Goal: Task Accomplishment & Management: Manage account settings

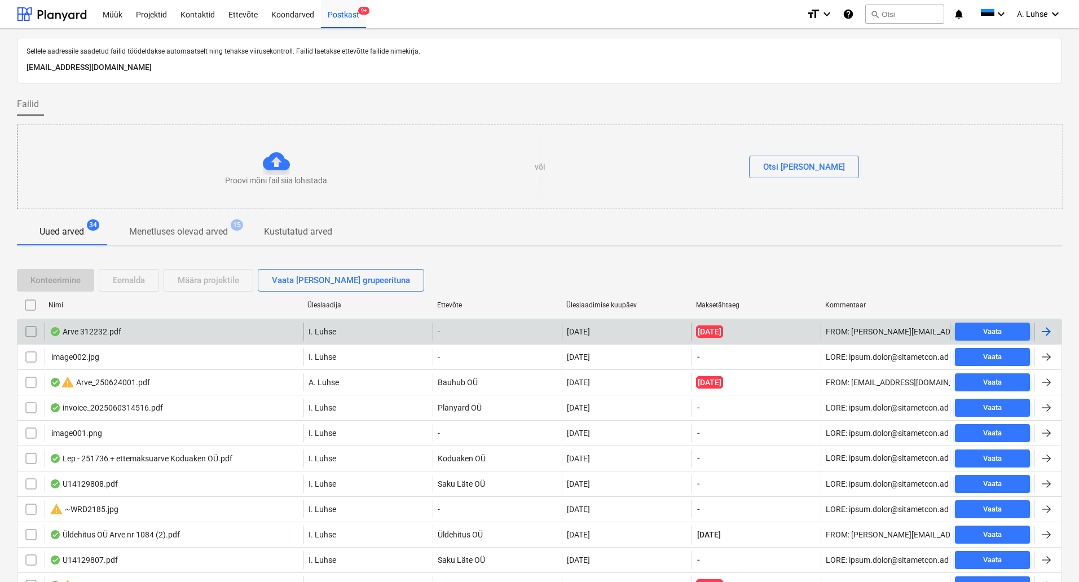
click at [143, 333] on div "Arve 312232.pdf" at bounding box center [174, 332] width 259 height 18
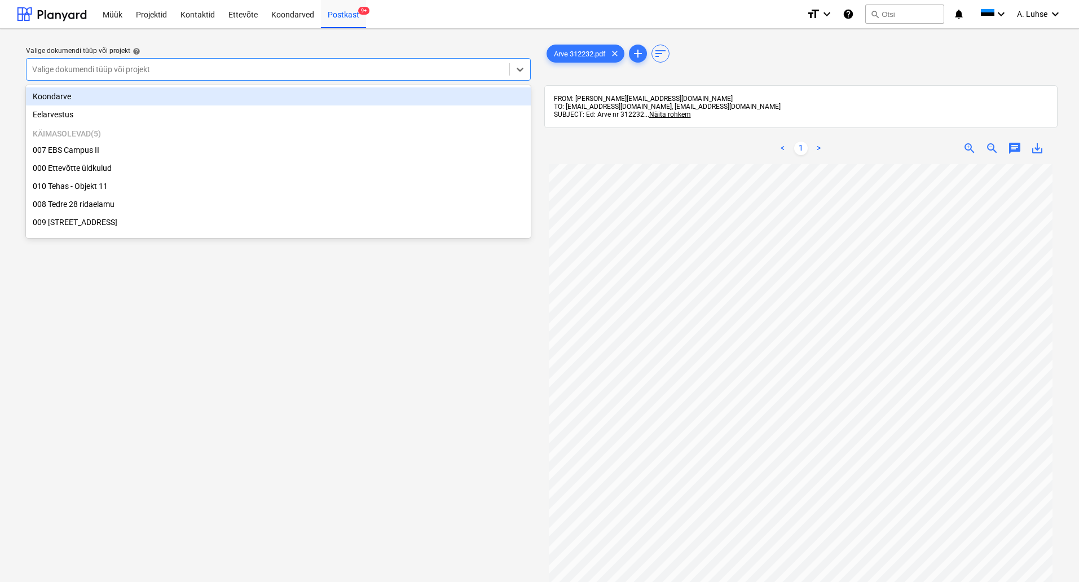
click at [362, 80] on div "Valige dokumendi tüüp või projekt" at bounding box center [278, 69] width 505 height 23
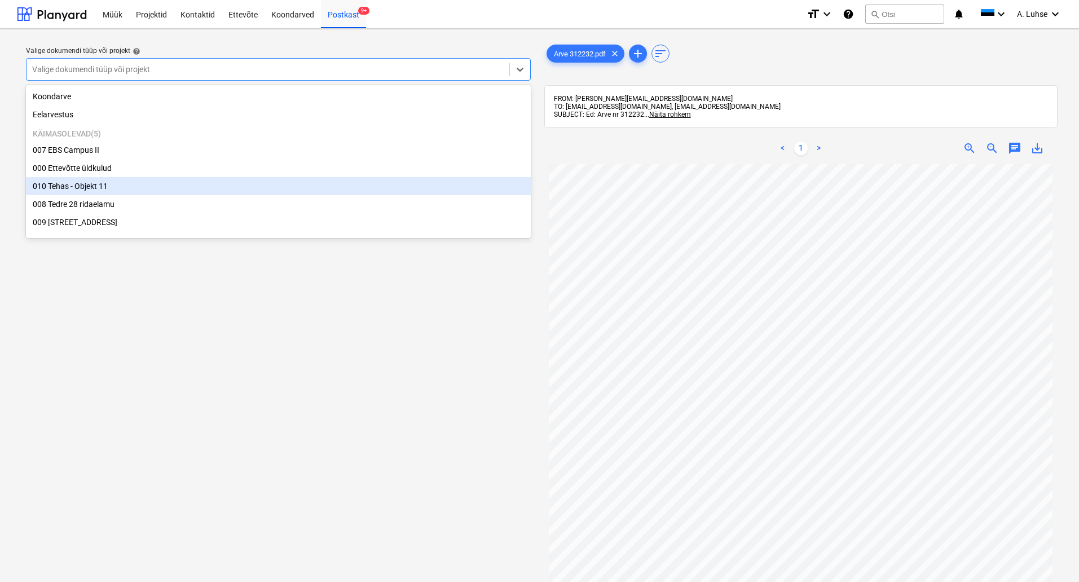
click at [275, 186] on div "010 Tehas - Objekt 11" at bounding box center [278, 186] width 505 height 18
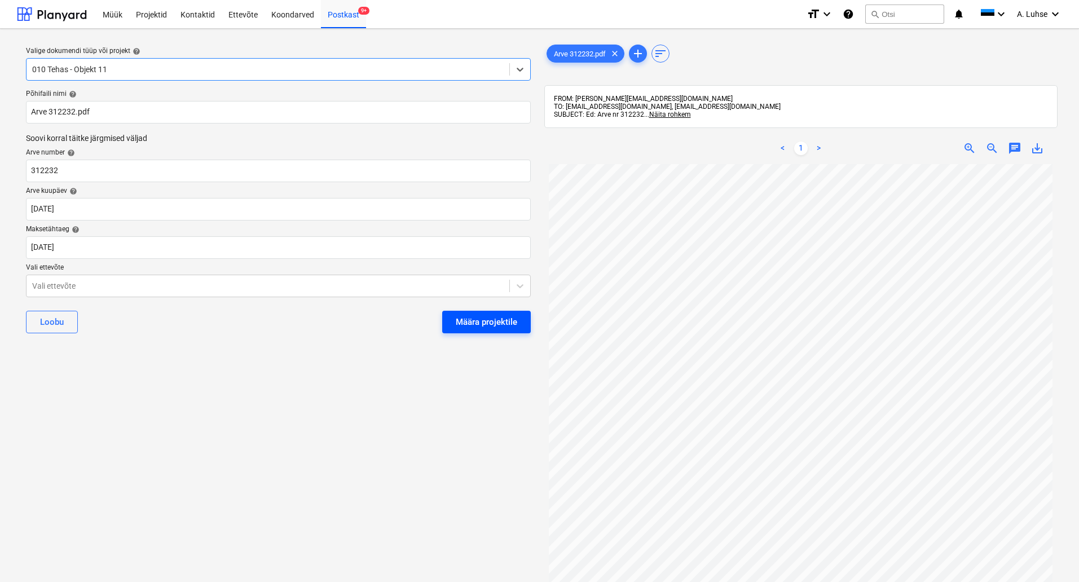
click at [506, 322] on div "Määra projektile" at bounding box center [487, 322] width 62 height 15
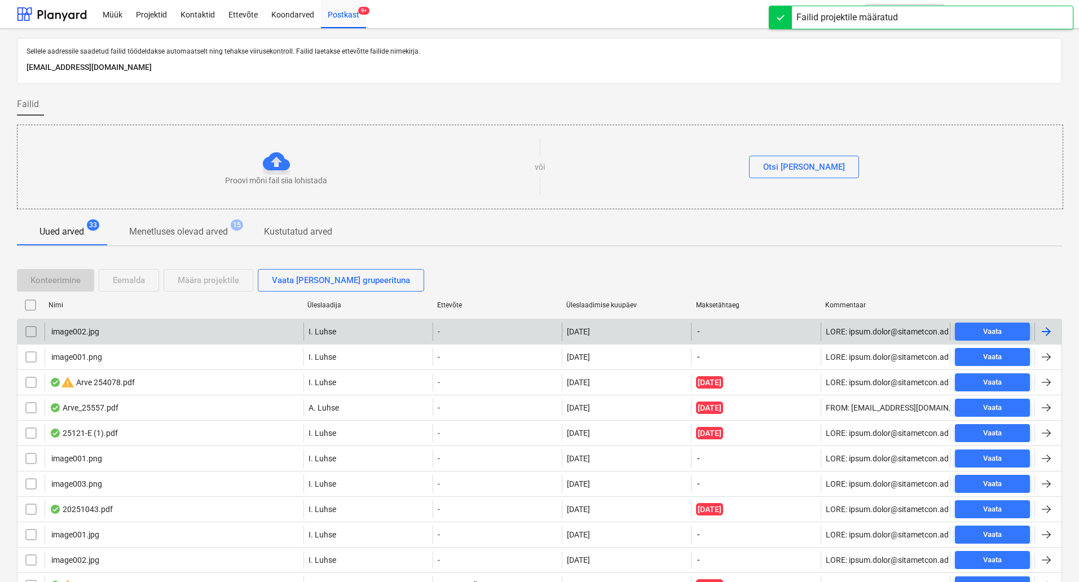
click at [32, 337] on input "checkbox" at bounding box center [31, 332] width 18 height 18
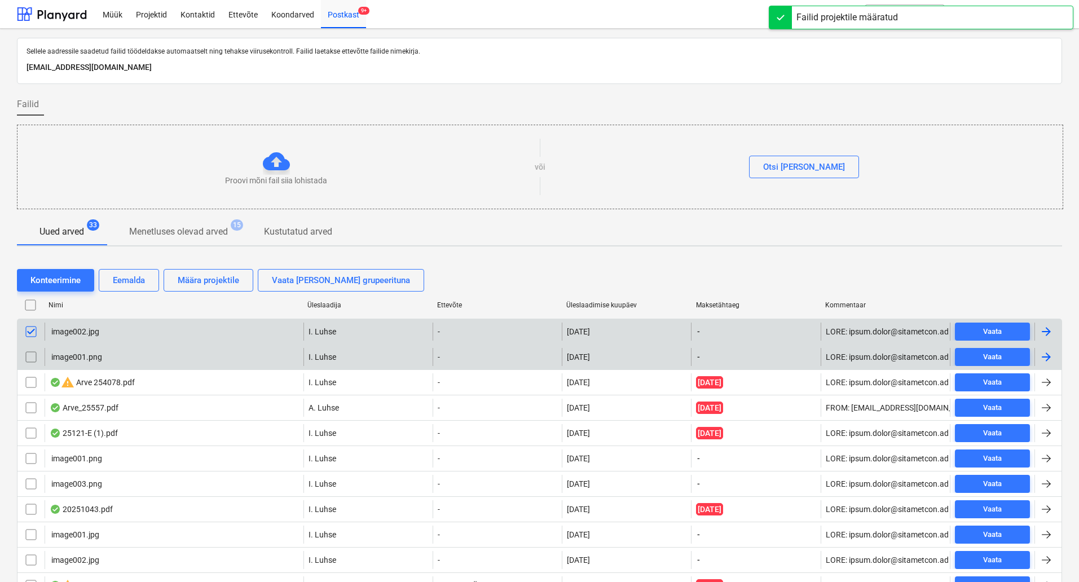
drag, startPoint x: 32, startPoint y: 337, endPoint x: 28, endPoint y: 360, distance: 23.4
click at [28, 360] on input "checkbox" at bounding box center [31, 357] width 18 height 18
click at [129, 277] on div "Eemalda" at bounding box center [129, 280] width 32 height 15
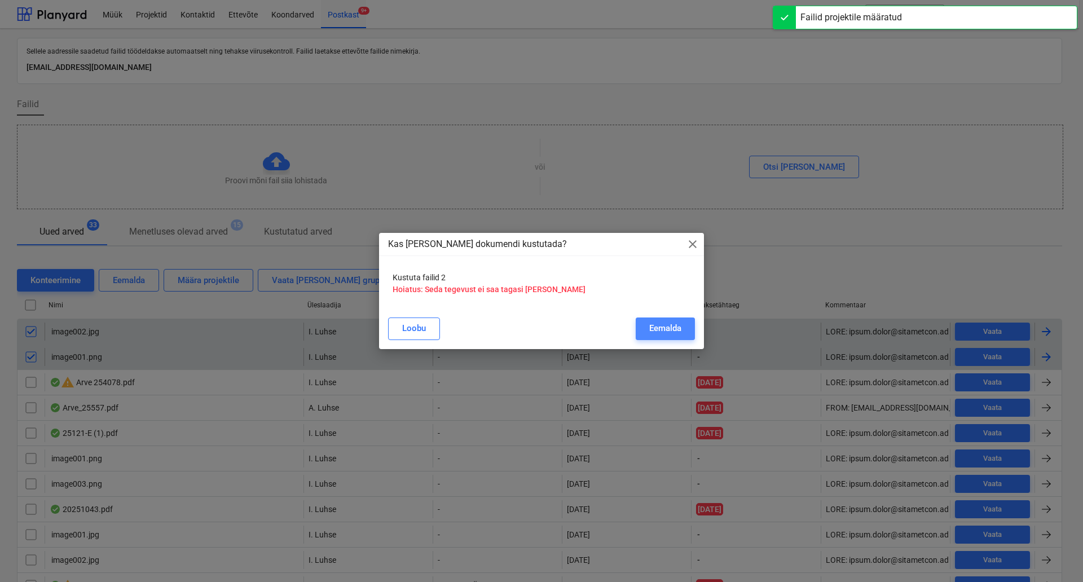
click at [656, 331] on div "Eemalda" at bounding box center [665, 328] width 32 height 15
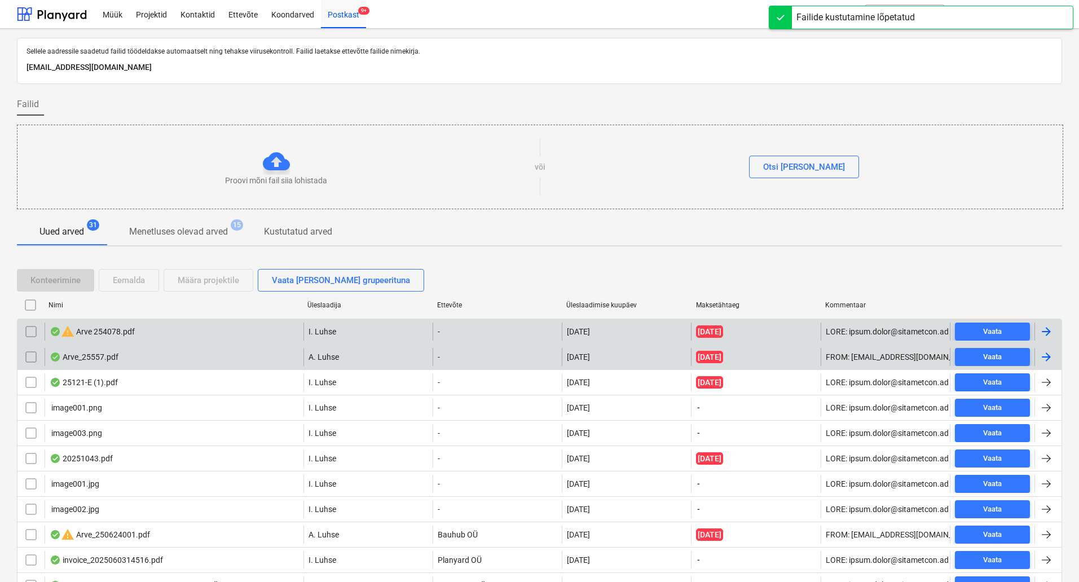
click at [82, 360] on div "Arve_25557.pdf" at bounding box center [84, 357] width 69 height 9
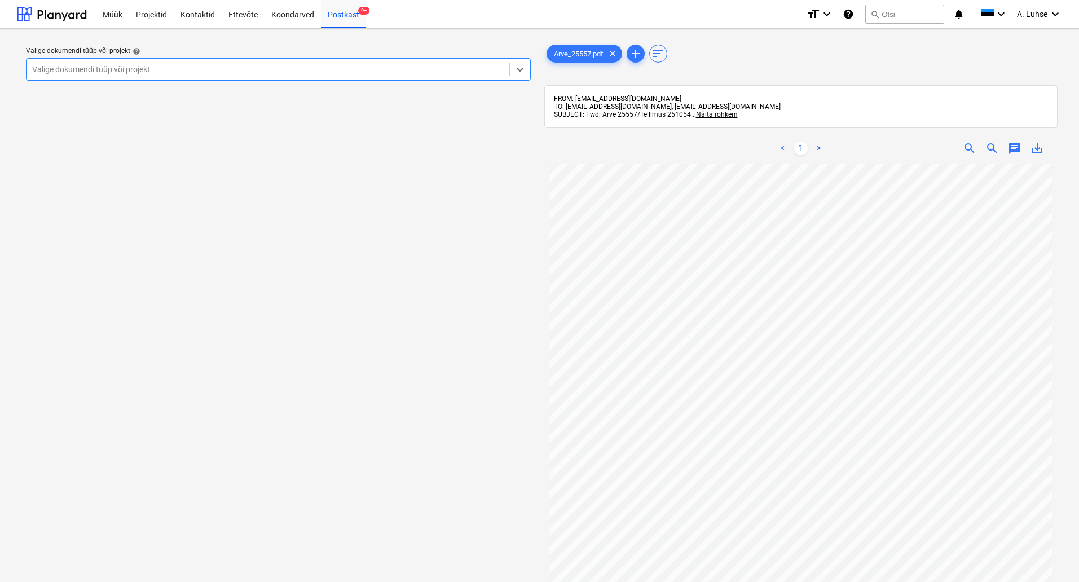
click at [328, 72] on div at bounding box center [268, 69] width 472 height 11
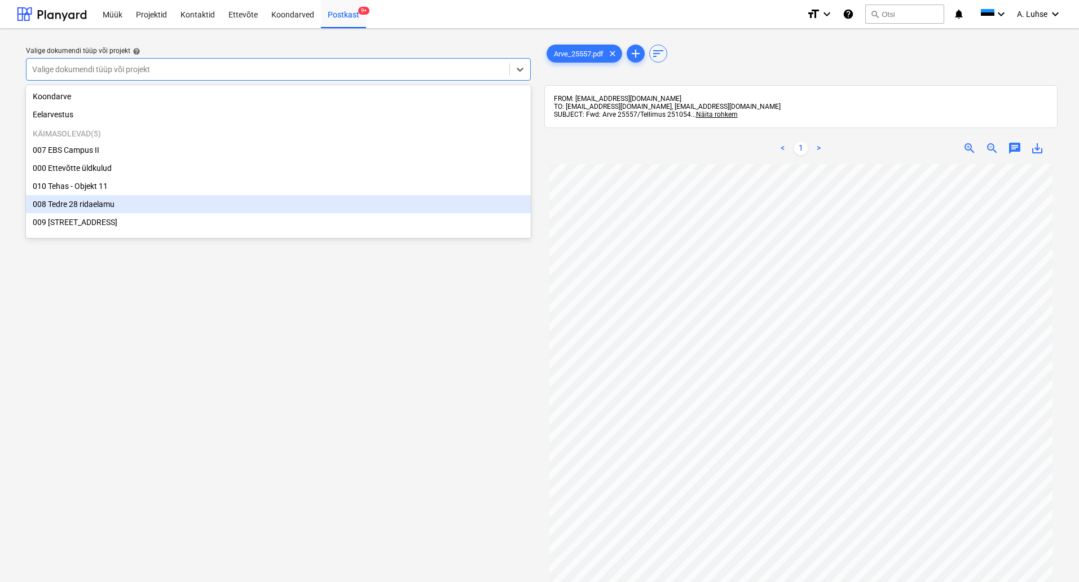
click at [310, 203] on div "008 Tedre 28 ridaelamu" at bounding box center [278, 204] width 505 height 18
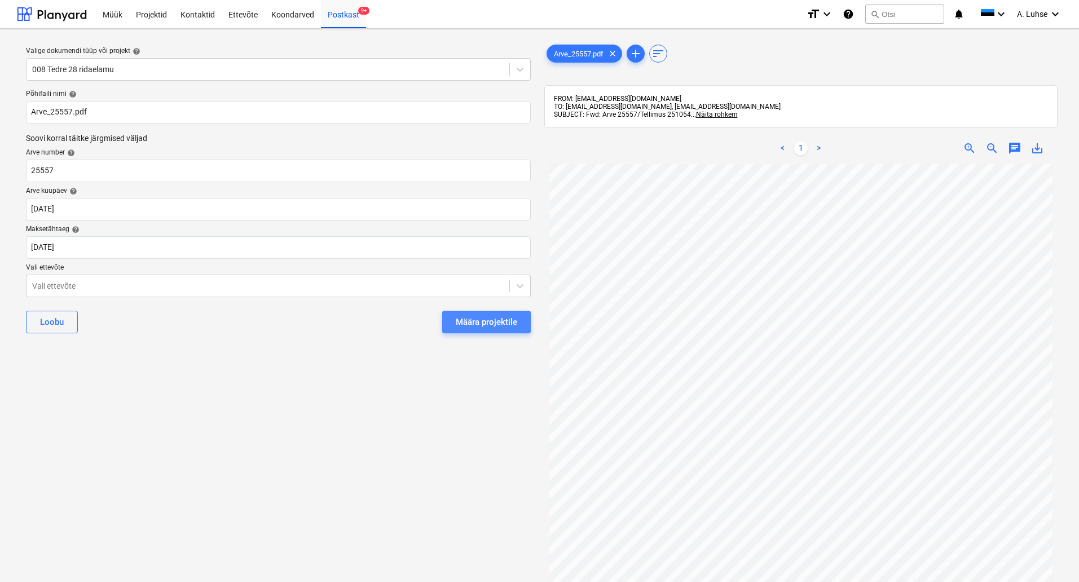
click at [503, 324] on div "Määra projektile" at bounding box center [487, 322] width 62 height 15
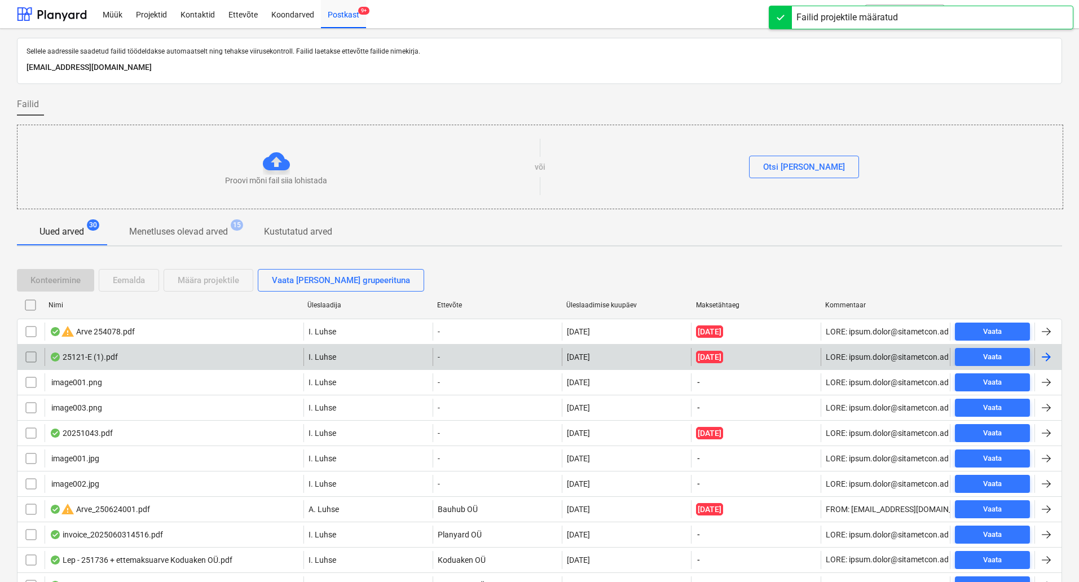
click at [168, 354] on div "25121-E (1).pdf" at bounding box center [174, 357] width 259 height 18
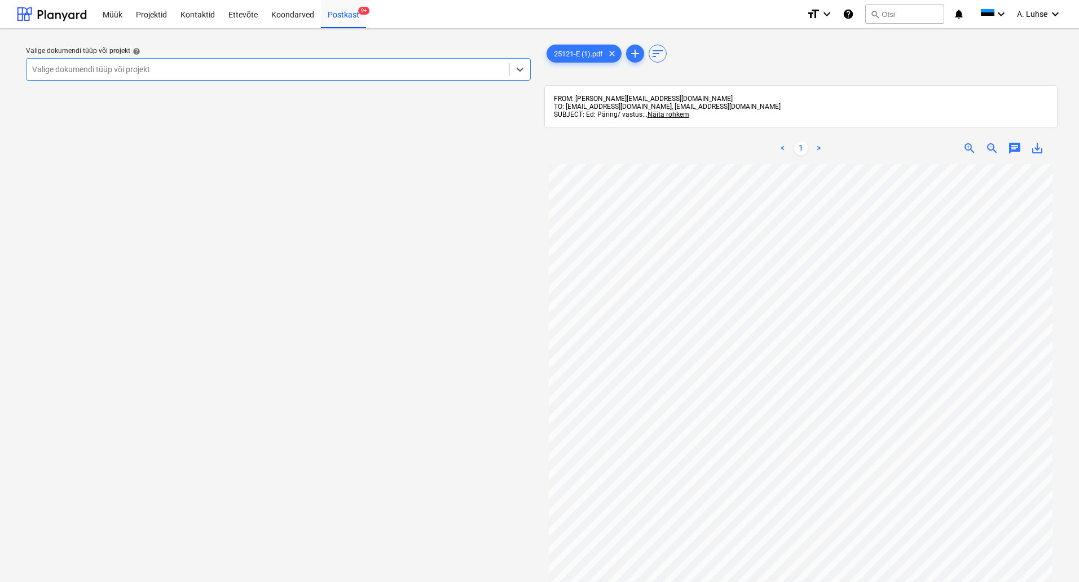
click at [393, 69] on div at bounding box center [268, 69] width 472 height 11
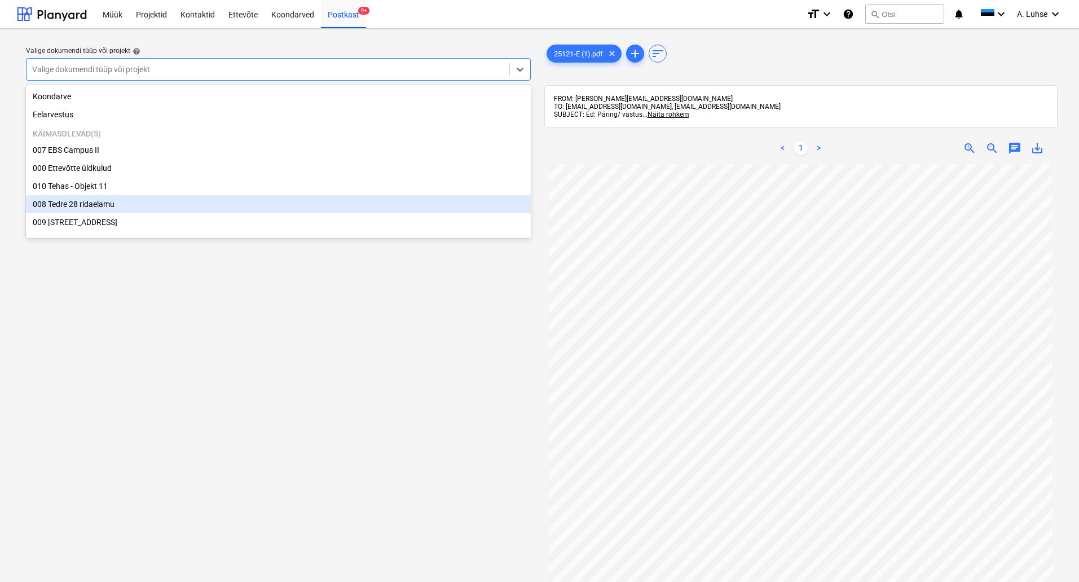
click at [367, 209] on div "008 Tedre 28 ridaelamu" at bounding box center [278, 204] width 505 height 18
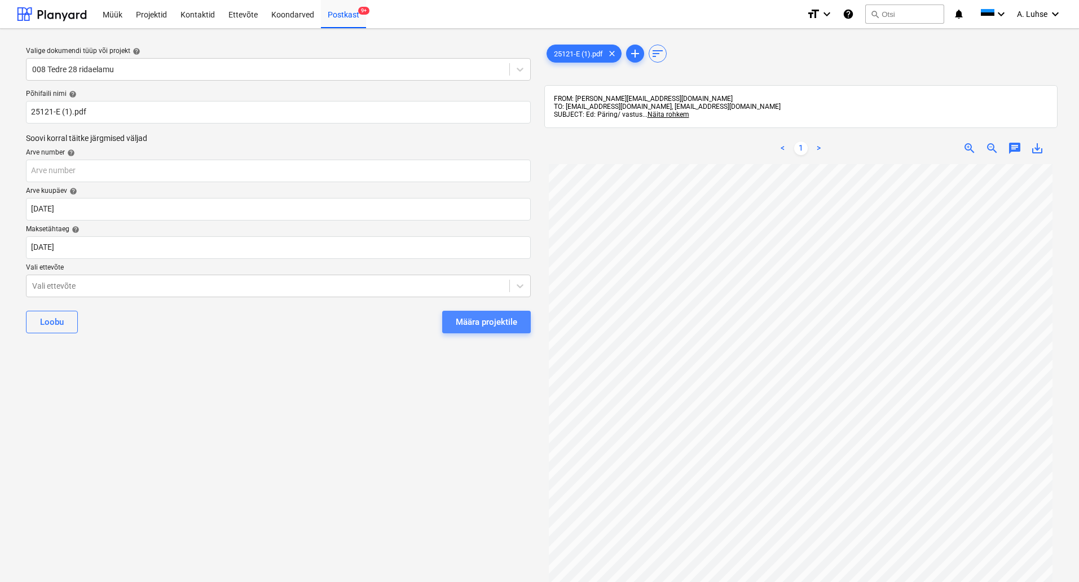
click at [509, 328] on div "Määra projektile" at bounding box center [487, 322] width 62 height 15
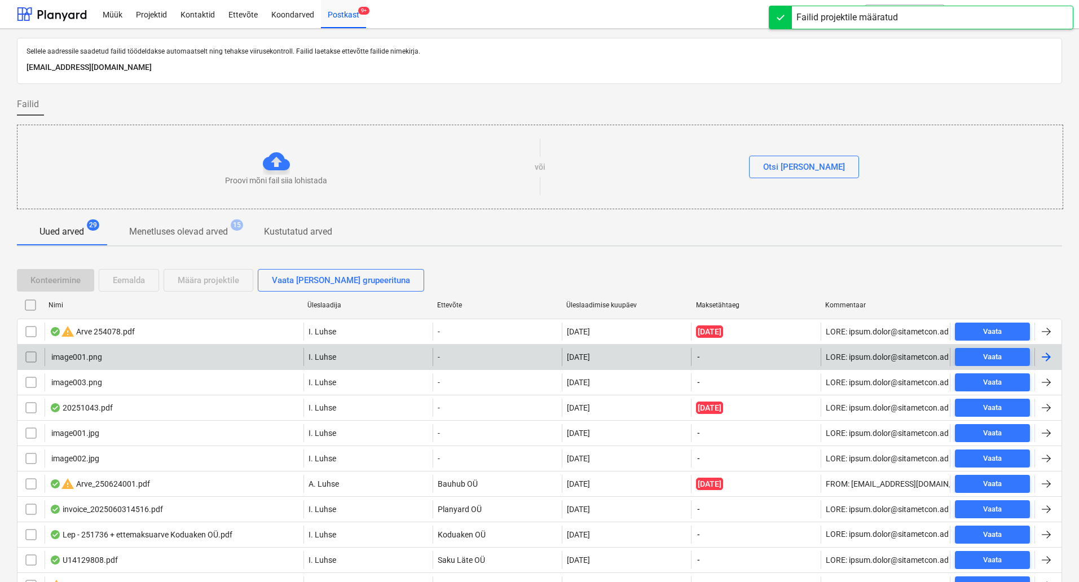
click at [31, 356] on input "checkbox" at bounding box center [31, 357] width 18 height 18
click at [28, 379] on input "checkbox" at bounding box center [31, 383] width 18 height 18
click at [127, 280] on div "Eemalda" at bounding box center [129, 280] width 32 height 15
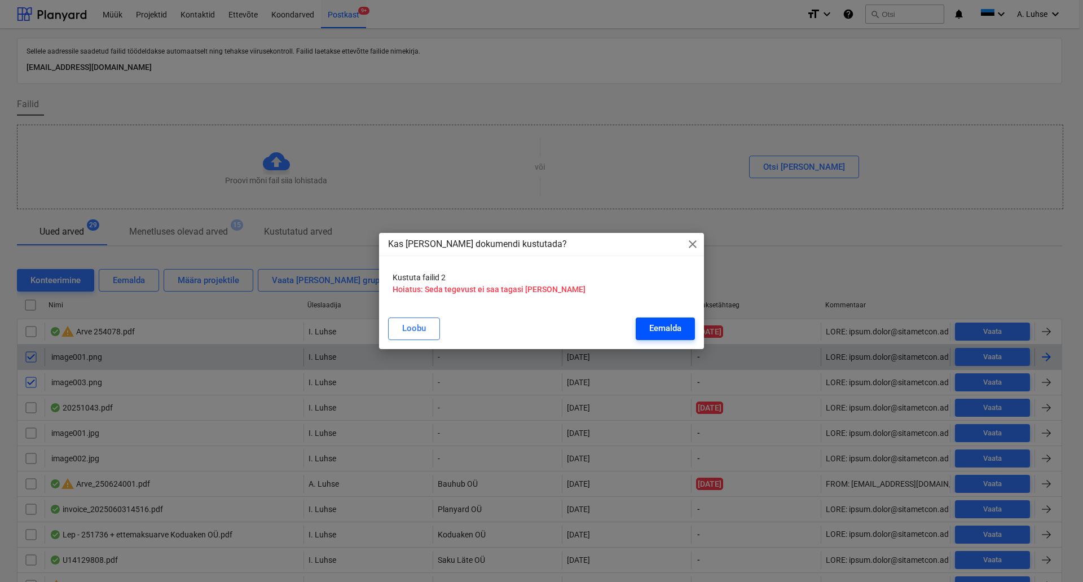
click at [665, 333] on div "Eemalda" at bounding box center [665, 328] width 32 height 15
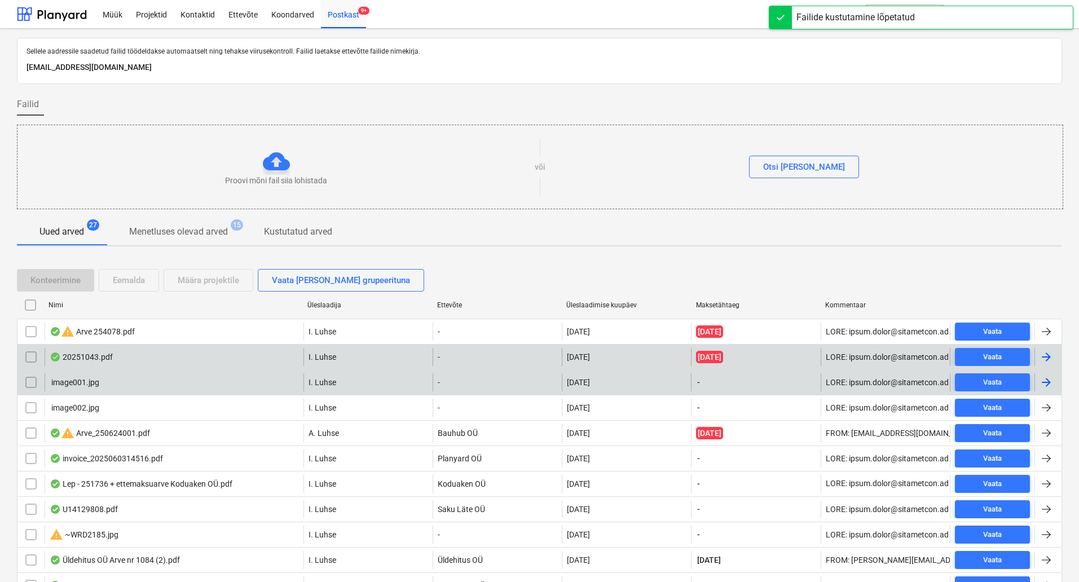
click at [28, 383] on input "checkbox" at bounding box center [31, 383] width 18 height 18
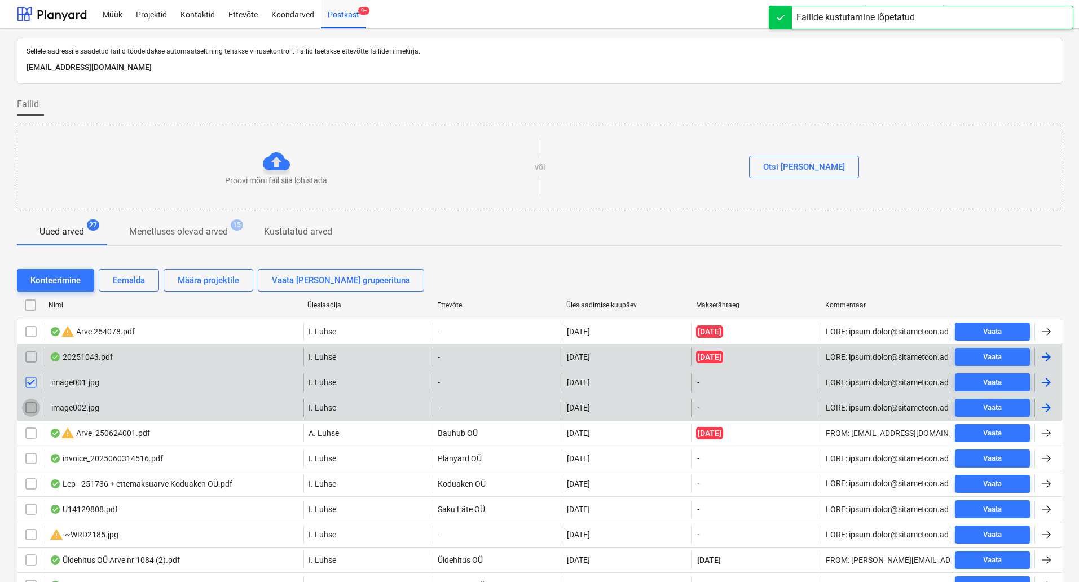
click at [37, 408] on input "checkbox" at bounding box center [31, 408] width 18 height 18
click at [129, 283] on div "Eemalda" at bounding box center [129, 280] width 32 height 15
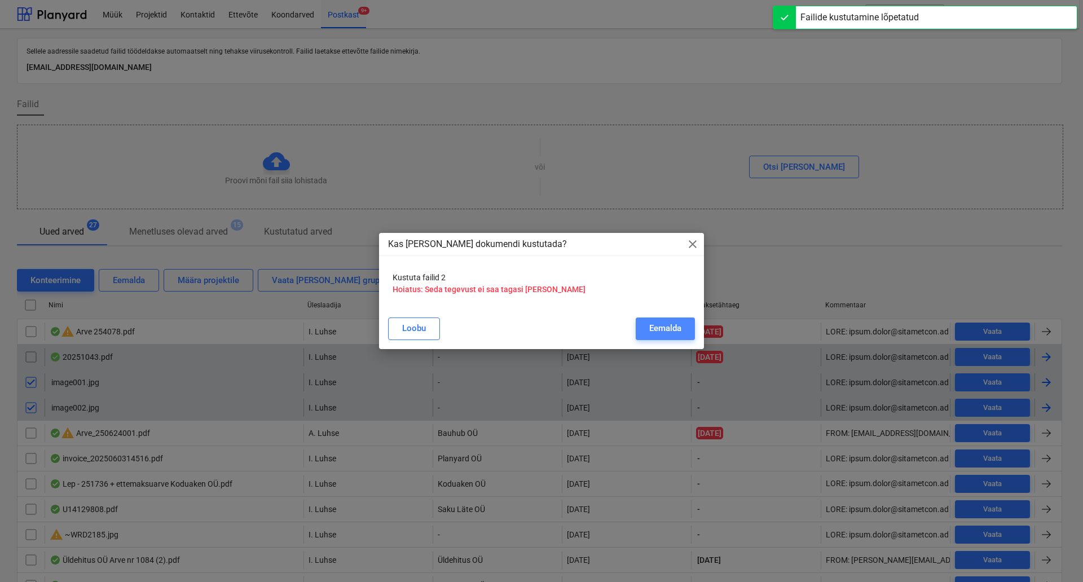
click at [662, 326] on div "Eemalda" at bounding box center [665, 328] width 32 height 15
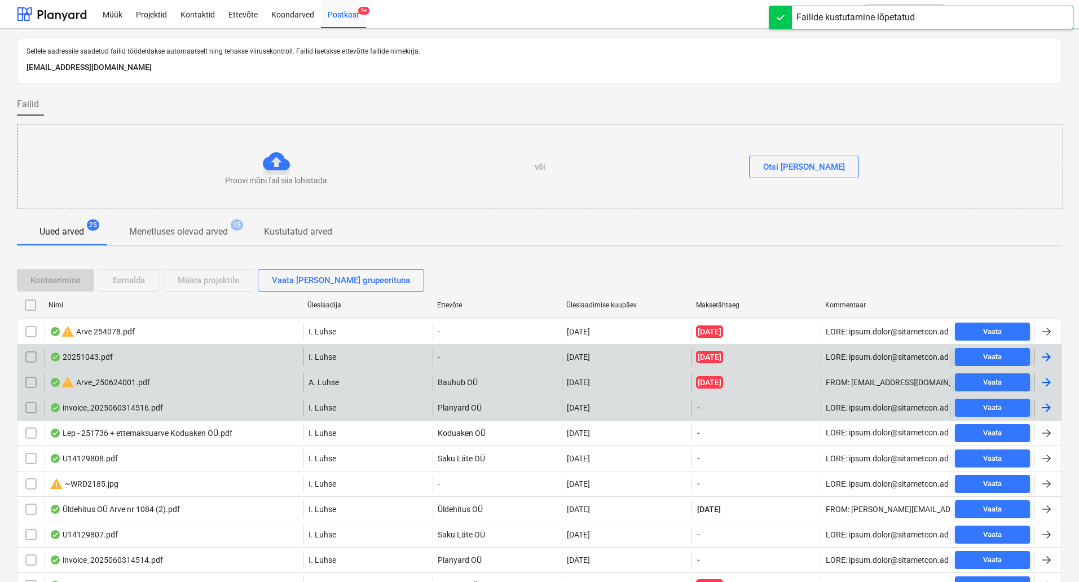
click at [85, 360] on div "20251043.pdf" at bounding box center [81, 357] width 63 height 9
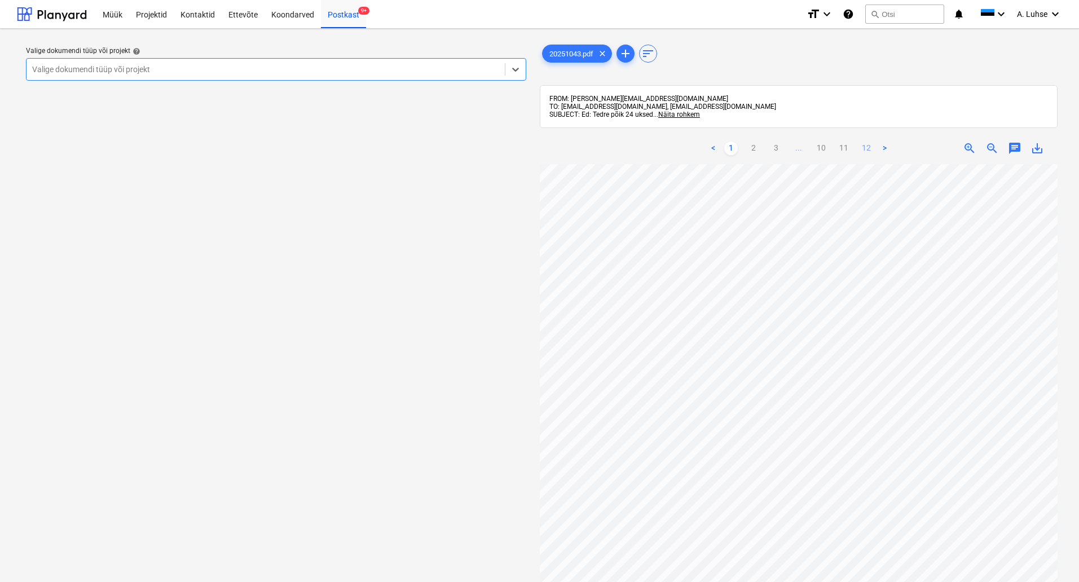
click at [864, 150] on link "12" at bounding box center [867, 149] width 14 height 14
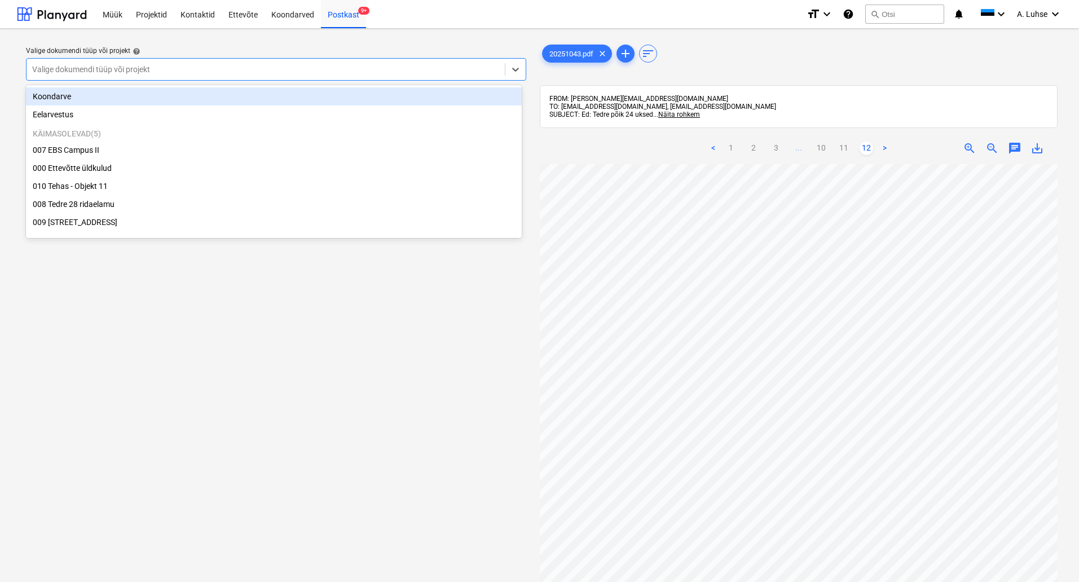
click at [194, 73] on div at bounding box center [265, 69] width 467 height 11
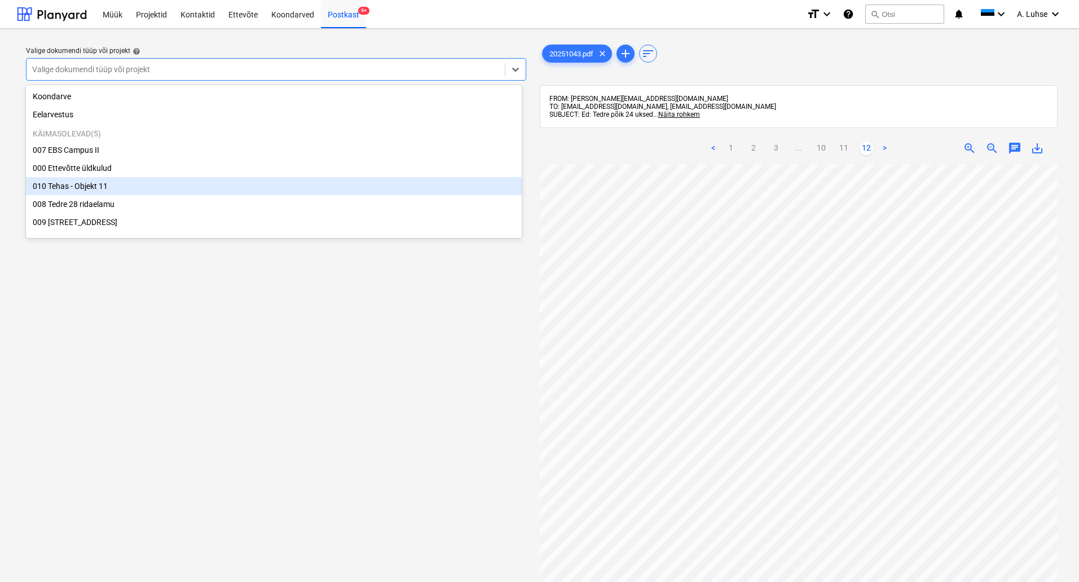
click at [164, 191] on div "010 Tehas - Objekt 11" at bounding box center [274, 186] width 496 height 18
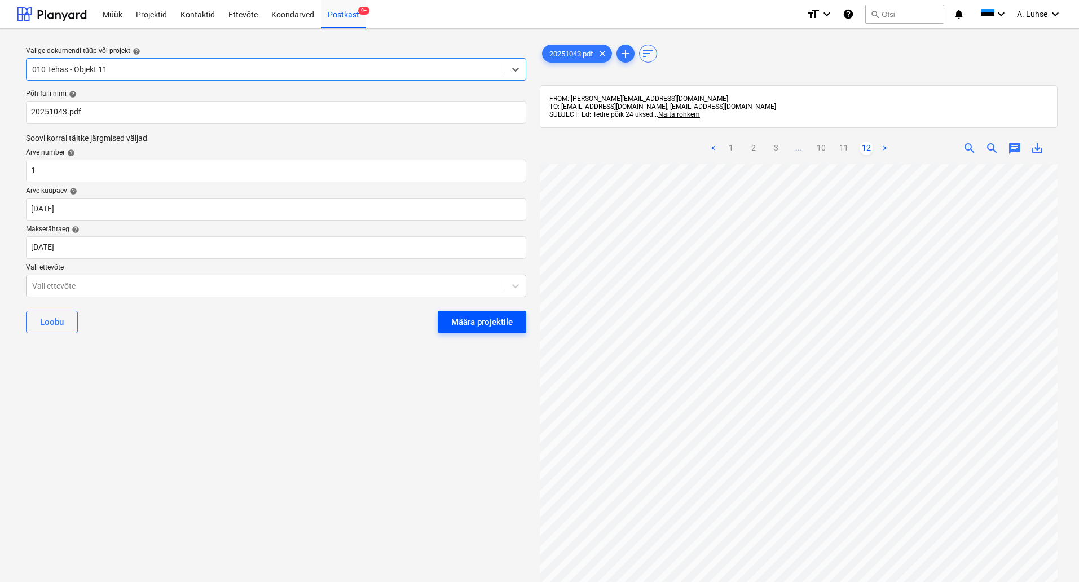
click at [454, 327] on div "Määra projektile" at bounding box center [482, 322] width 62 height 15
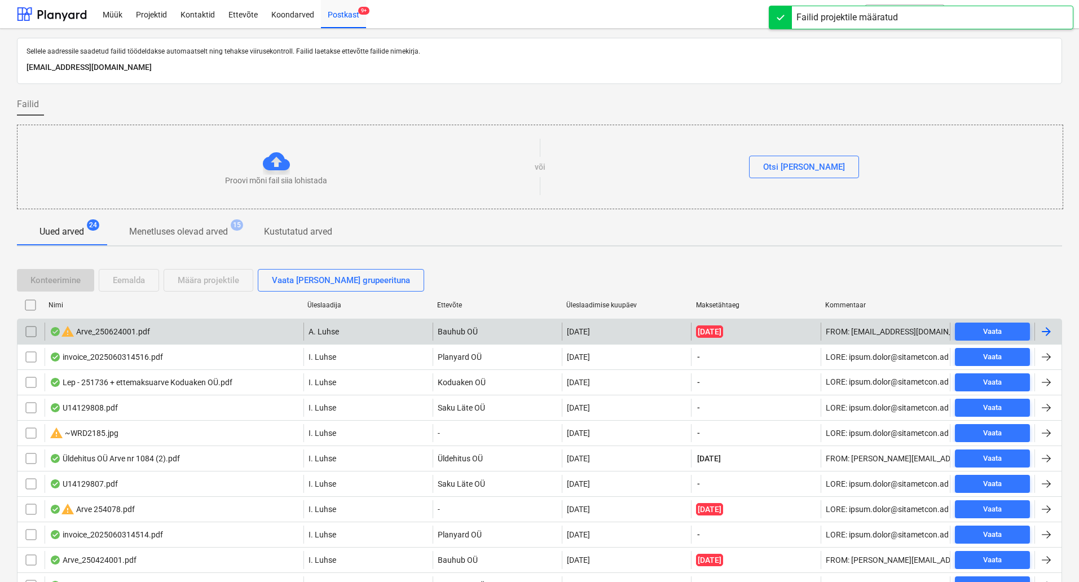
click at [81, 331] on div "warning Arve_250624001.pdf" at bounding box center [100, 332] width 100 height 14
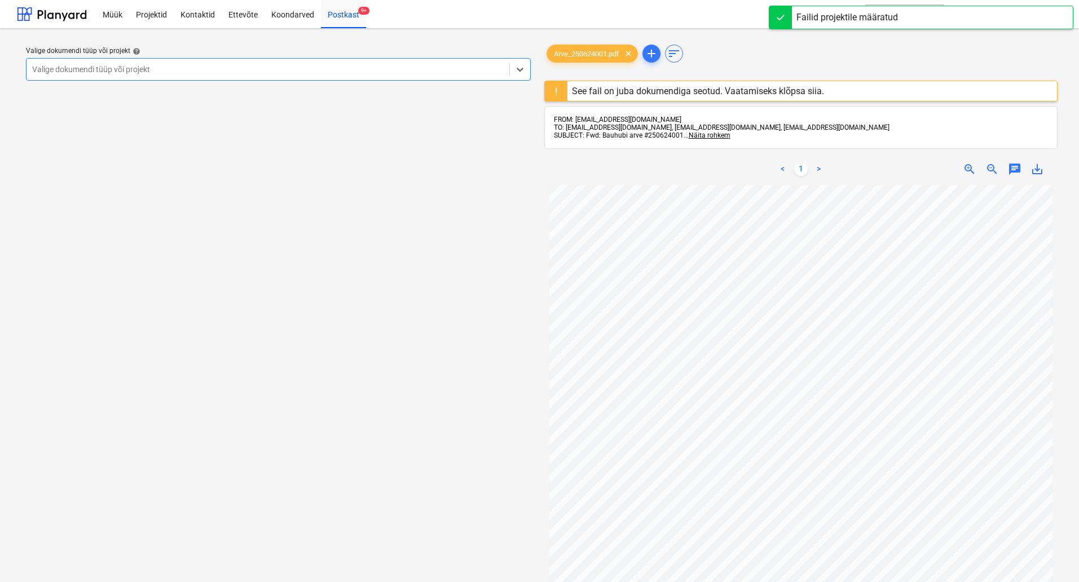
click at [686, 89] on div "See fail on juba dokumendiga seotud. Vaatamiseks klõpsa siia." at bounding box center [698, 91] width 252 height 11
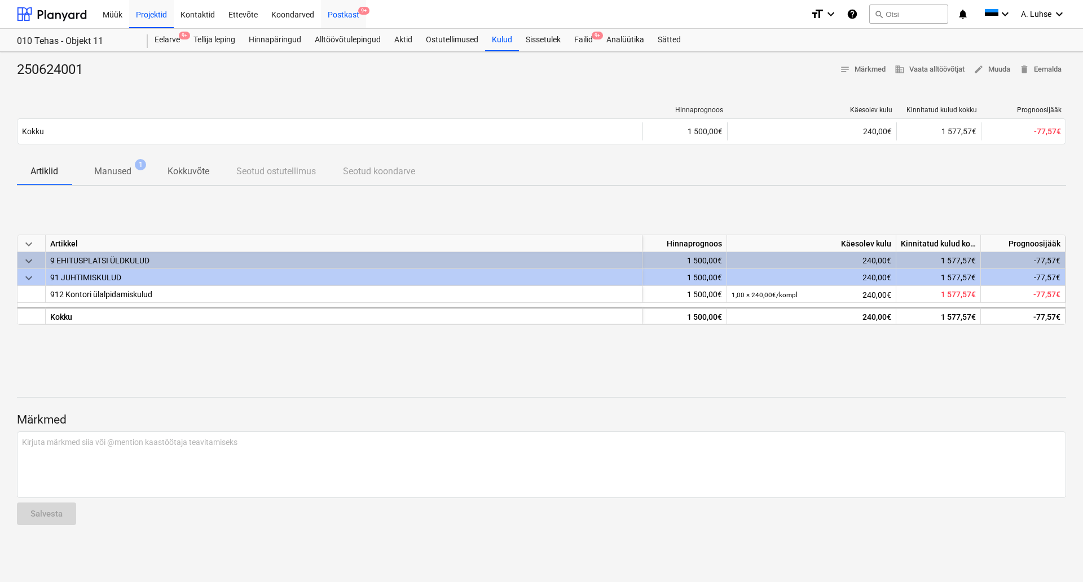
click at [349, 19] on div "Postkast 9+" at bounding box center [343, 13] width 45 height 29
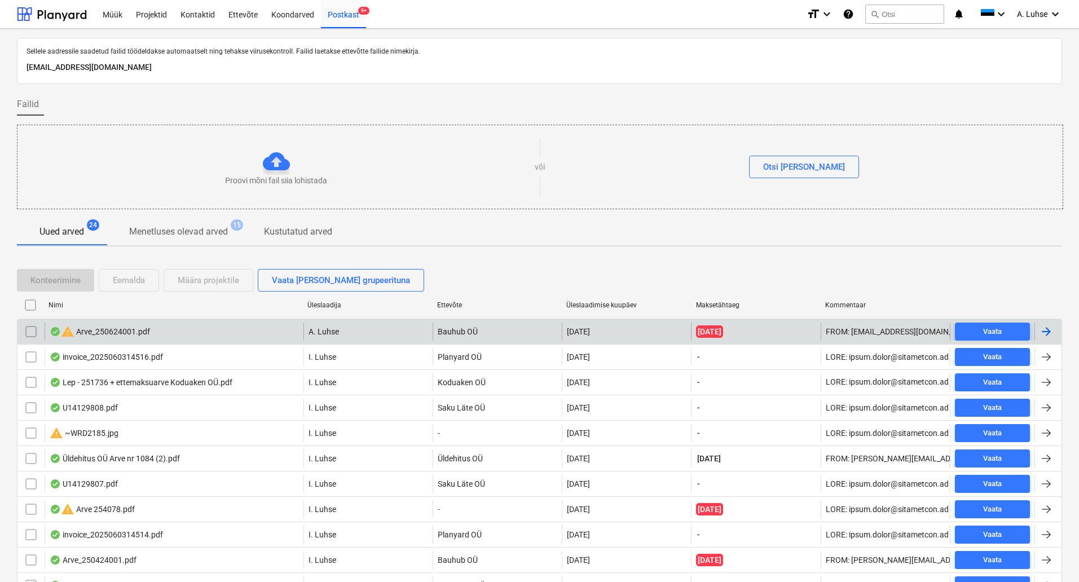
click at [146, 340] on div "warning Arve_250624001.pdf" at bounding box center [174, 332] width 259 height 18
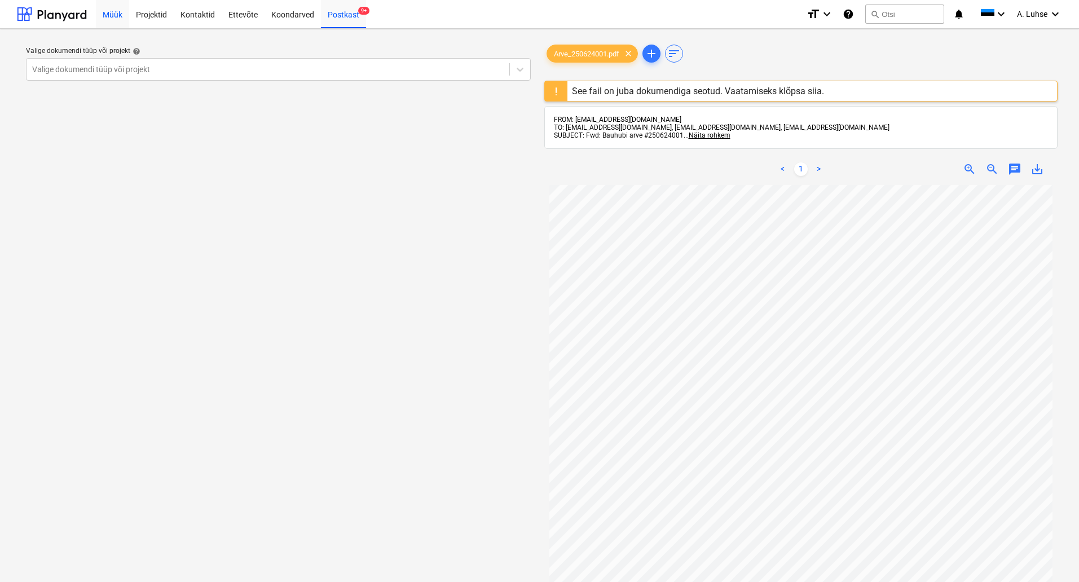
click at [116, 14] on div "Müük" at bounding box center [112, 13] width 33 height 29
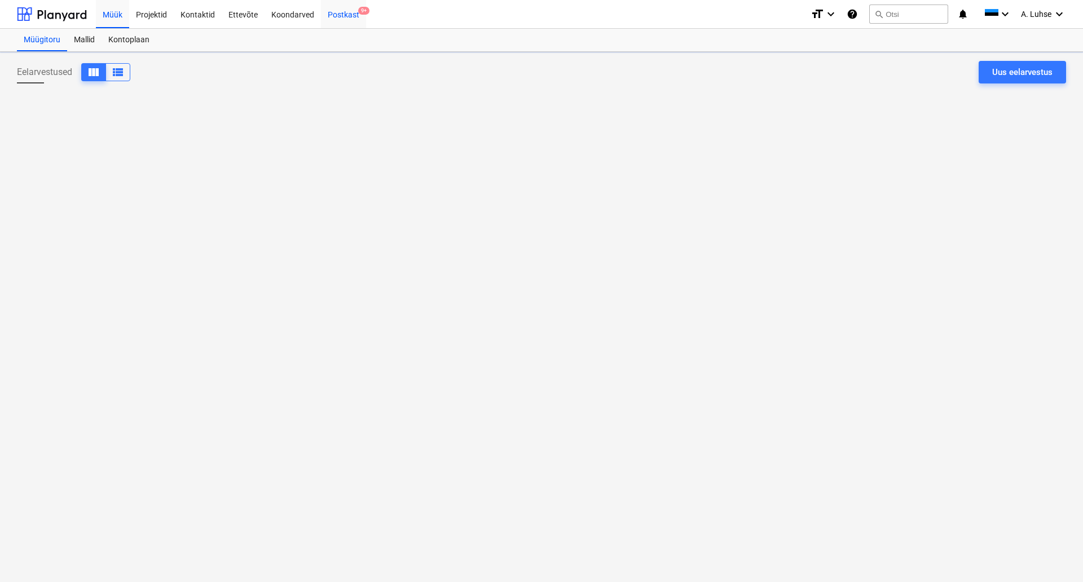
click at [346, 17] on div "Postkast 9+" at bounding box center [343, 13] width 45 height 29
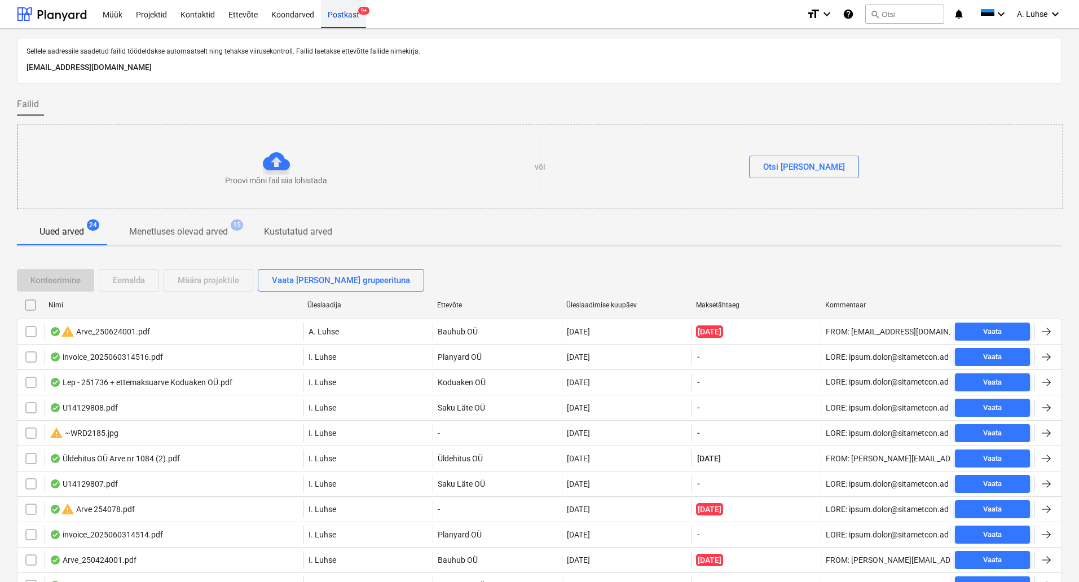
click at [336, 23] on div "Postkast 9+" at bounding box center [343, 13] width 45 height 29
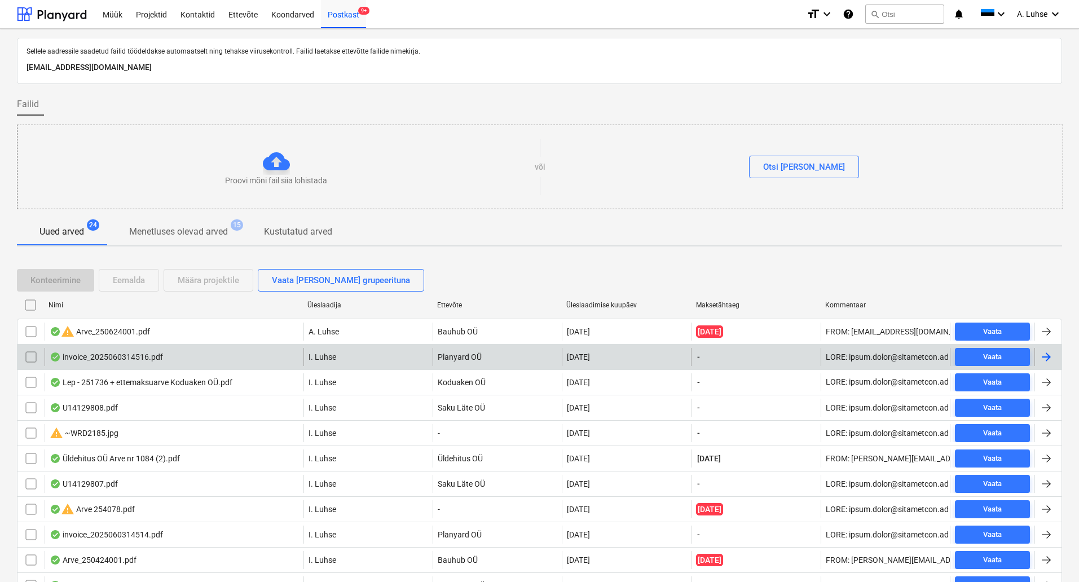
click at [133, 358] on div "invoice_2025060314516.pdf" at bounding box center [106, 357] width 113 height 9
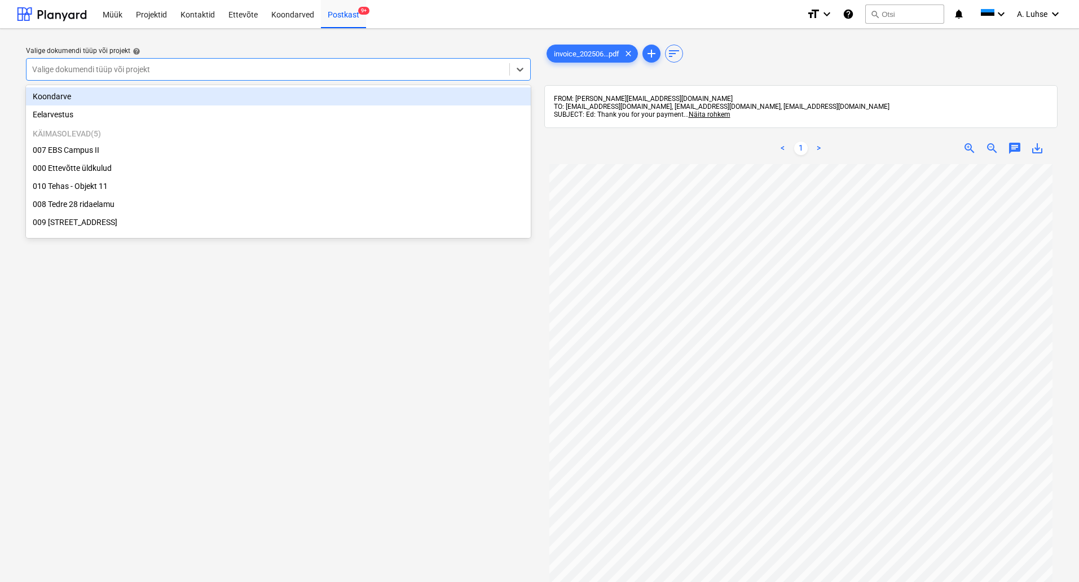
click at [368, 68] on div at bounding box center [268, 69] width 472 height 11
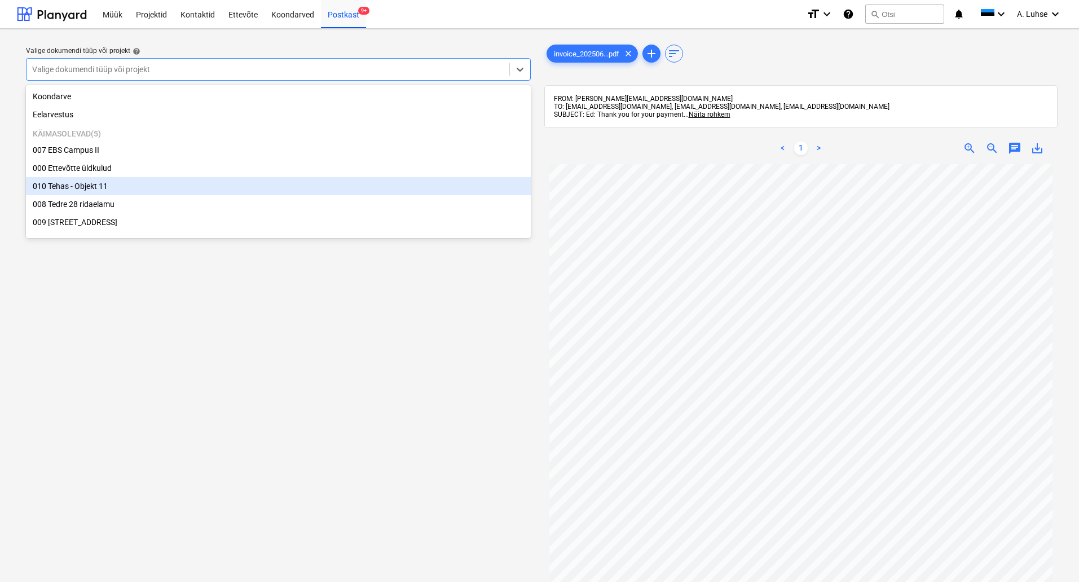
click at [241, 195] on div "010 Tehas - Objekt 11" at bounding box center [278, 186] width 505 height 18
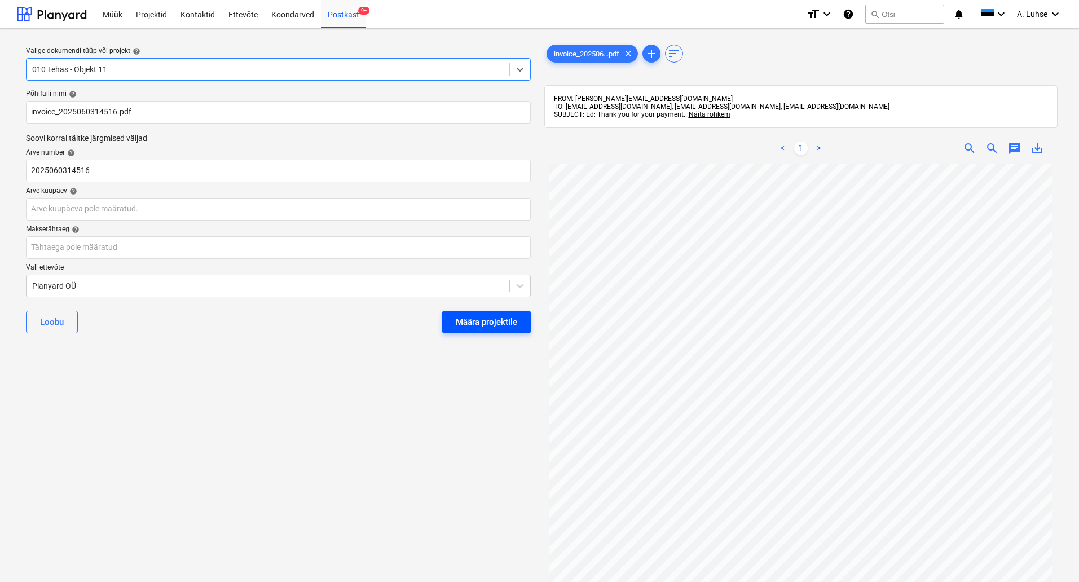
click at [484, 322] on div "Määra projektile" at bounding box center [487, 322] width 62 height 15
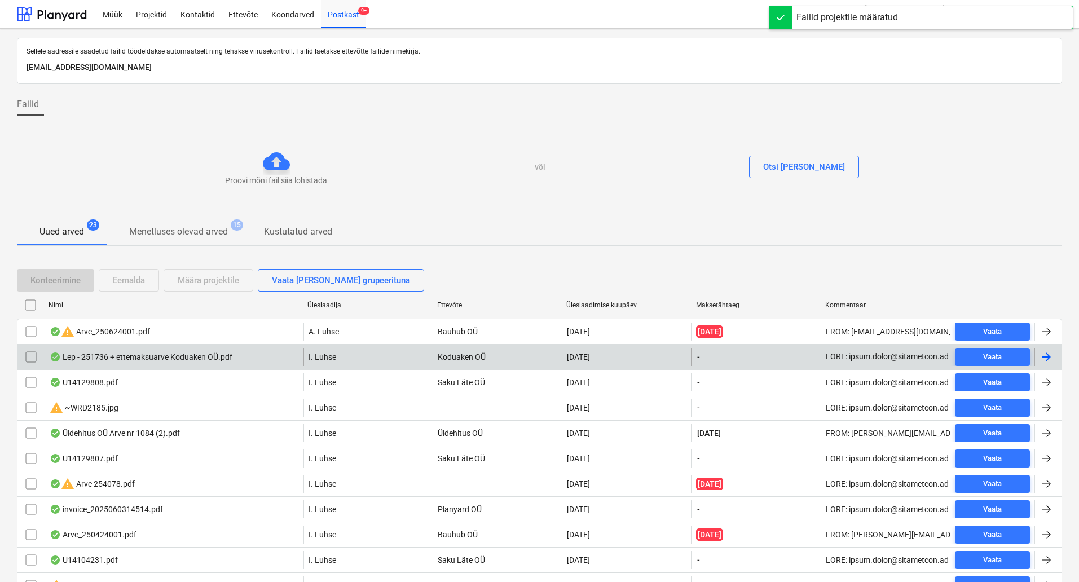
click at [240, 359] on div "Lep - 251736 + ettemaksuarve Koduaken OÜ.pdf" at bounding box center [174, 357] width 259 height 18
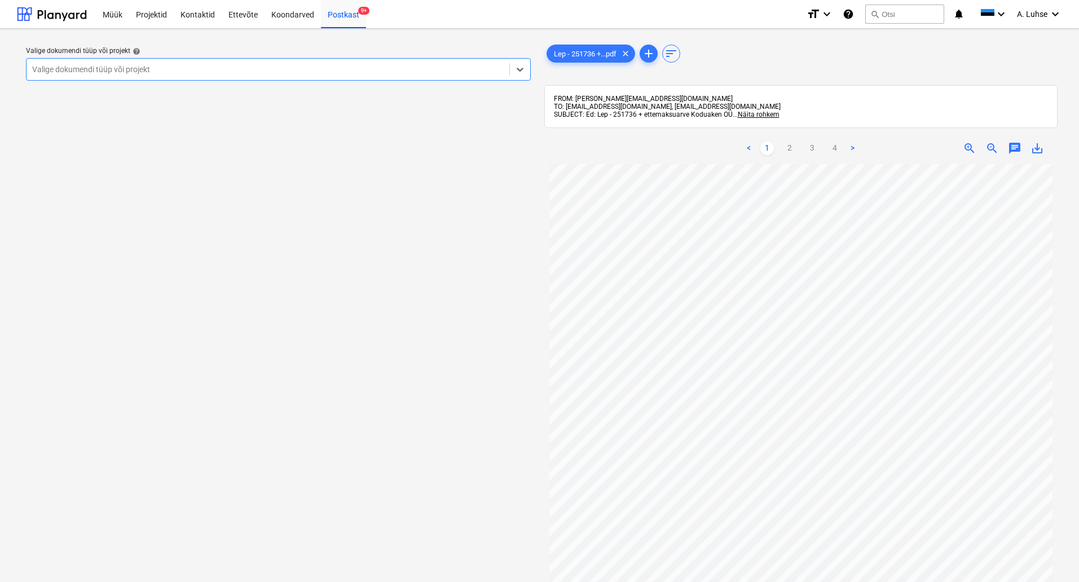
click at [293, 87] on div "Valige dokumendi tüüp või projekt help Select is focused ,type to refine list, …" at bounding box center [278, 379] width 523 height 682
click at [278, 73] on div at bounding box center [268, 69] width 472 height 11
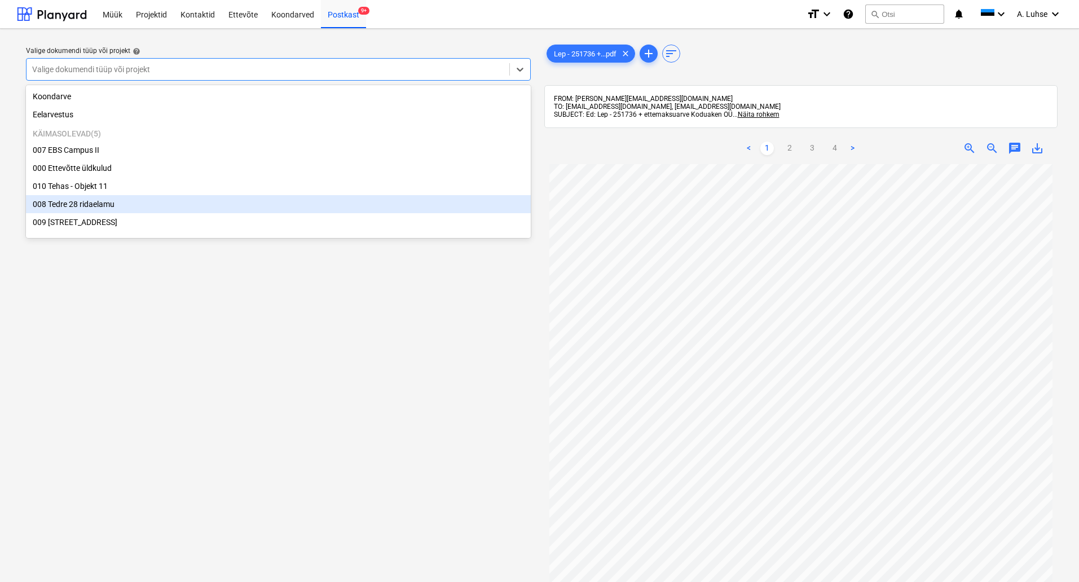
click at [328, 210] on div "008 Tedre 28 ridaelamu" at bounding box center [278, 204] width 505 height 18
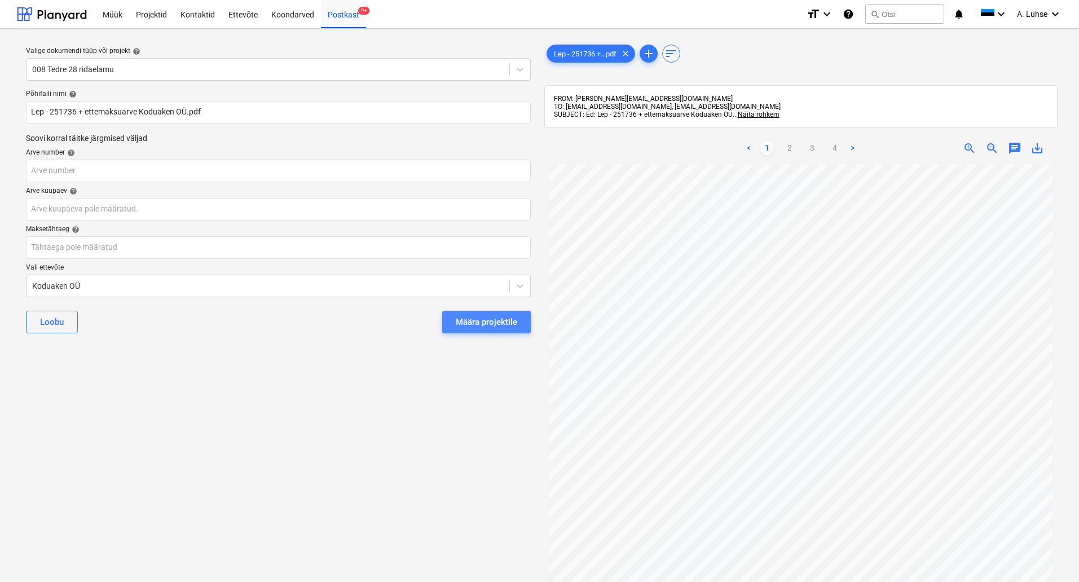
click at [471, 324] on div "Määra projektile" at bounding box center [487, 322] width 62 height 15
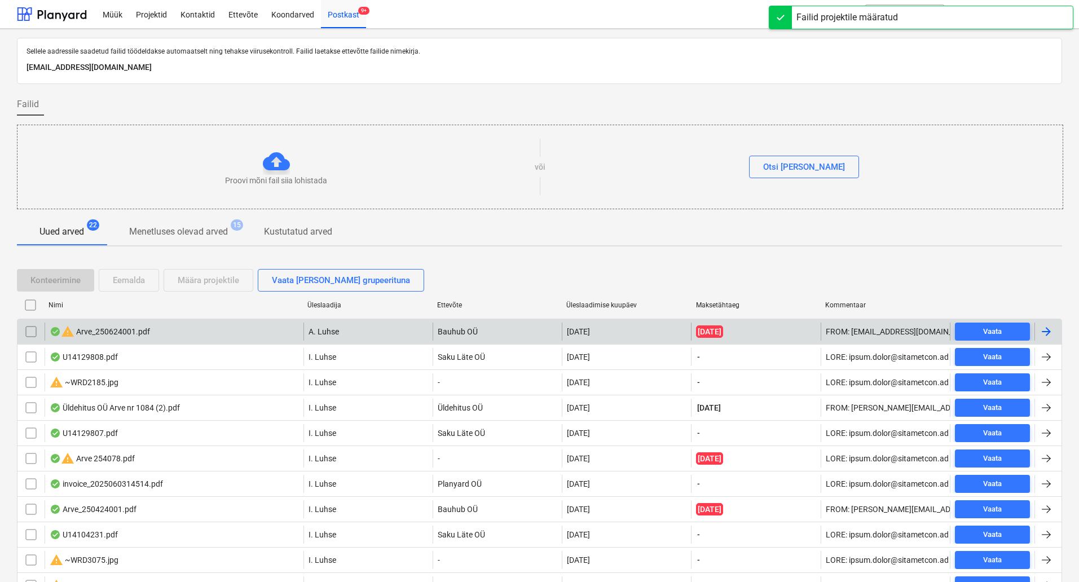
click at [170, 328] on div "warning Arve_250624001.pdf" at bounding box center [174, 332] width 259 height 18
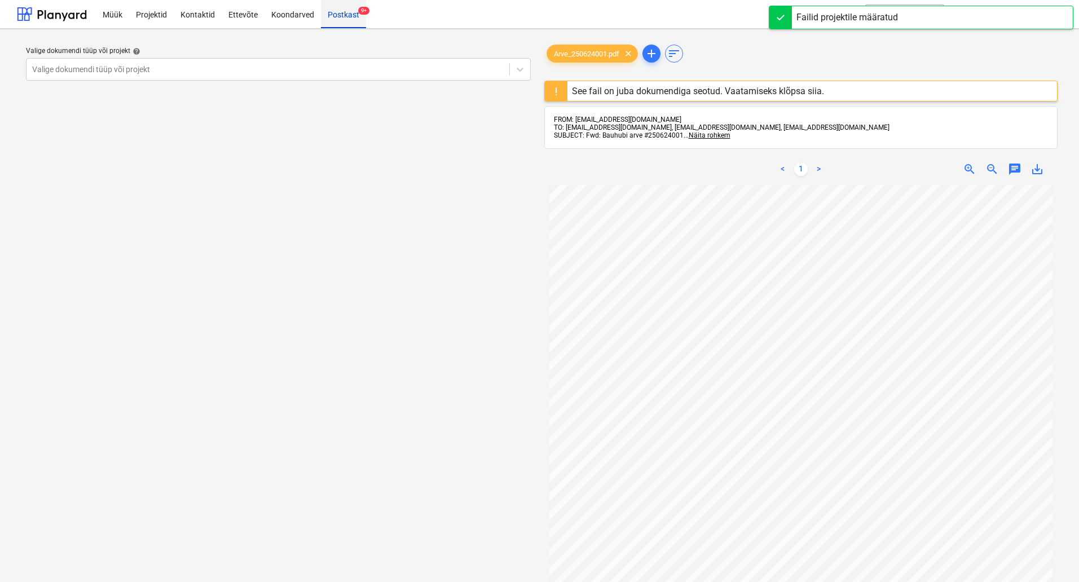
click at [349, 14] on div "Postkast 9+" at bounding box center [343, 13] width 45 height 29
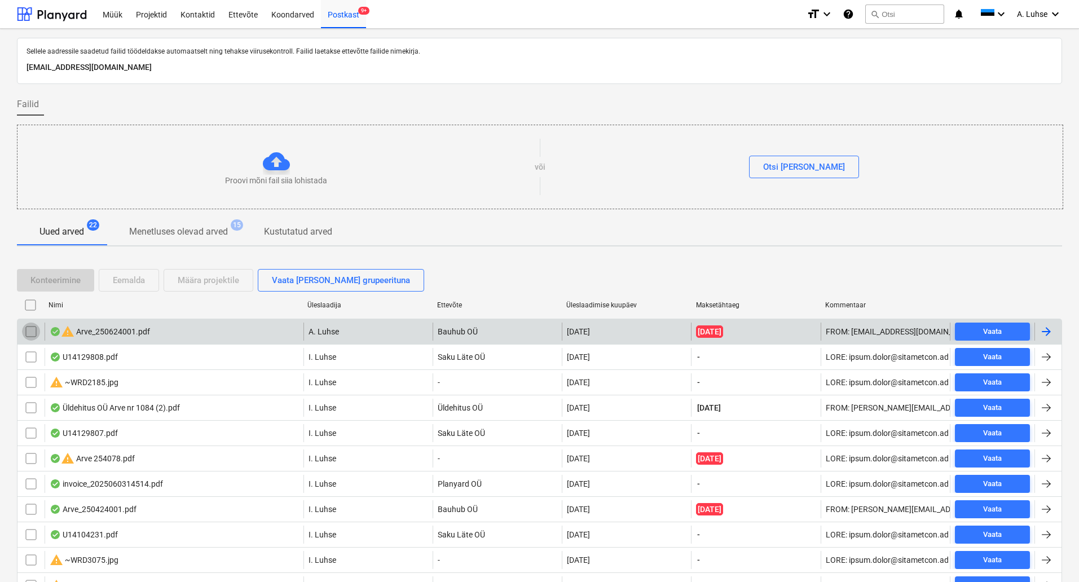
click at [29, 336] on input "checkbox" at bounding box center [31, 332] width 18 height 18
click at [126, 283] on div "Eemalda" at bounding box center [129, 280] width 32 height 15
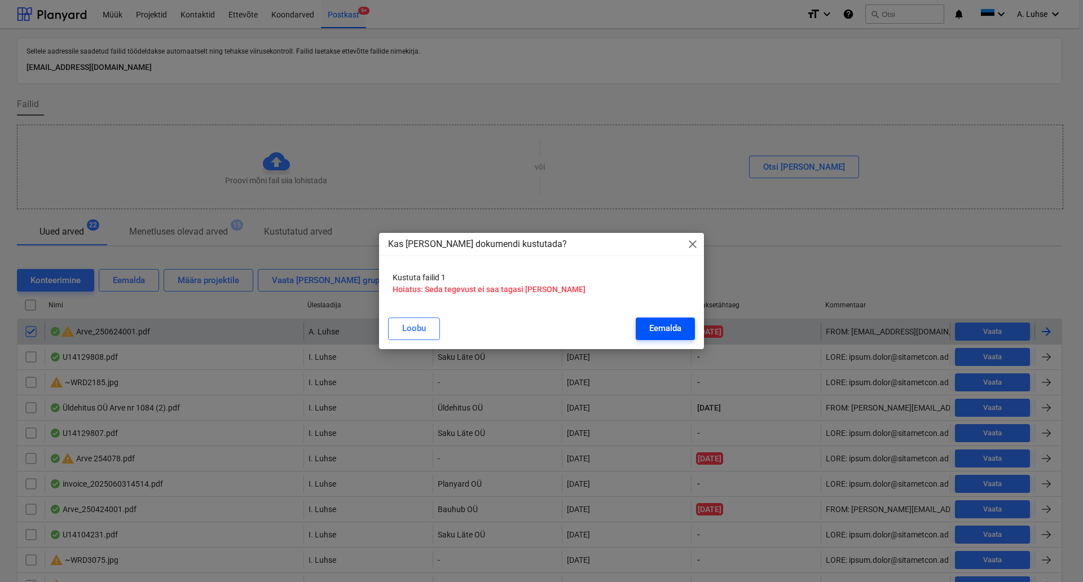
click at [675, 326] on div "Eemalda" at bounding box center [665, 328] width 32 height 15
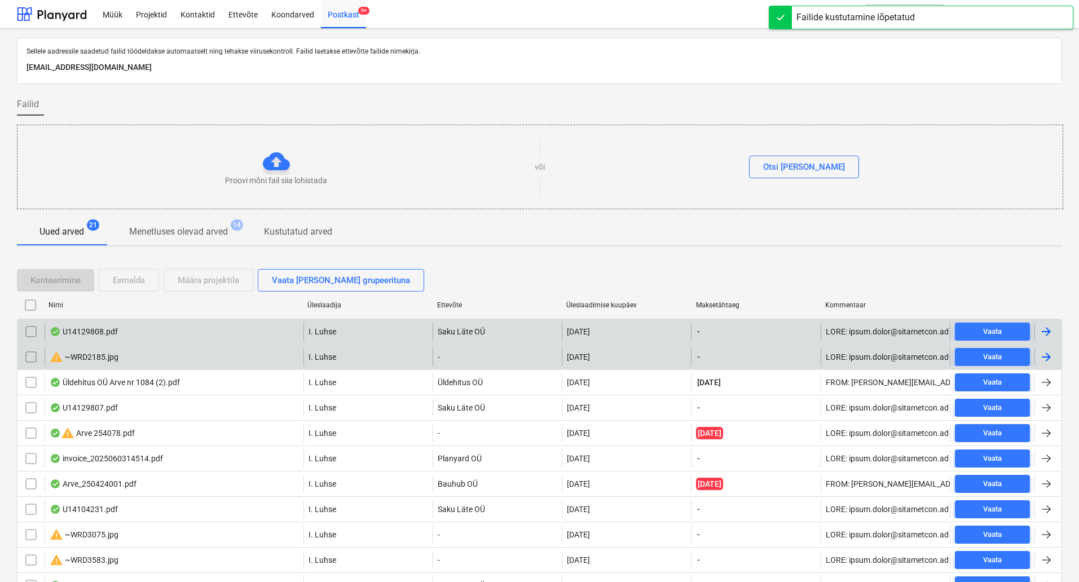
click at [30, 359] on input "checkbox" at bounding box center [31, 357] width 18 height 18
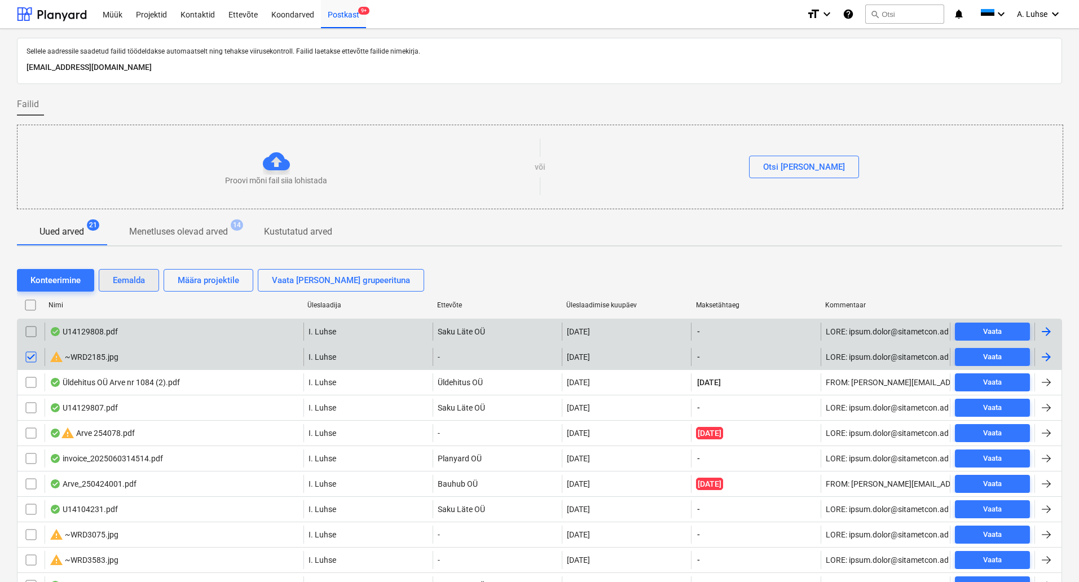
click at [125, 278] on div "Eemalda" at bounding box center [129, 280] width 32 height 15
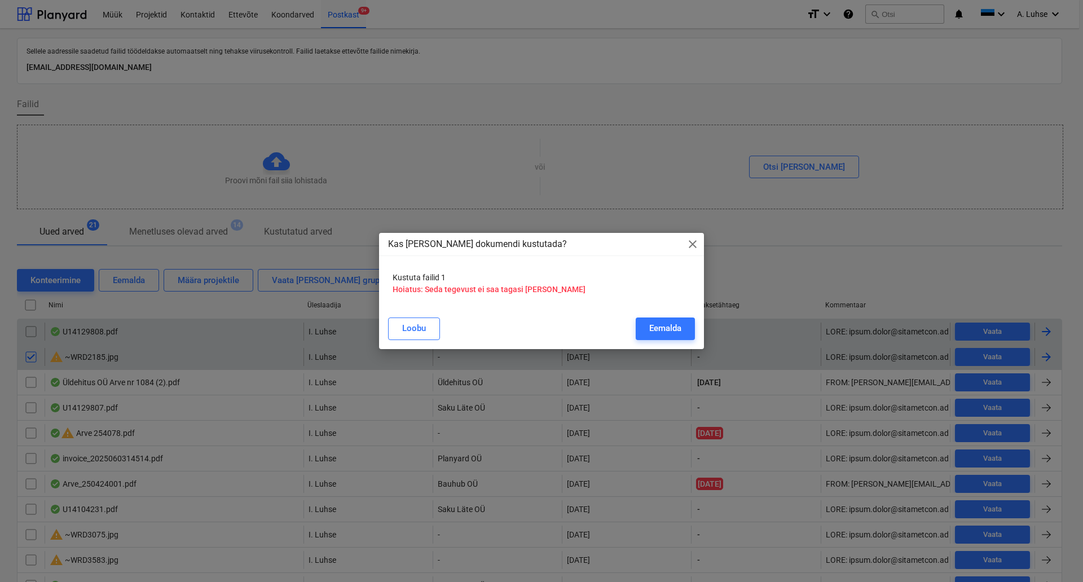
click at [651, 332] on div "Eemalda" at bounding box center [665, 328] width 32 height 15
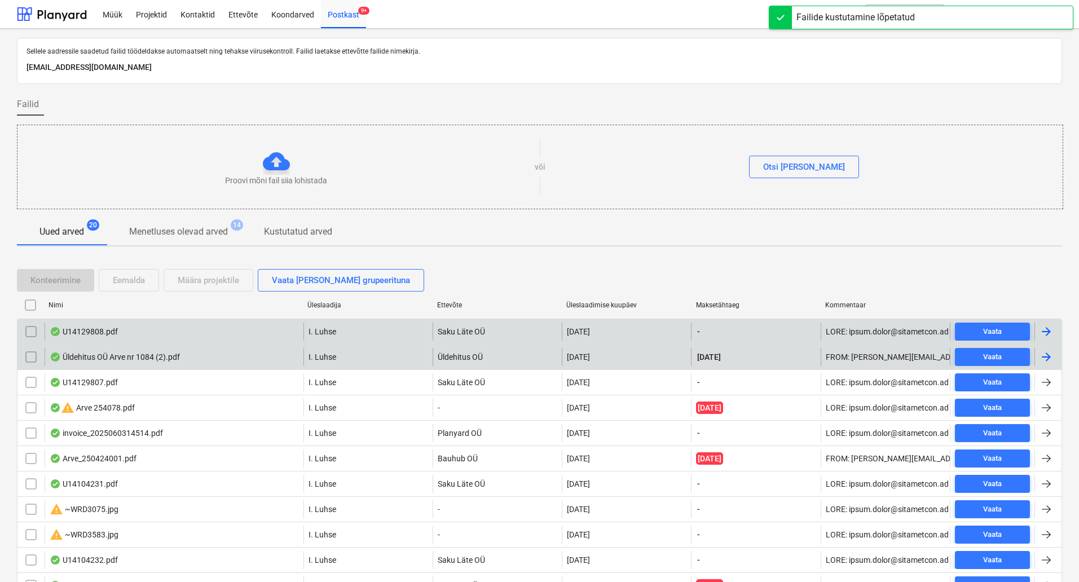
click at [155, 332] on div "U14129808.pdf" at bounding box center [174, 332] width 259 height 18
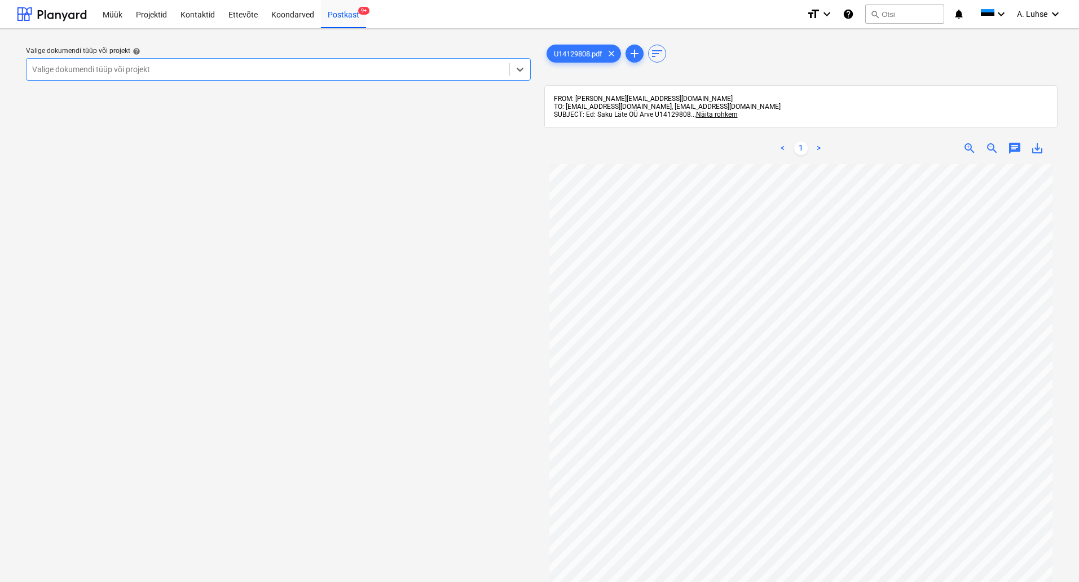
click at [362, 73] on div at bounding box center [268, 69] width 472 height 11
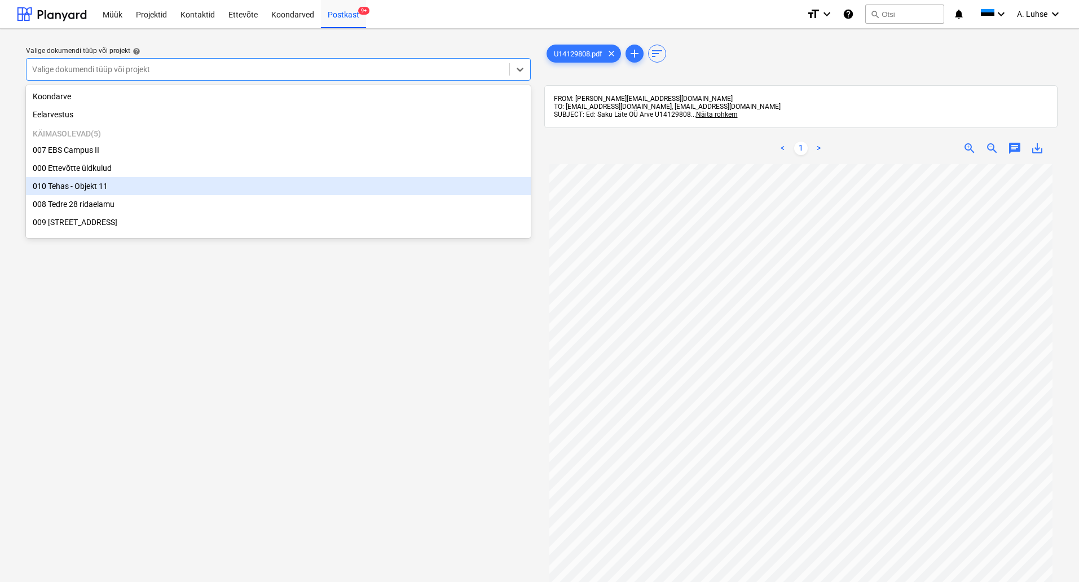
click at [346, 191] on div "010 Tehas - Objekt 11" at bounding box center [278, 186] width 505 height 18
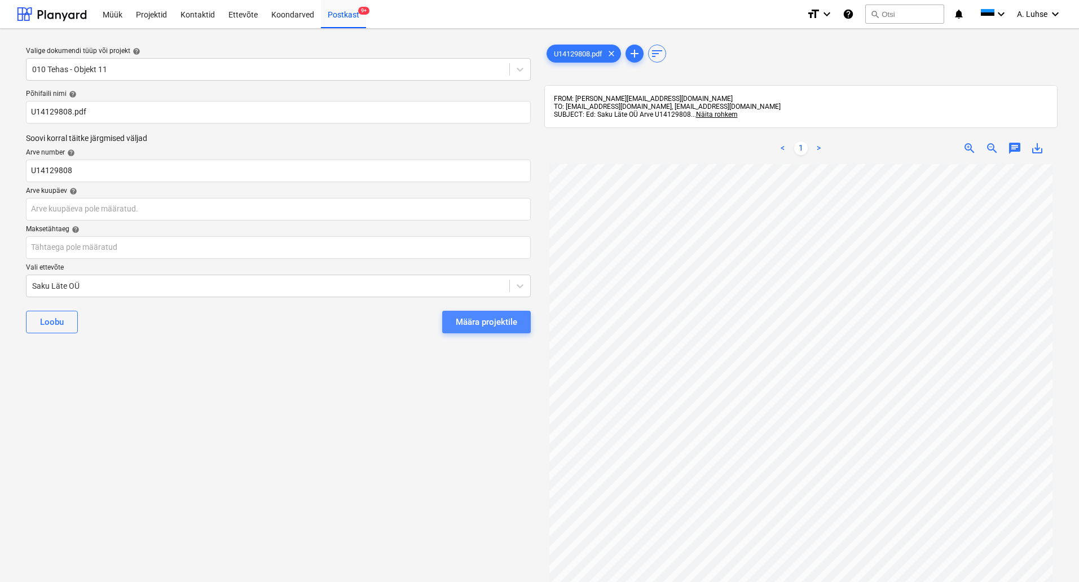
click at [494, 324] on div "Määra projektile" at bounding box center [487, 322] width 62 height 15
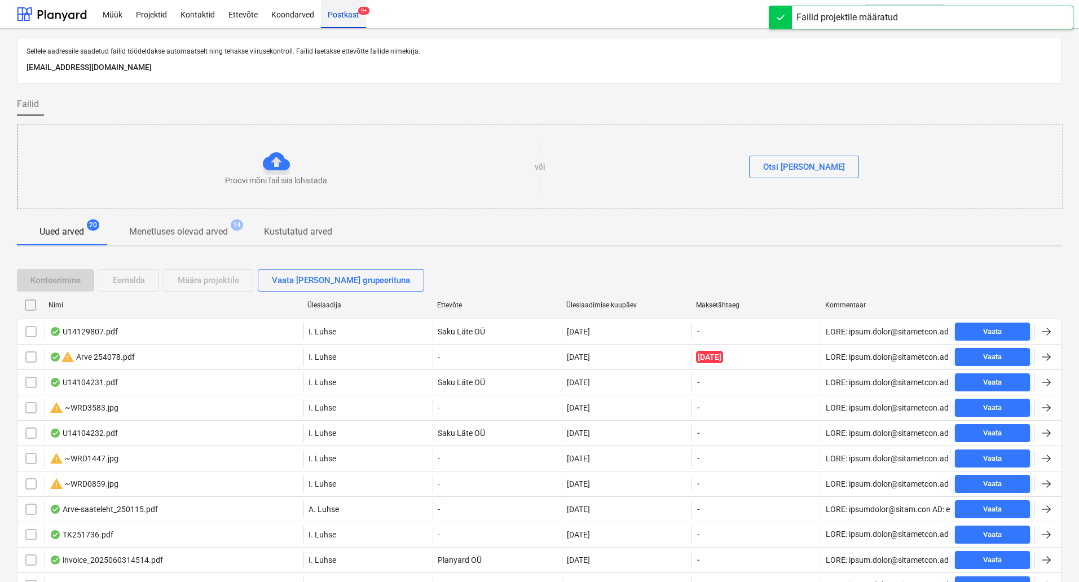
click at [343, 15] on div "Postkast 9+" at bounding box center [343, 13] width 45 height 29
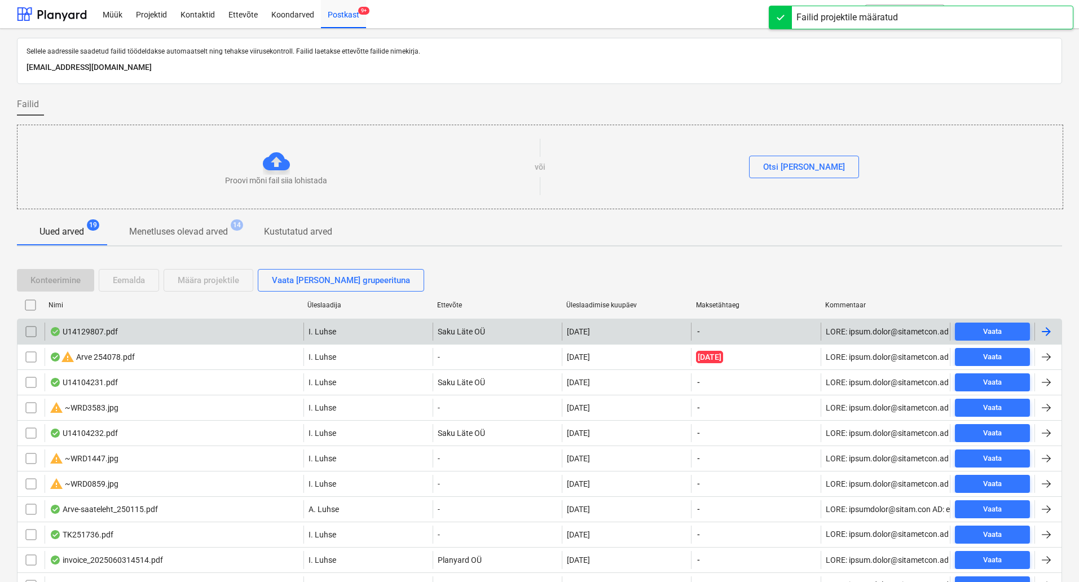
click at [208, 323] on div "U14129807.pdf" at bounding box center [174, 332] width 259 height 18
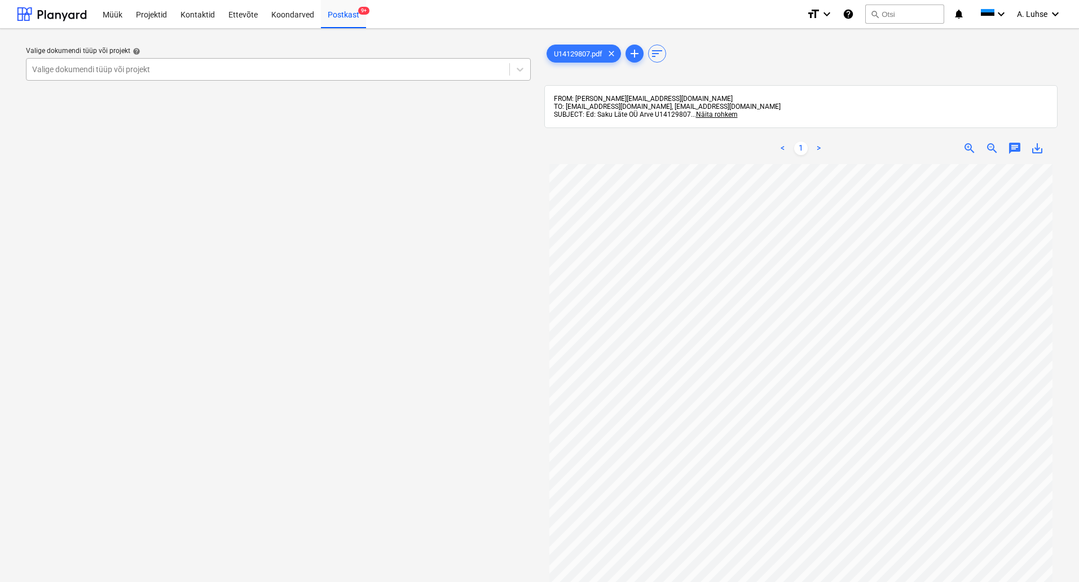
click at [289, 76] on div "Valige dokumendi tüüp või projekt" at bounding box center [268, 70] width 483 height 16
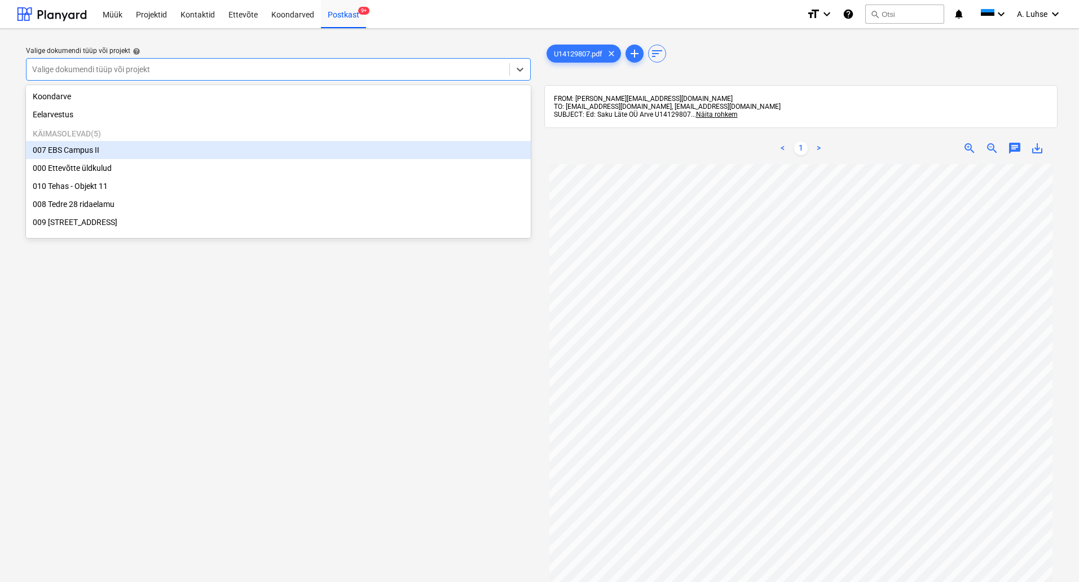
click at [262, 154] on div "007 EBS Campus II" at bounding box center [278, 150] width 505 height 18
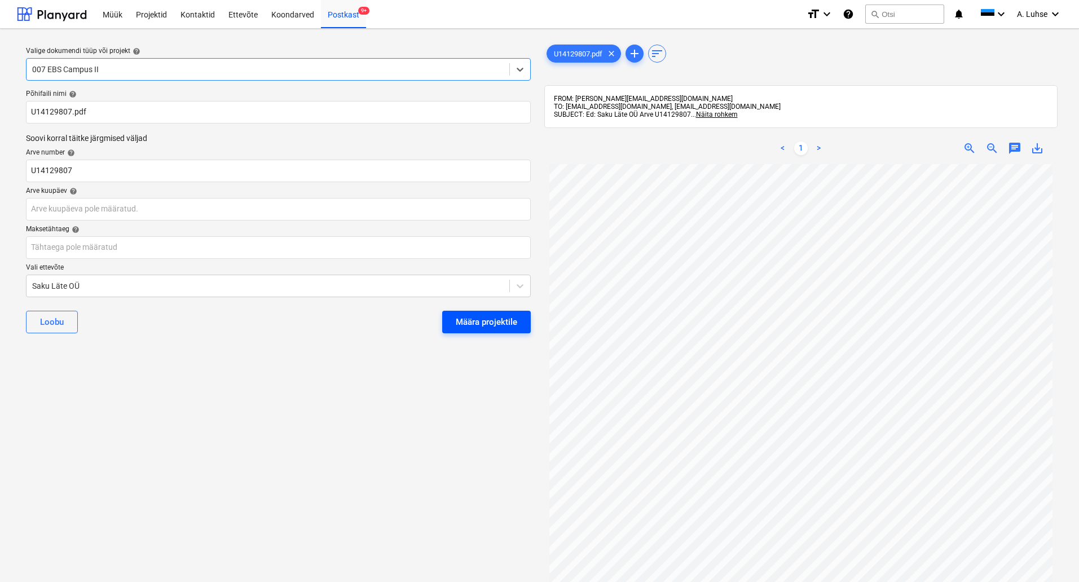
click at [501, 326] on div "Määra projektile" at bounding box center [487, 322] width 62 height 15
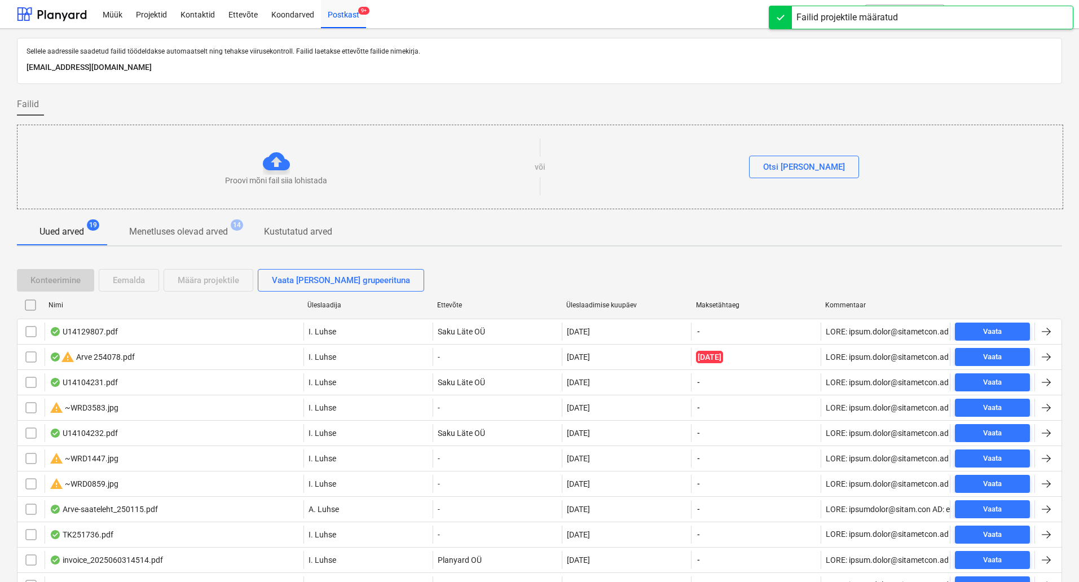
drag, startPoint x: 335, startPoint y: 17, endPoint x: 335, endPoint y: 56, distance: 38.9
click at [335, 17] on div "Postkast 9+" at bounding box center [343, 13] width 45 height 29
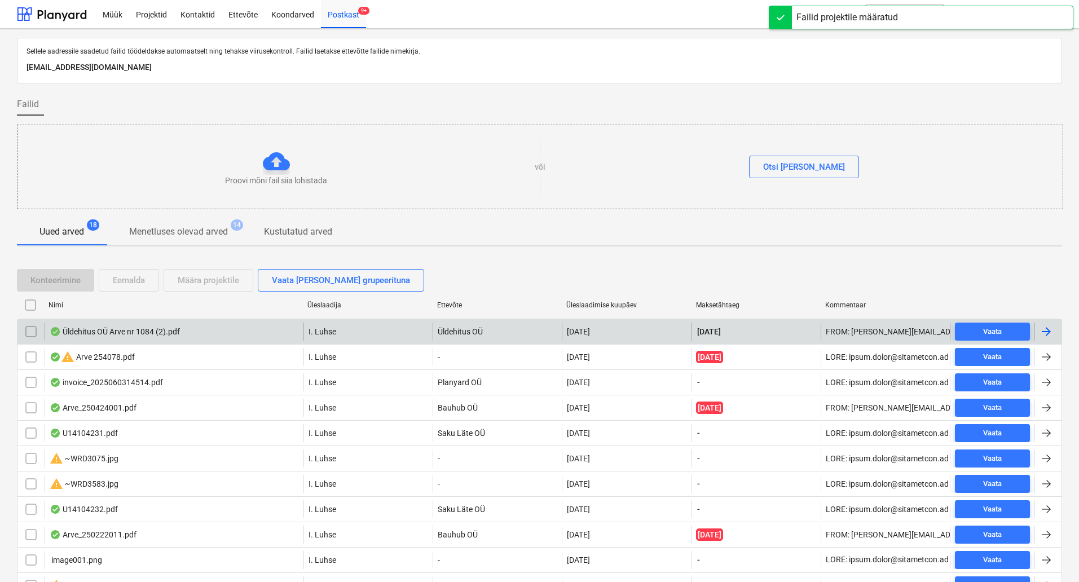
click at [202, 338] on div "Üldehitus OÜ Arve nr 1084 (2).pdf" at bounding box center [174, 332] width 259 height 18
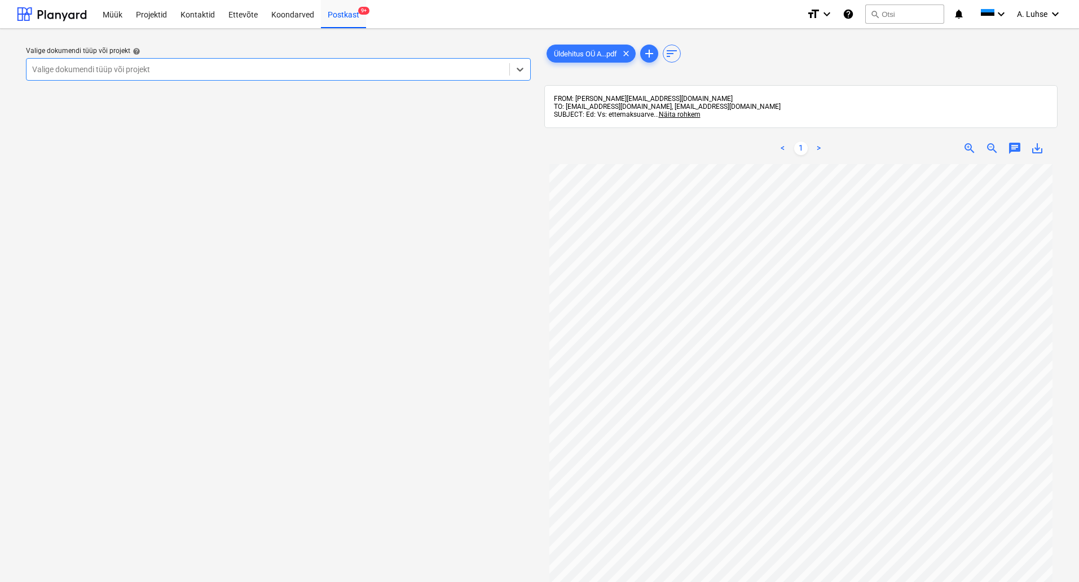
click at [473, 74] on div at bounding box center [268, 69] width 472 height 11
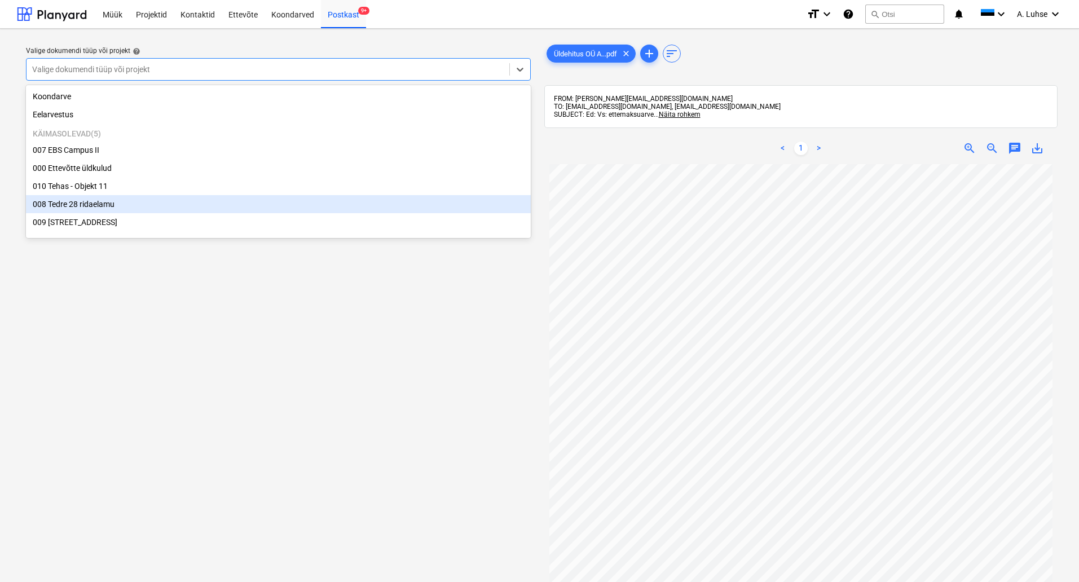
click at [384, 213] on div "008 Tedre 28 ridaelamu" at bounding box center [278, 204] width 505 height 18
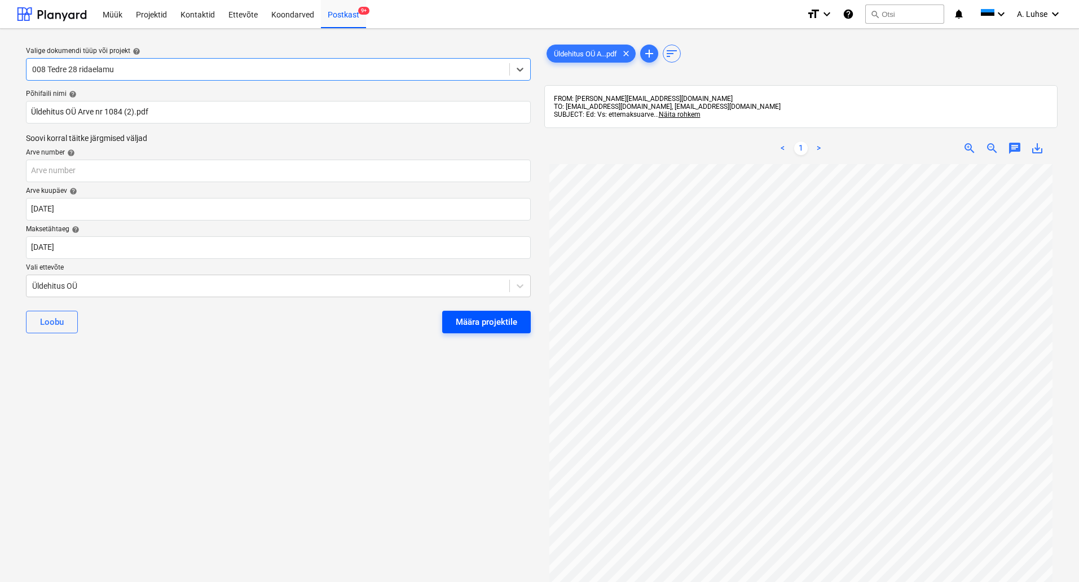
click at [489, 318] on div "Määra projektile" at bounding box center [487, 322] width 62 height 15
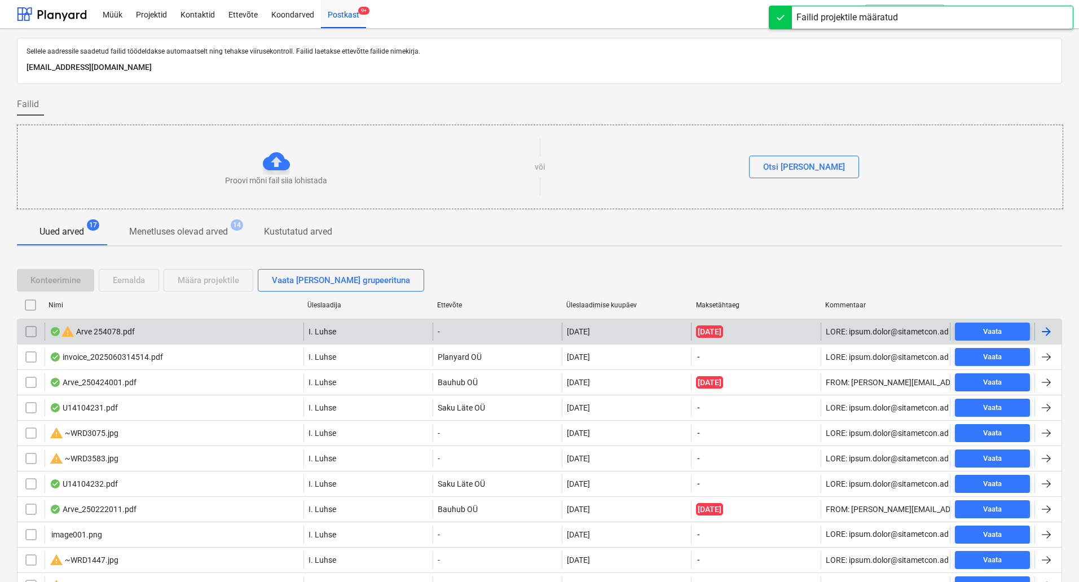
click at [128, 331] on div "warning Arve 254078.pdf" at bounding box center [92, 332] width 85 height 14
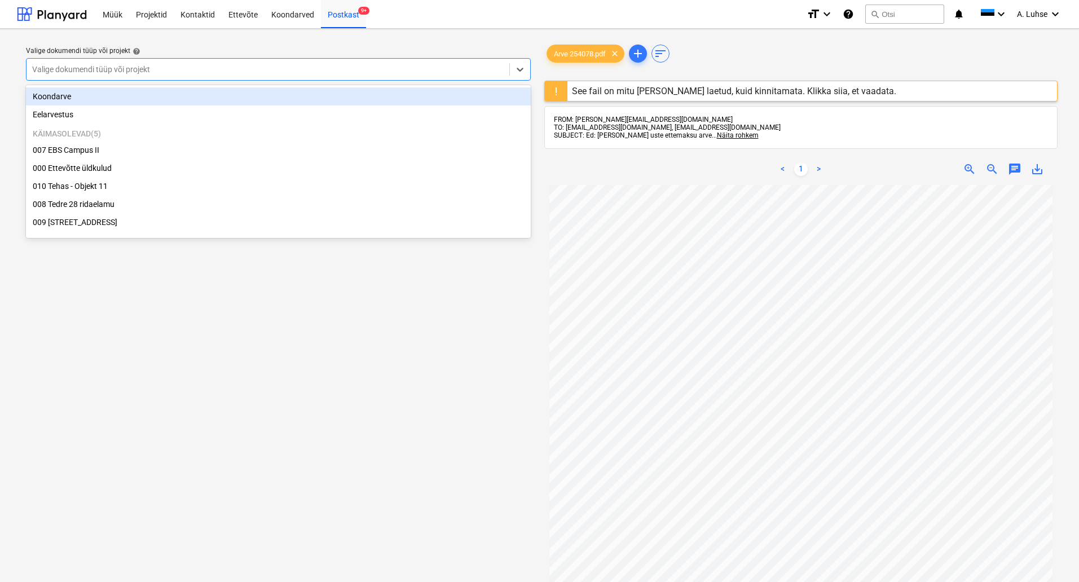
click at [459, 72] on div at bounding box center [268, 69] width 472 height 11
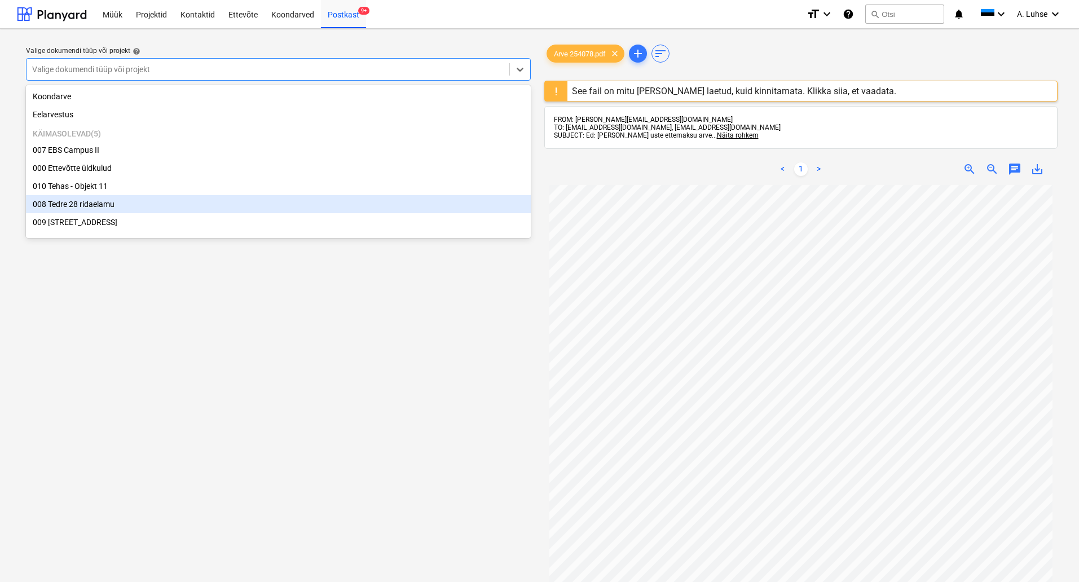
click at [417, 211] on div "008 Tedre 28 ridaelamu" at bounding box center [278, 204] width 505 height 18
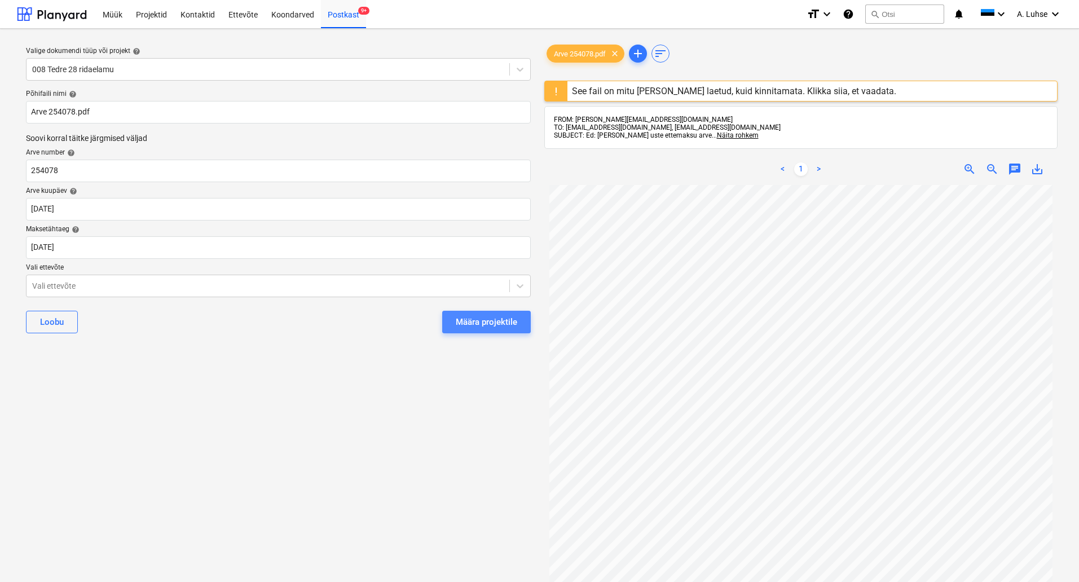
click at [483, 319] on div "Määra projektile" at bounding box center [487, 322] width 62 height 15
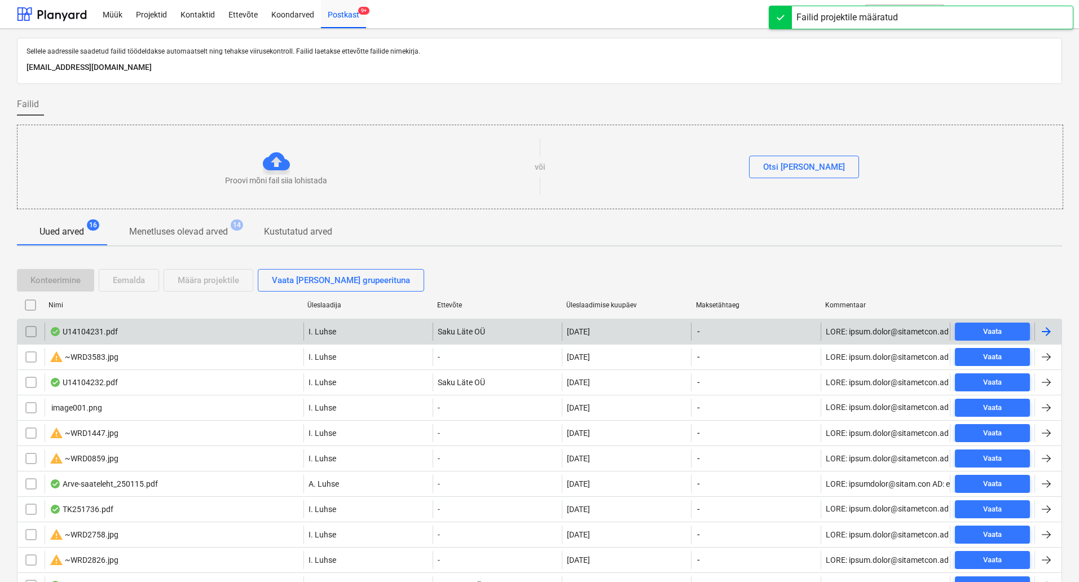
click at [116, 338] on div "U14104231.pdf" at bounding box center [174, 332] width 259 height 18
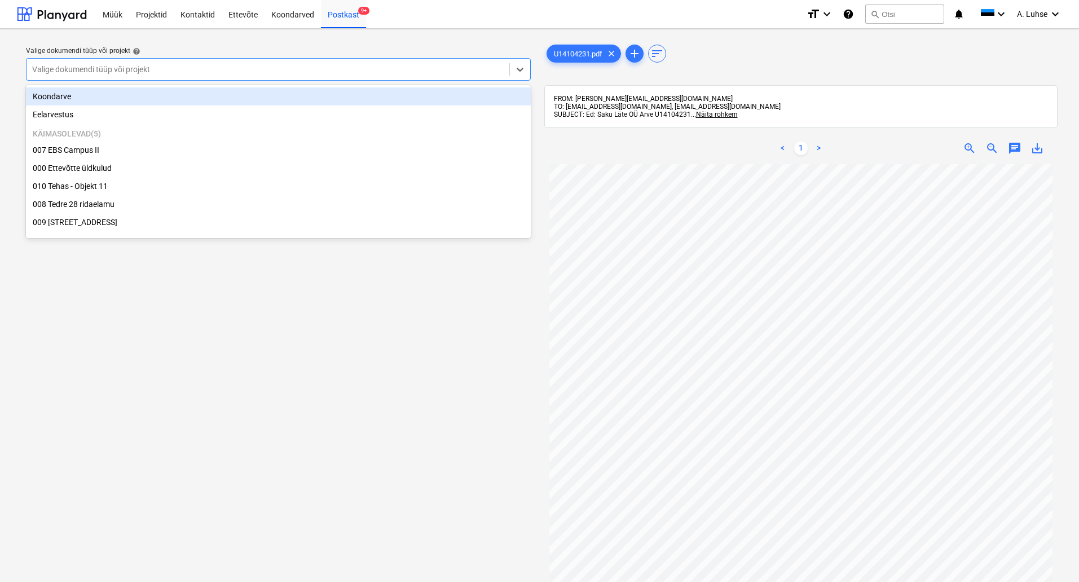
click at [345, 70] on div at bounding box center [268, 69] width 472 height 11
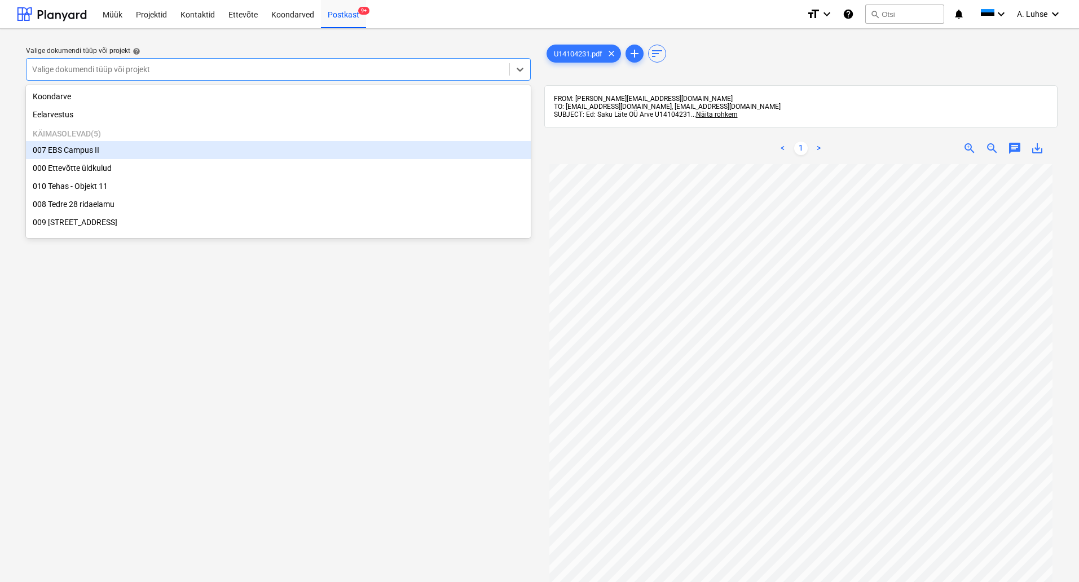
click at [360, 159] on div "007 EBS Campus II" at bounding box center [278, 150] width 505 height 18
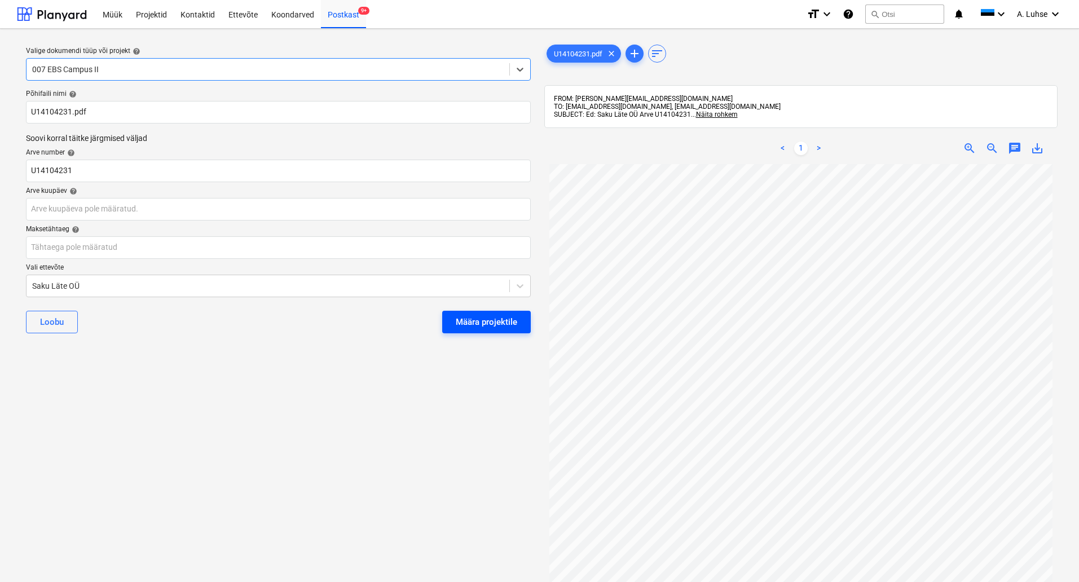
click at [467, 331] on button "Määra projektile" at bounding box center [486, 322] width 89 height 23
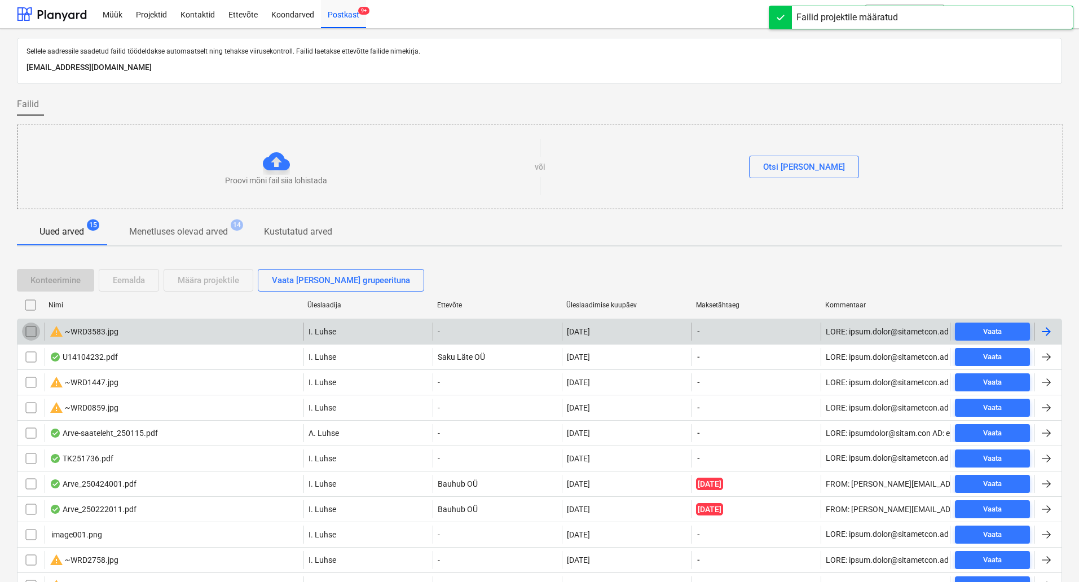
click at [28, 334] on input "checkbox" at bounding box center [31, 332] width 18 height 18
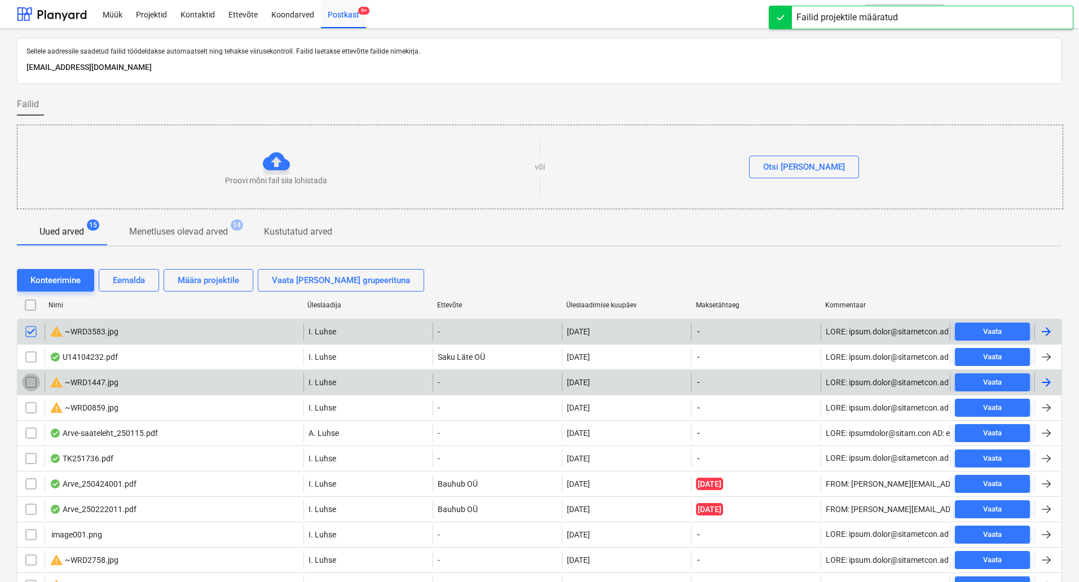
click at [29, 380] on input "checkbox" at bounding box center [31, 383] width 18 height 18
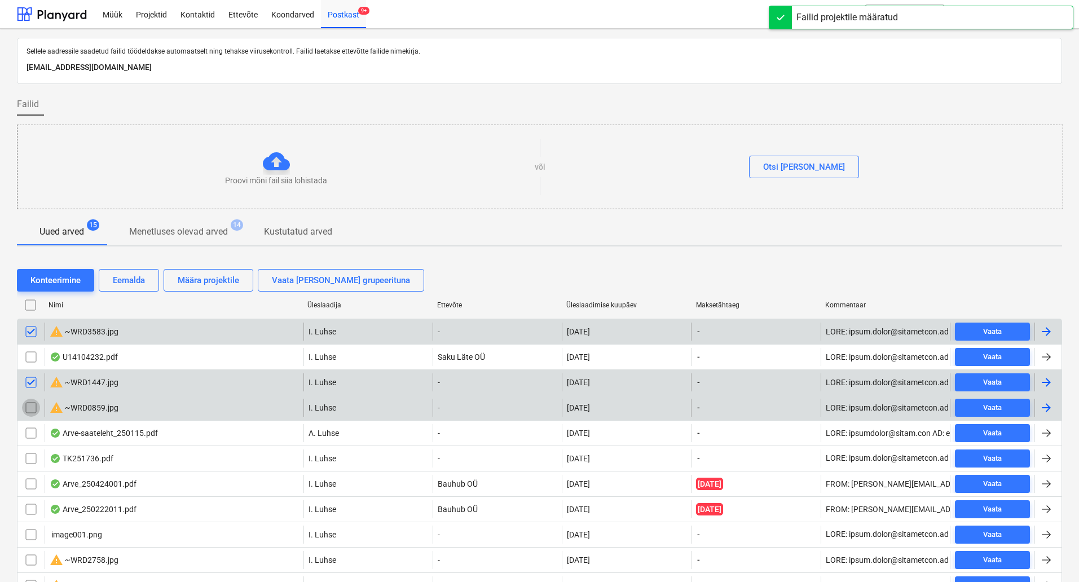
click at [32, 405] on input "checkbox" at bounding box center [31, 408] width 18 height 18
click at [129, 277] on div "Eemalda" at bounding box center [129, 280] width 32 height 15
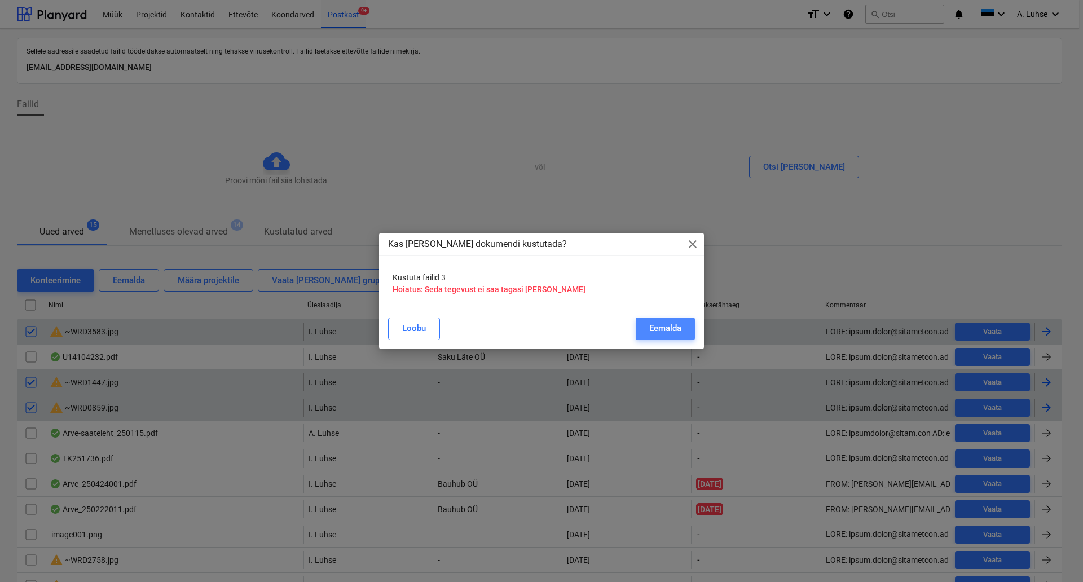
click at [670, 335] on div "Eemalda" at bounding box center [665, 328] width 32 height 15
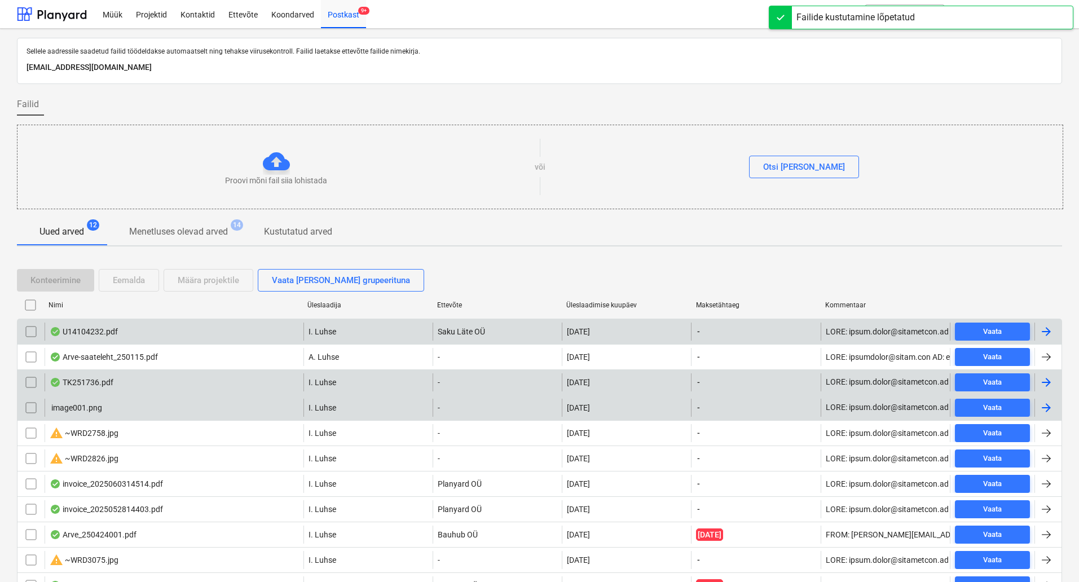
click at [146, 341] on div "U14104232.pdf I. Luhse Saku Läte OÜ [DATE] - Vaata" at bounding box center [540, 331] width 1046 height 25
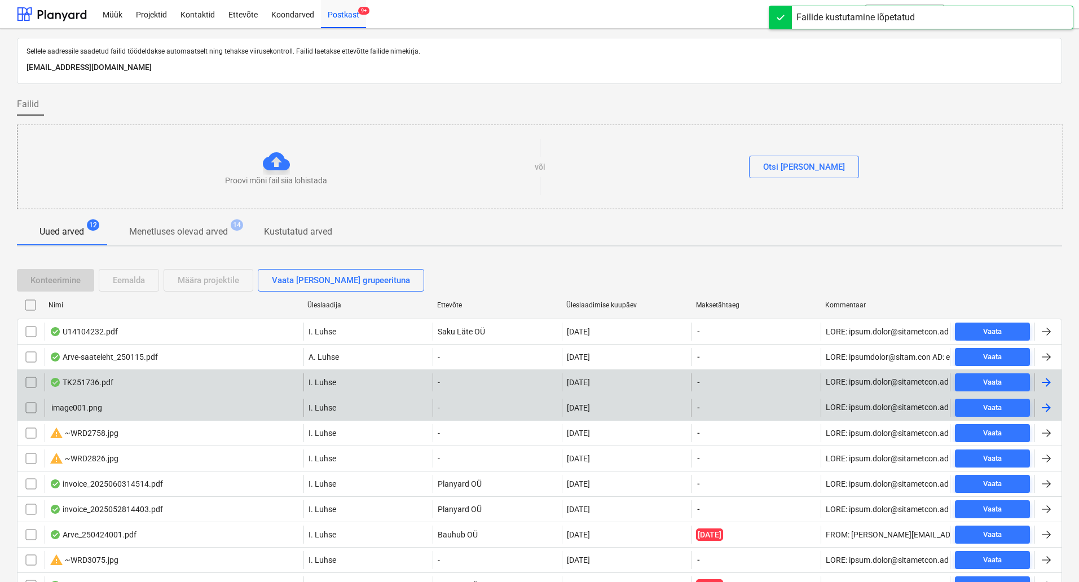
click at [96, 329] on div "U14104232.pdf" at bounding box center [84, 331] width 68 height 9
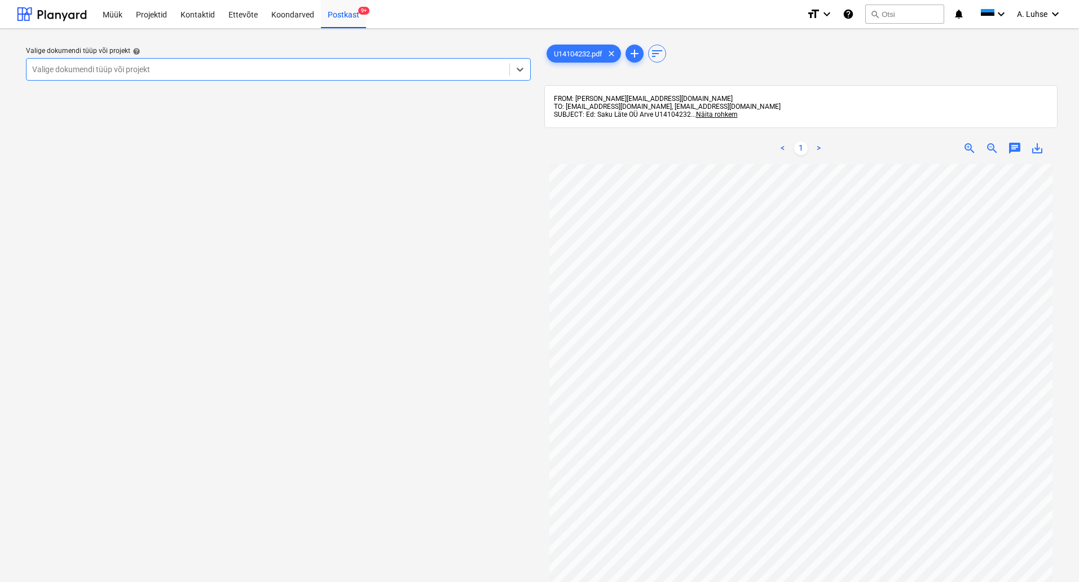
click at [283, 68] on div at bounding box center [268, 69] width 472 height 11
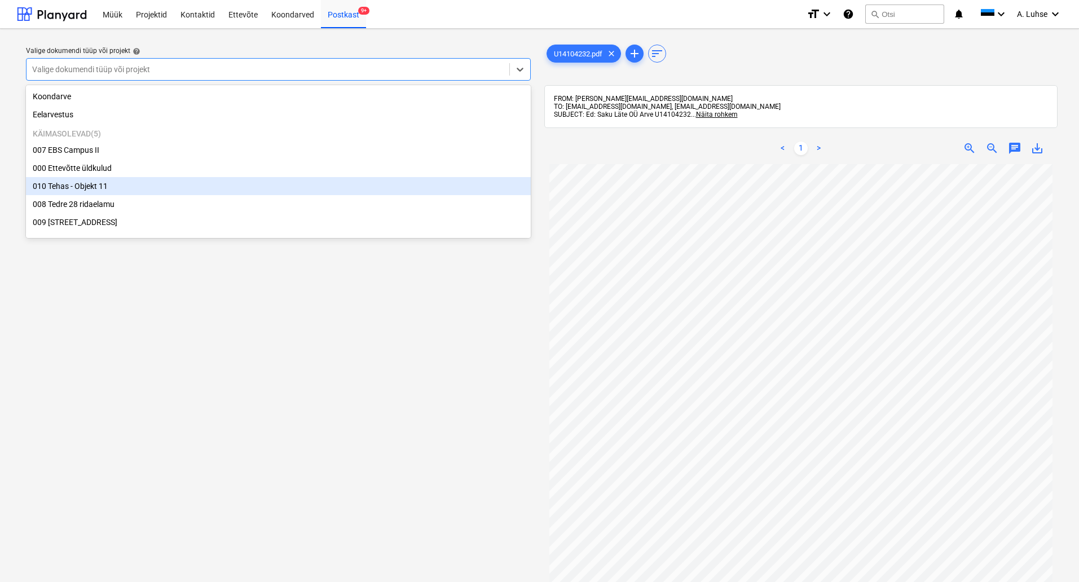
click at [265, 185] on div "010 Tehas - Objekt 11" at bounding box center [278, 186] width 505 height 18
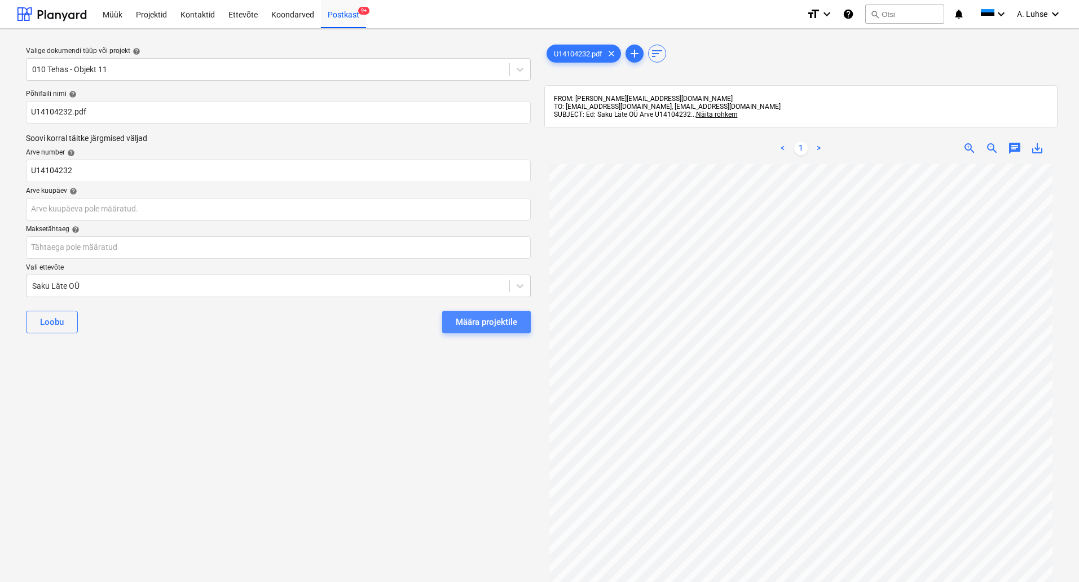
click at [522, 326] on button "Määra projektile" at bounding box center [486, 322] width 89 height 23
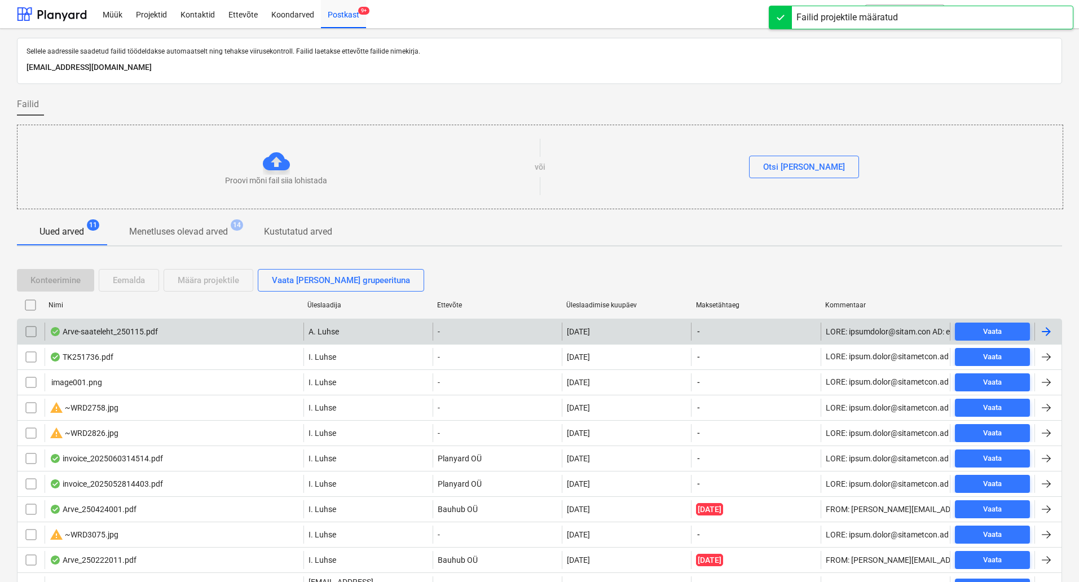
click at [143, 336] on div "Arve-saateleht_250115.pdf" at bounding box center [104, 331] width 108 height 9
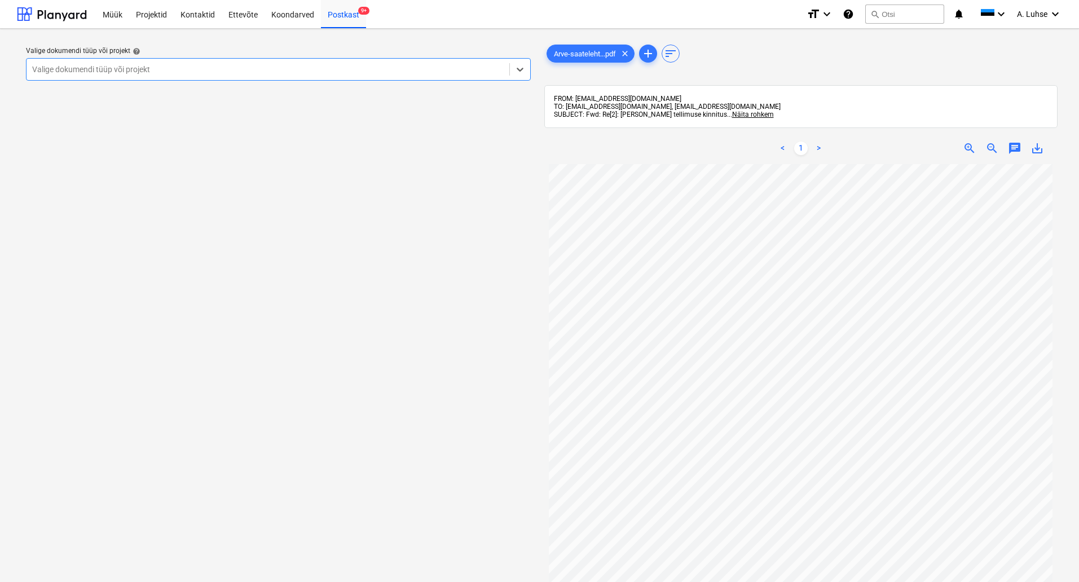
click at [420, 72] on div at bounding box center [268, 69] width 472 height 11
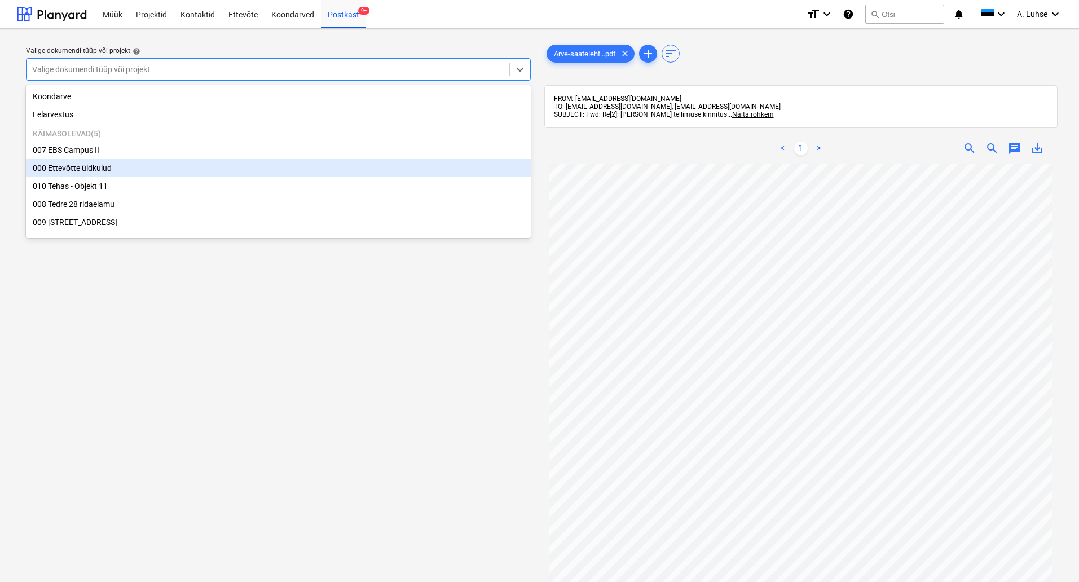
click at [420, 170] on div "000 Ettevõtte üldkulud" at bounding box center [278, 168] width 505 height 18
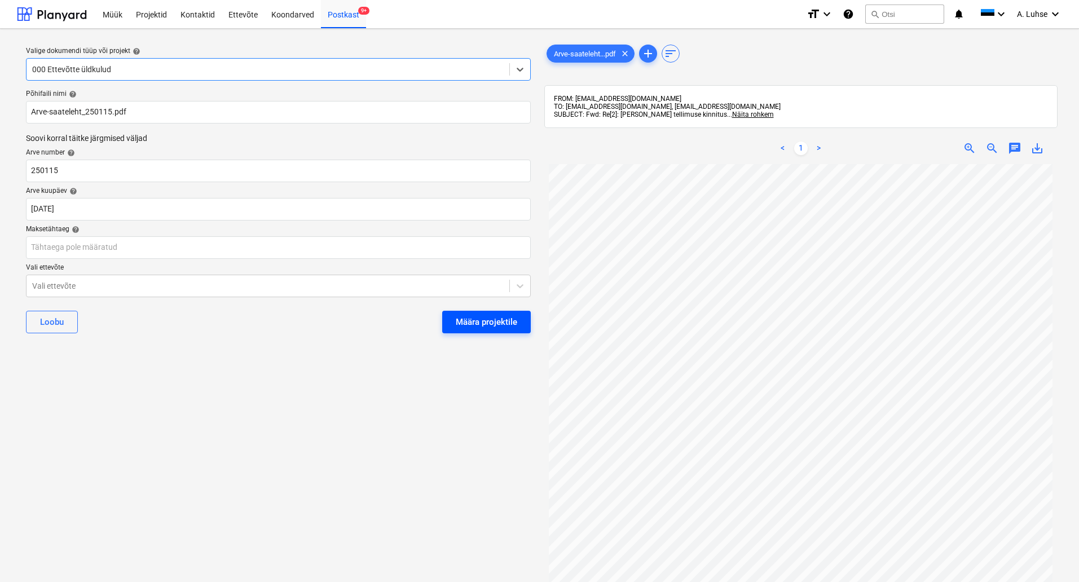
click at [482, 328] on div "Määra projektile" at bounding box center [487, 322] width 62 height 15
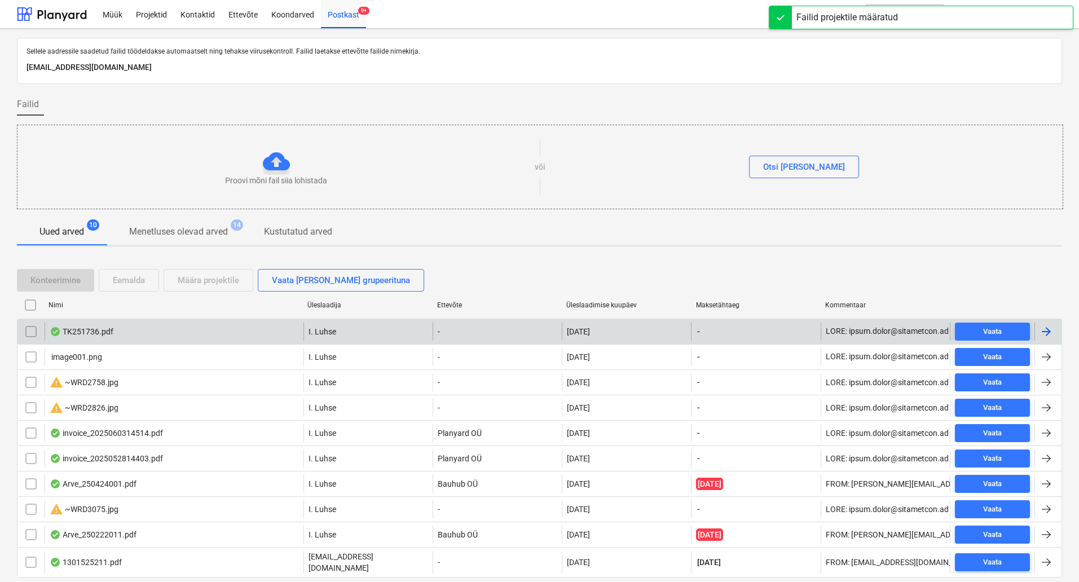
click at [237, 337] on div "TK251736.pdf" at bounding box center [174, 332] width 259 height 18
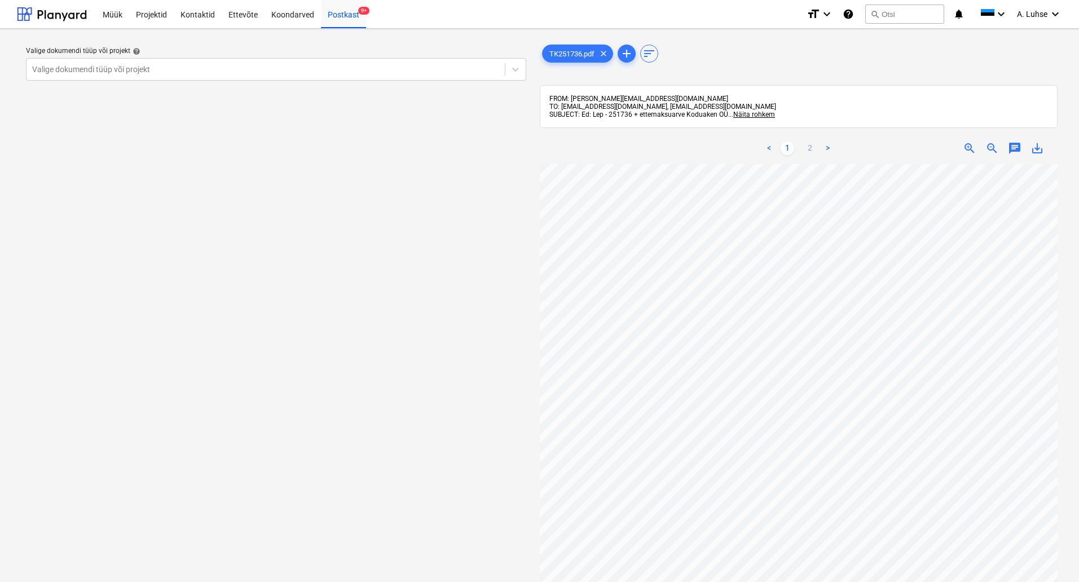
click at [809, 153] on link "2" at bounding box center [811, 149] width 14 height 14
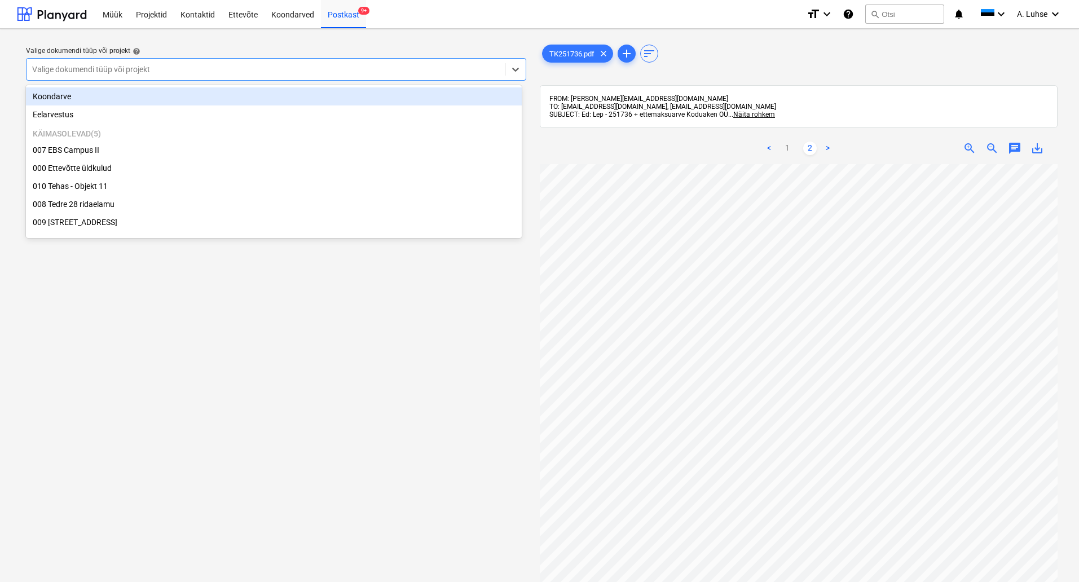
click at [427, 72] on div at bounding box center [265, 69] width 467 height 11
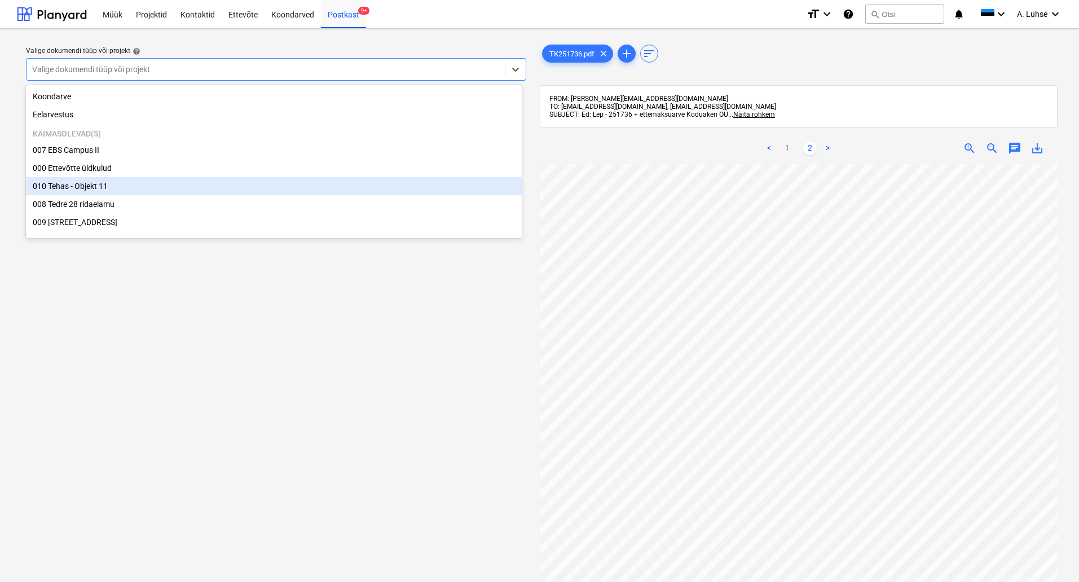
click at [384, 189] on div "010 Tehas - Objekt 11" at bounding box center [274, 186] width 496 height 18
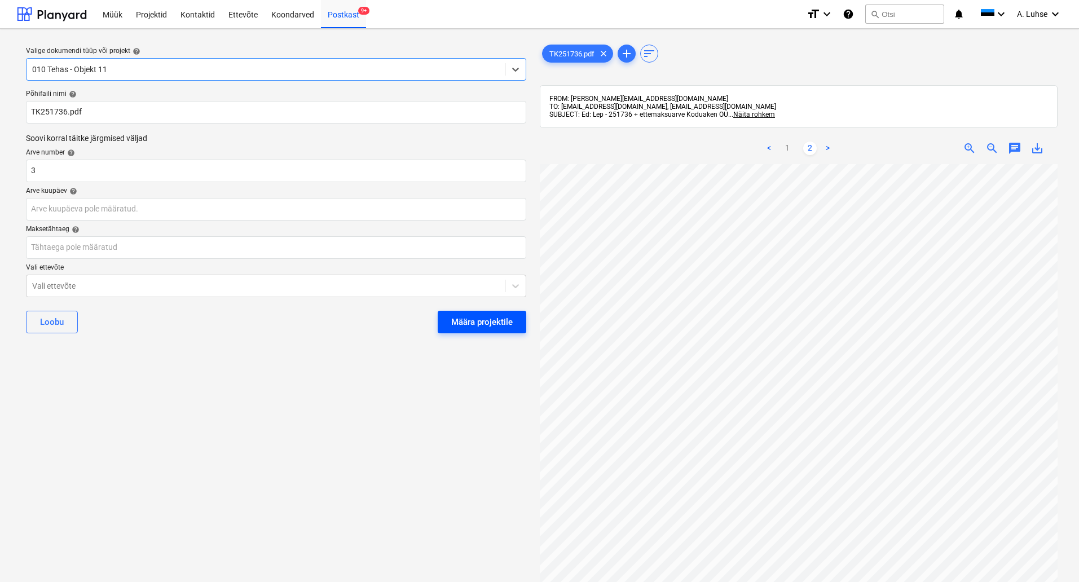
click at [467, 325] on div "Määra projektile" at bounding box center [482, 322] width 62 height 15
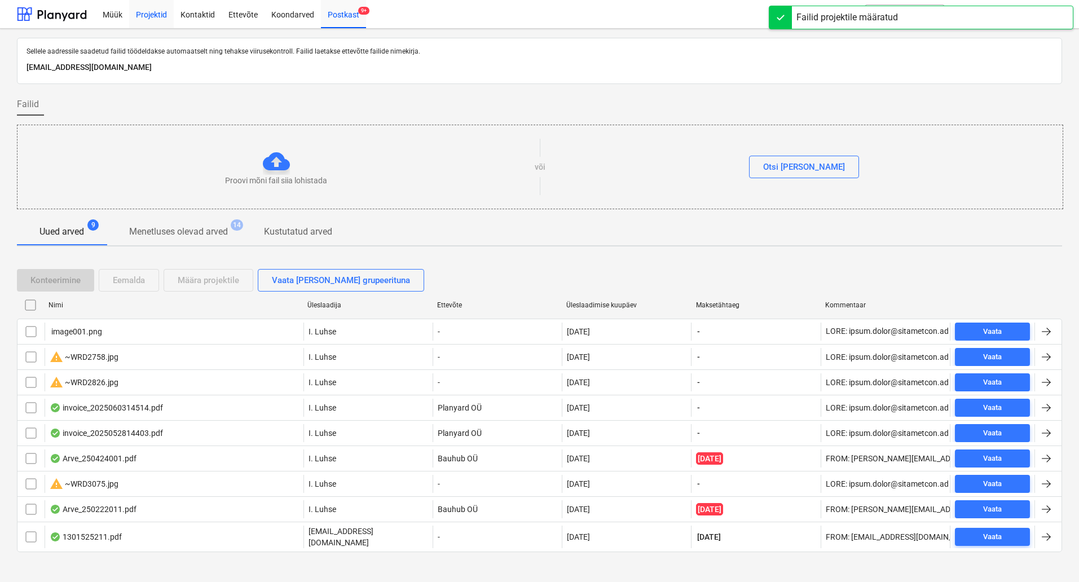
click at [134, 11] on div "Projektid" at bounding box center [151, 13] width 45 height 29
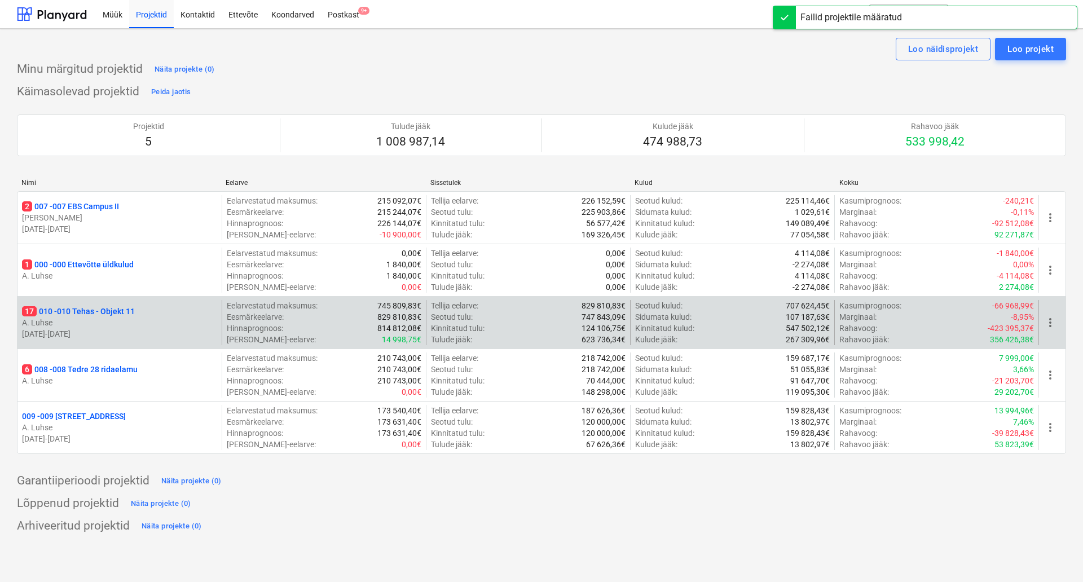
click at [84, 314] on p "17 010 - 010 Tehas - Objekt 11" at bounding box center [78, 311] width 113 height 11
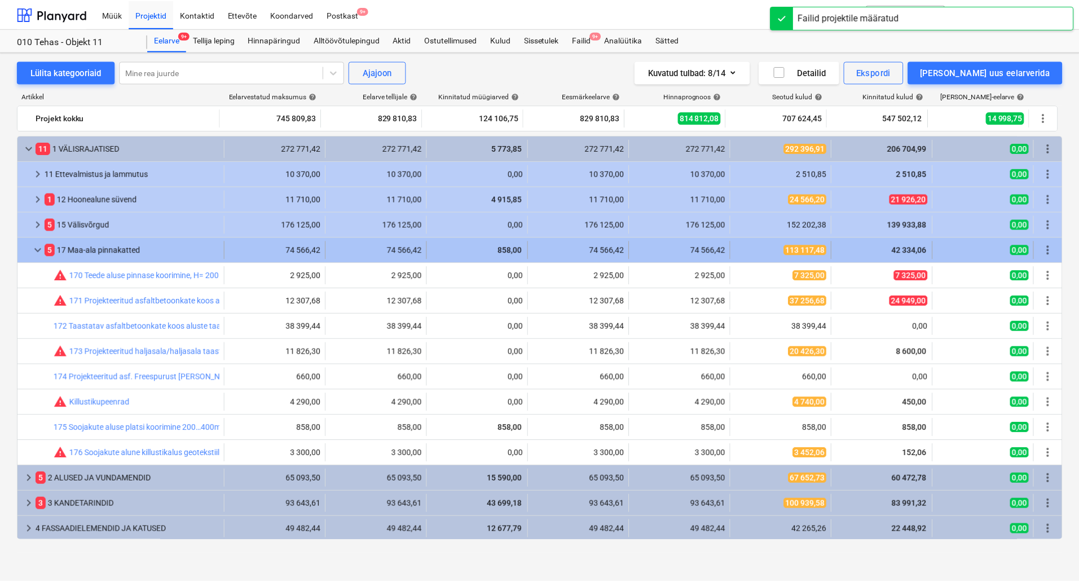
scroll to position [52, 0]
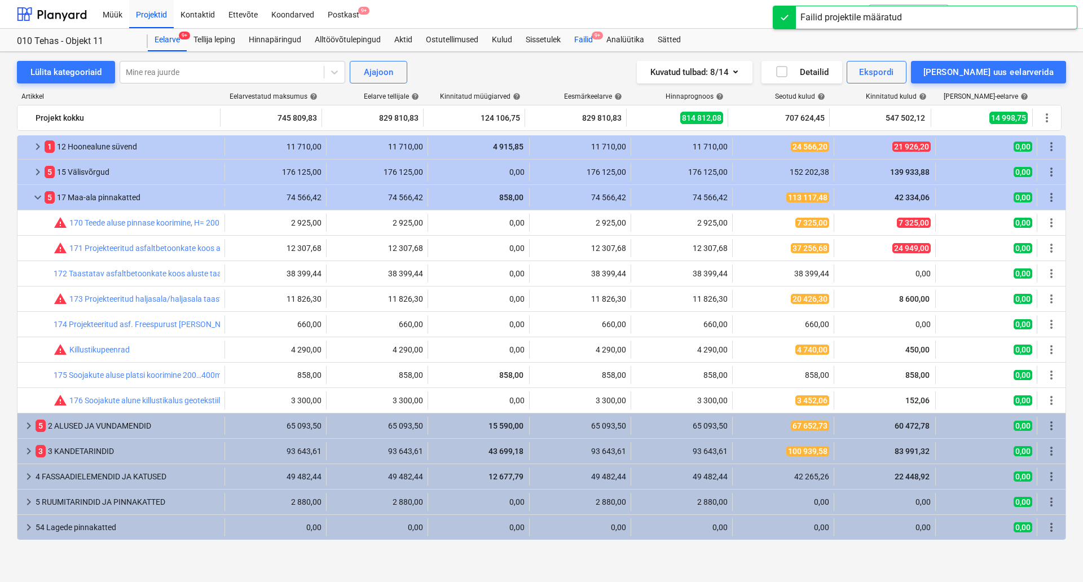
click at [574, 40] on div "Failid 9+" at bounding box center [584, 40] width 32 height 23
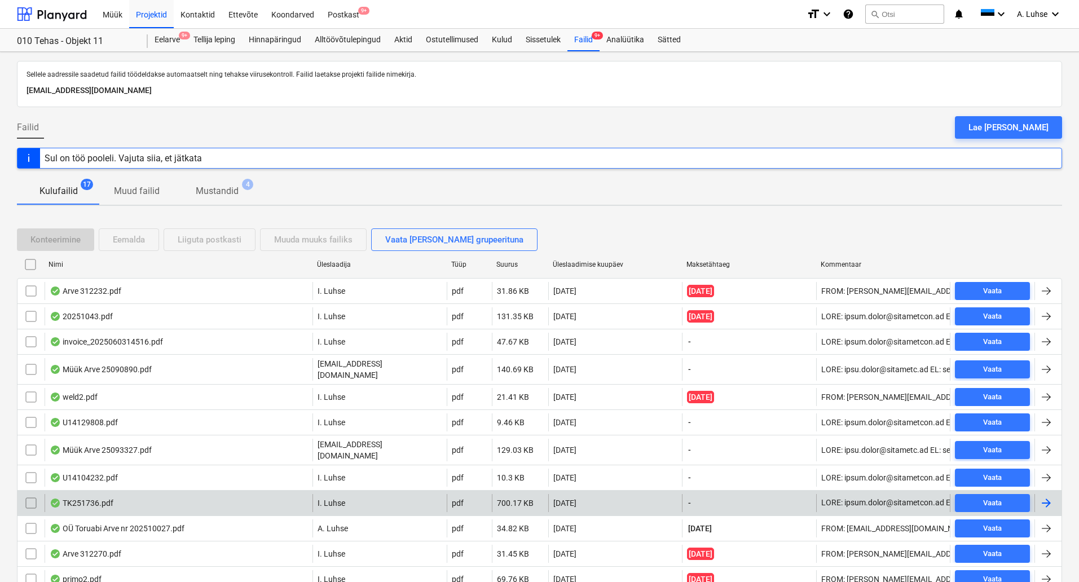
click at [191, 495] on div "TK251736.pdf" at bounding box center [179, 503] width 268 height 18
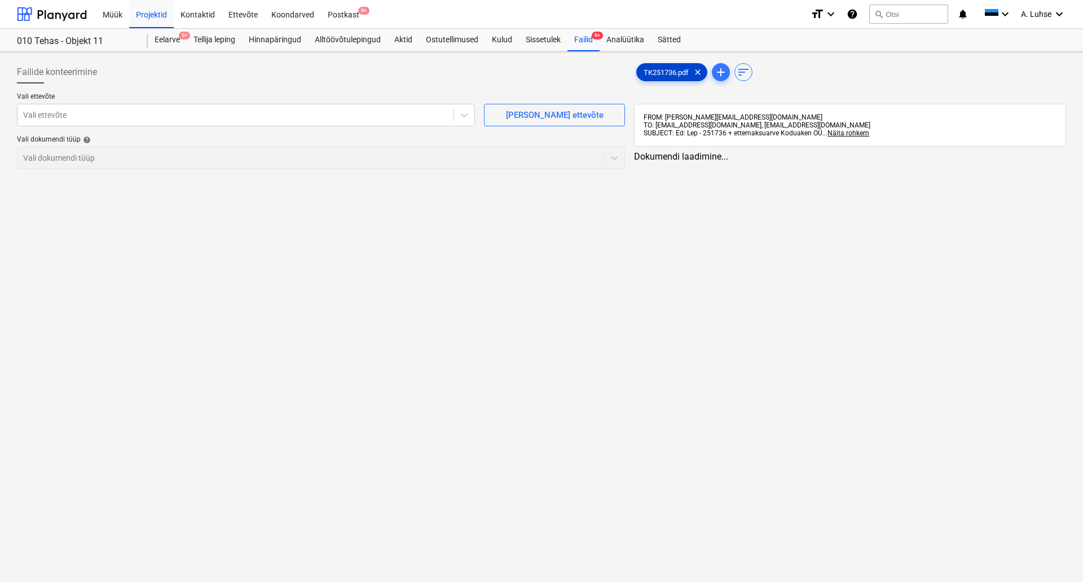
click at [665, 73] on span "TK251736.pdf" at bounding box center [666, 72] width 59 height 8
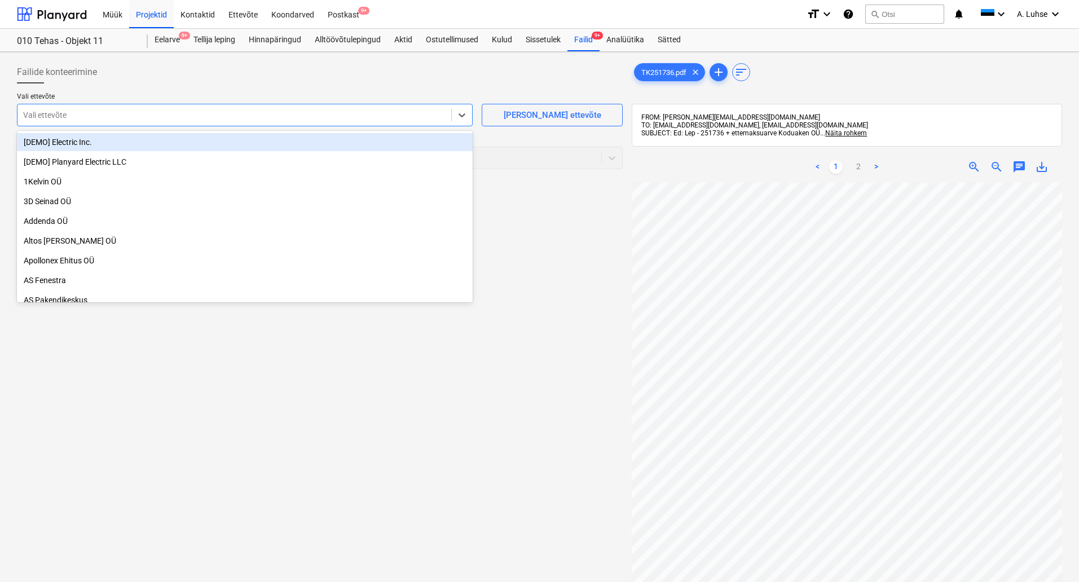
click at [280, 109] on div at bounding box center [234, 114] width 423 height 11
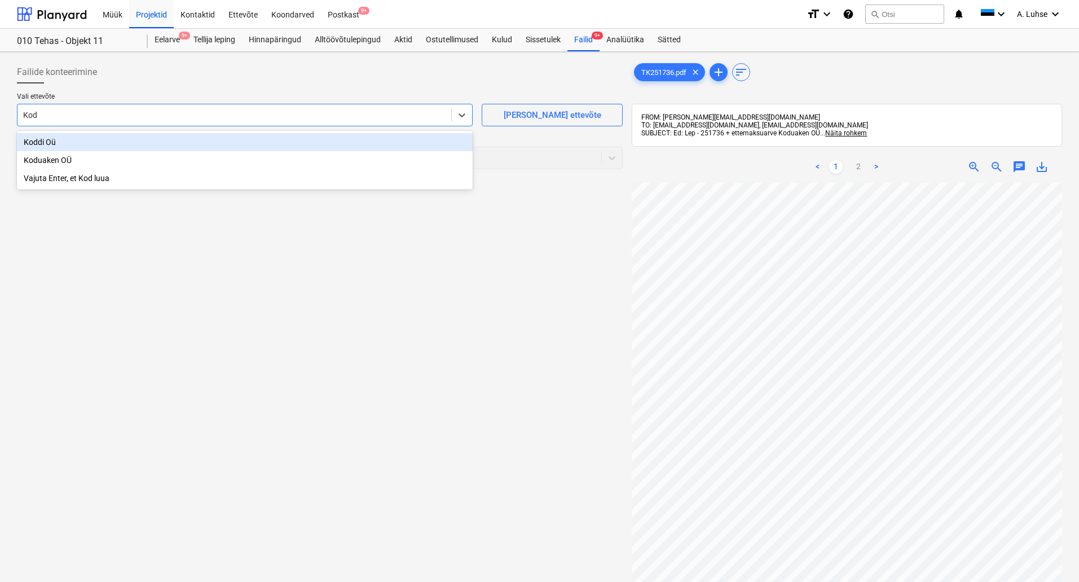
type input "Kodu"
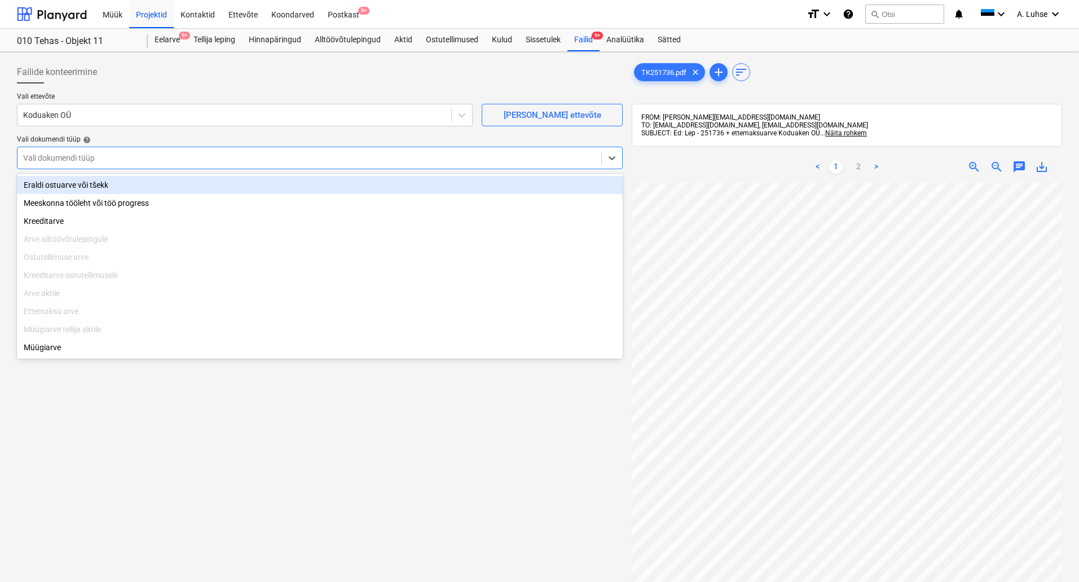
click at [296, 157] on div at bounding box center [309, 157] width 573 height 11
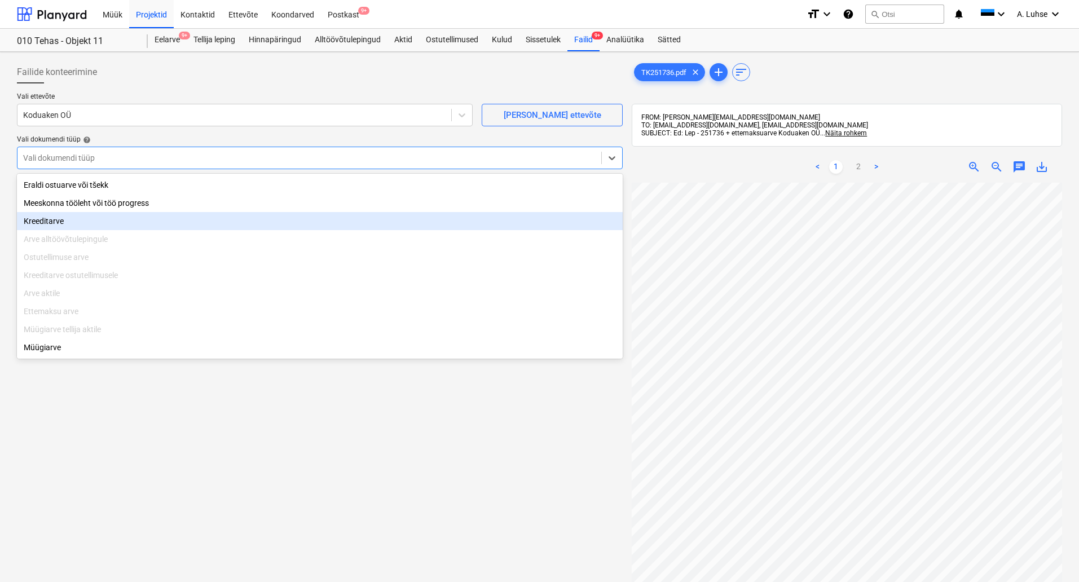
click at [51, 318] on div "Ettemaksu arve" at bounding box center [320, 311] width 606 height 18
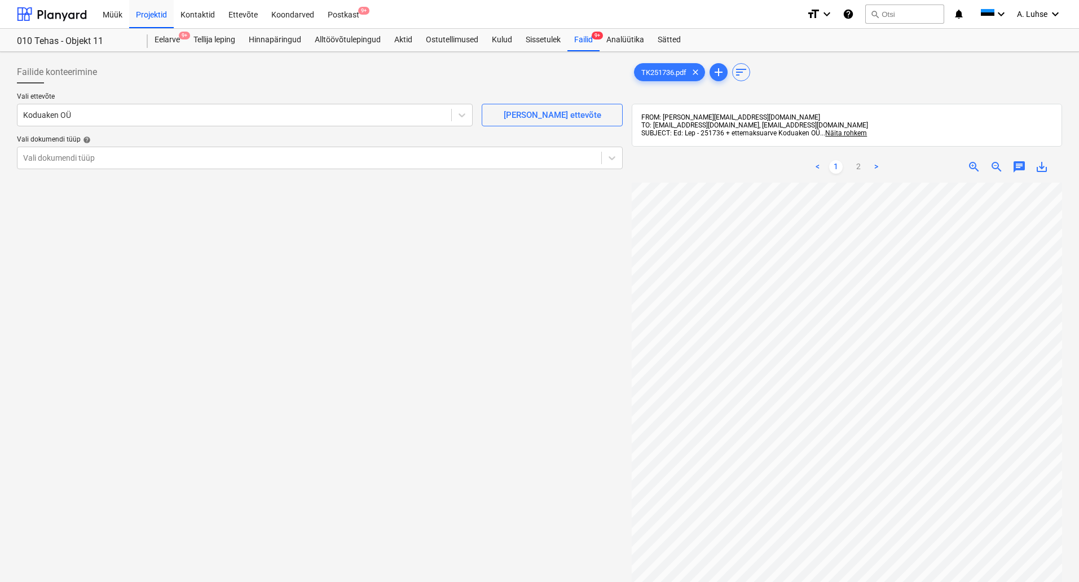
click at [235, 402] on div "Failide konteerimine Vali ettevõte Koduaken OÜ [PERSON_NAME] uus ettevõte Vali …" at bounding box center [319, 397] width 615 height 682
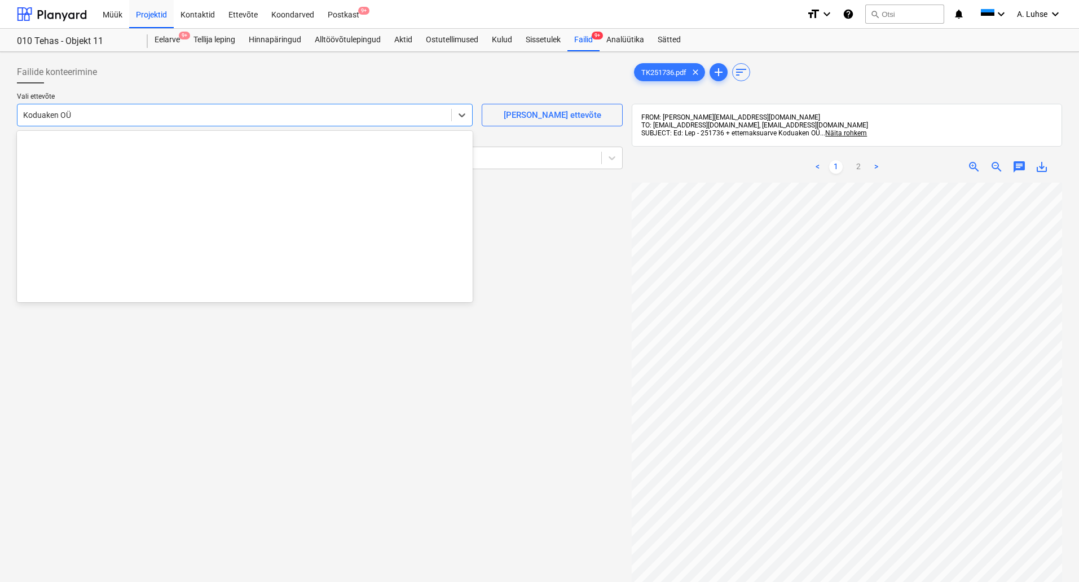
click at [422, 117] on div at bounding box center [234, 114] width 423 height 11
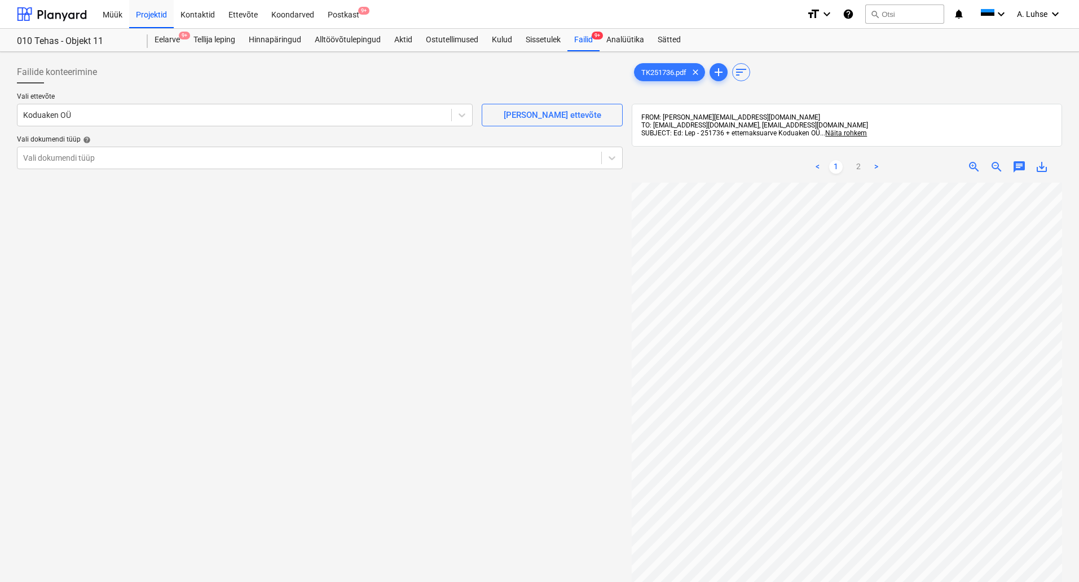
click at [592, 347] on div "Failide konteerimine Vali ettevõte Koduaken OÜ [PERSON_NAME] uus ettevõte Vali …" at bounding box center [319, 397] width 615 height 682
click at [357, 17] on div "Postkast 9+" at bounding box center [343, 13] width 45 height 29
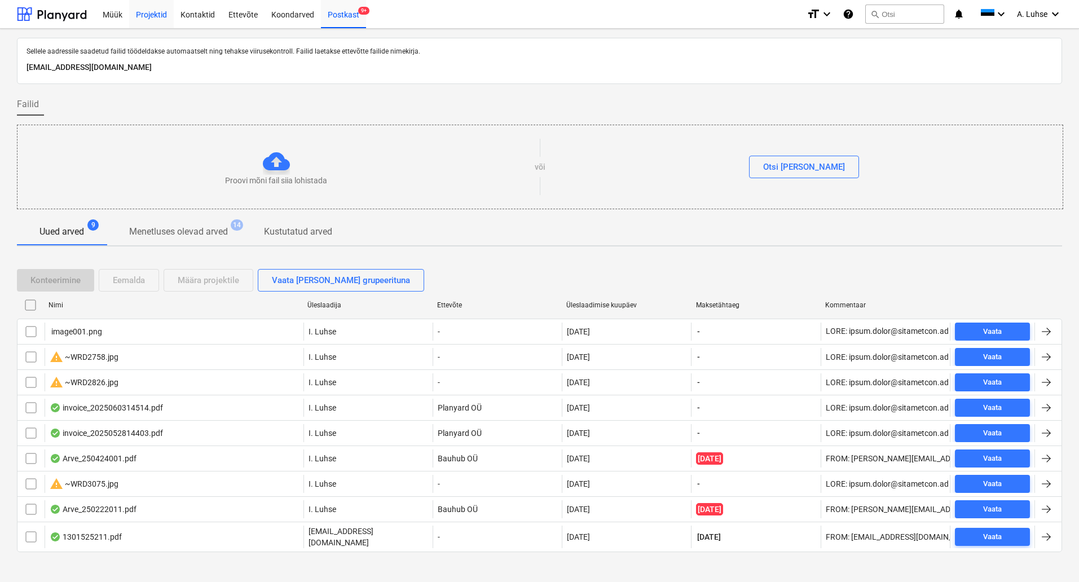
click at [168, 7] on div "Projektid" at bounding box center [151, 13] width 45 height 29
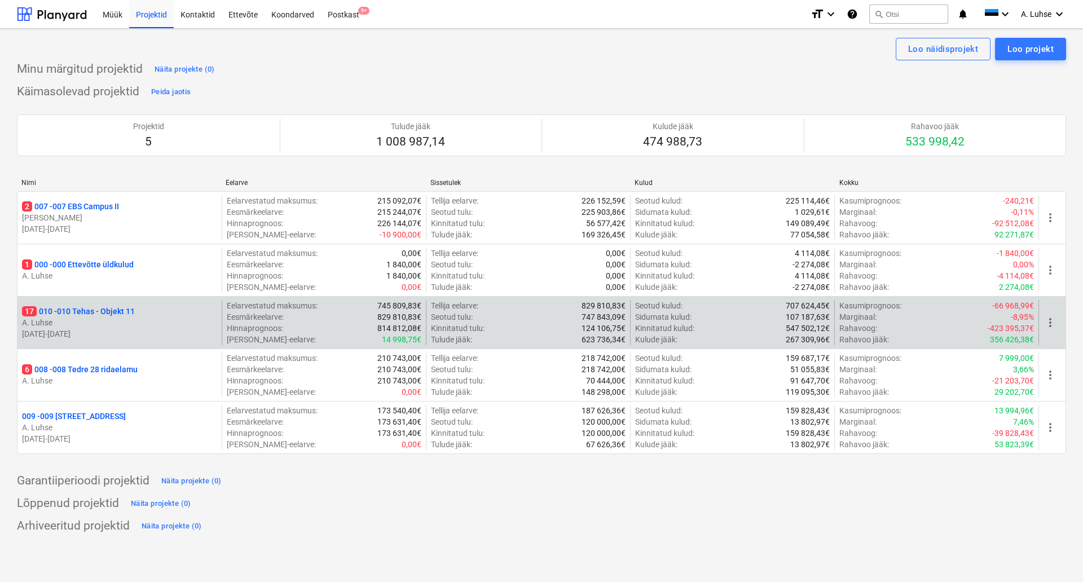
click at [80, 312] on p "17 010 - 010 Tehas - Objekt 11" at bounding box center [78, 311] width 113 height 11
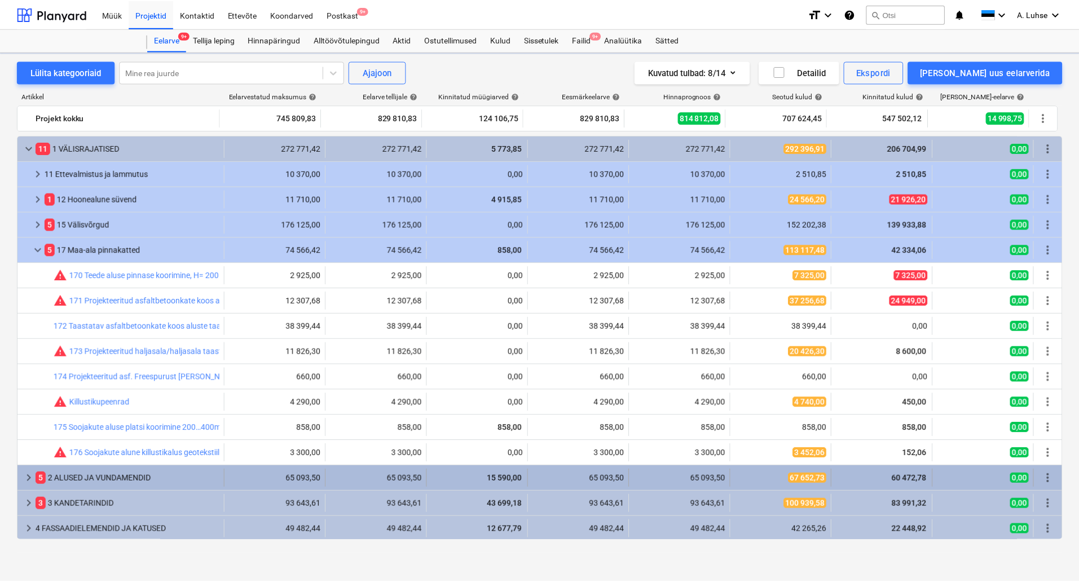
scroll to position [52, 0]
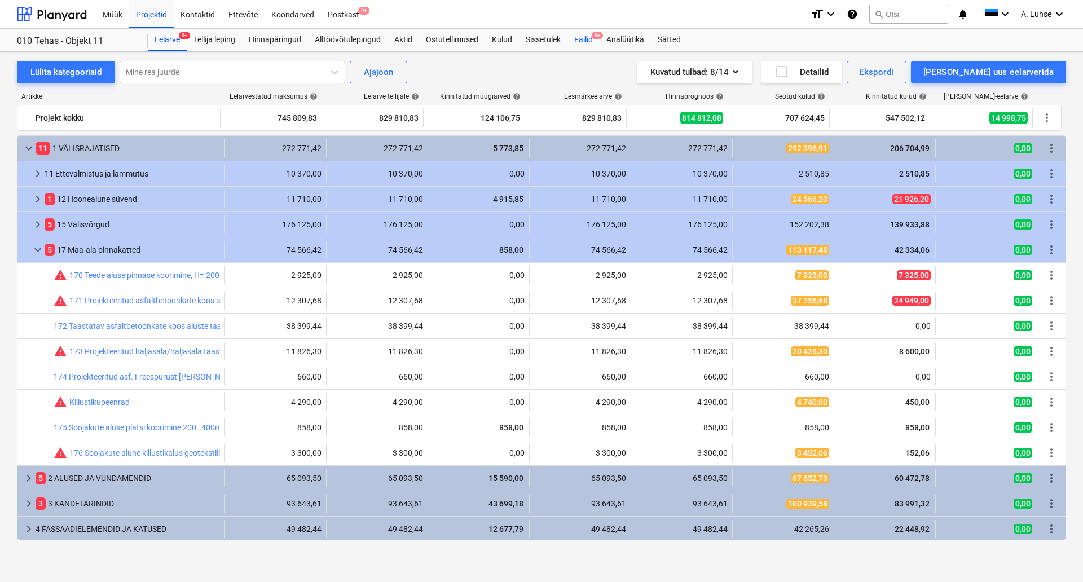
click at [591, 33] on div "Failid 9+" at bounding box center [584, 40] width 32 height 23
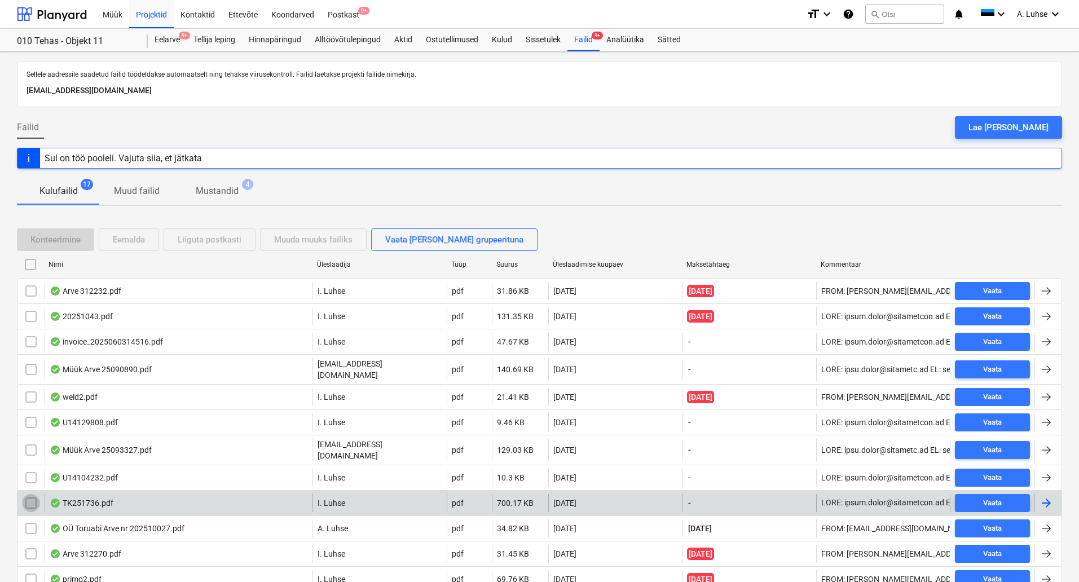
click at [31, 495] on input "checkbox" at bounding box center [31, 503] width 18 height 18
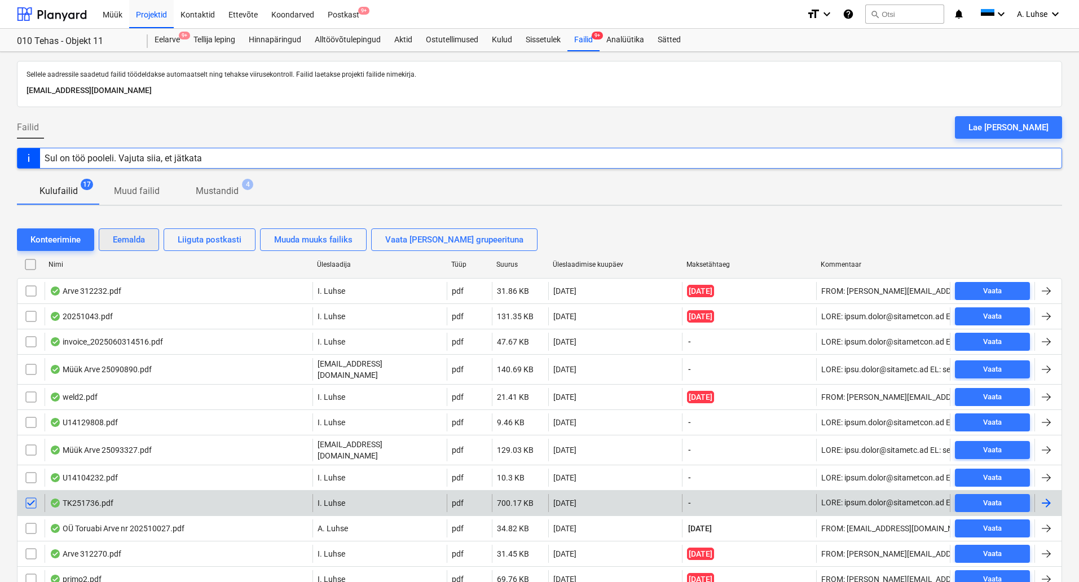
click at [137, 235] on div "Eemalda" at bounding box center [129, 239] width 32 height 15
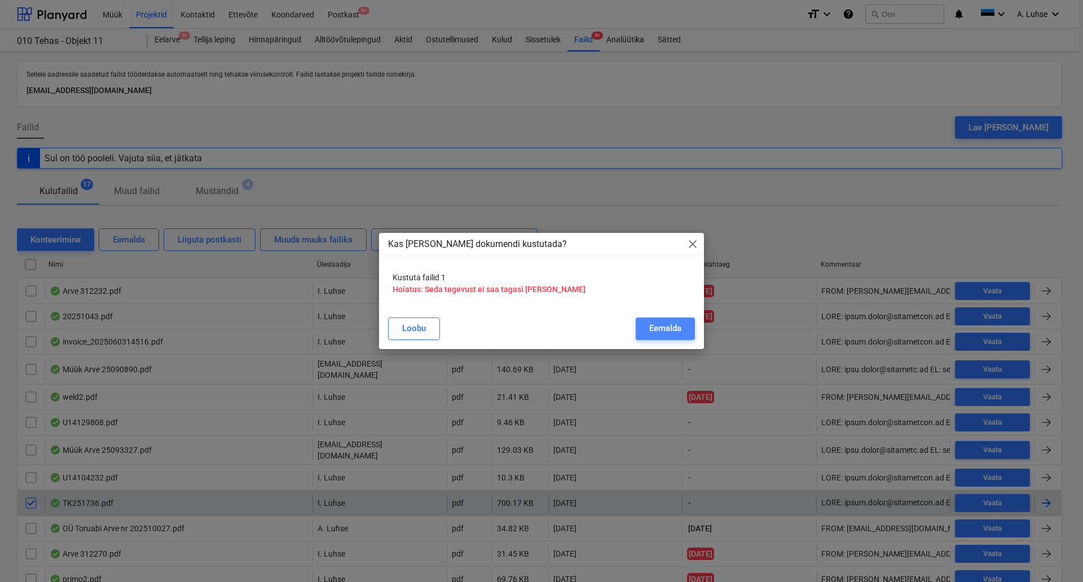
click at [654, 326] on div "Eemalda" at bounding box center [665, 328] width 32 height 15
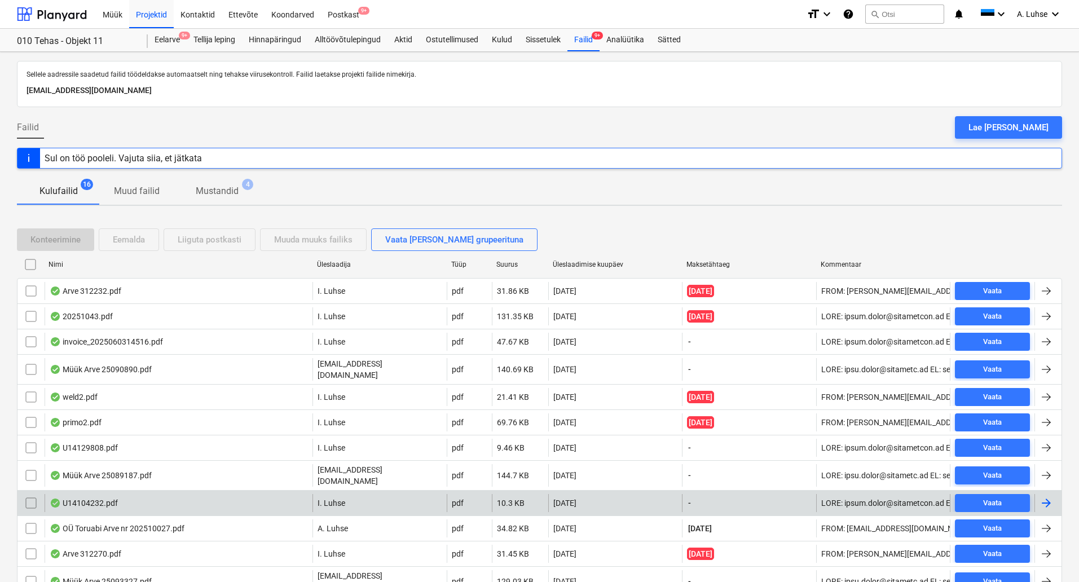
click at [213, 185] on p "Mustandid" at bounding box center [217, 192] width 43 height 14
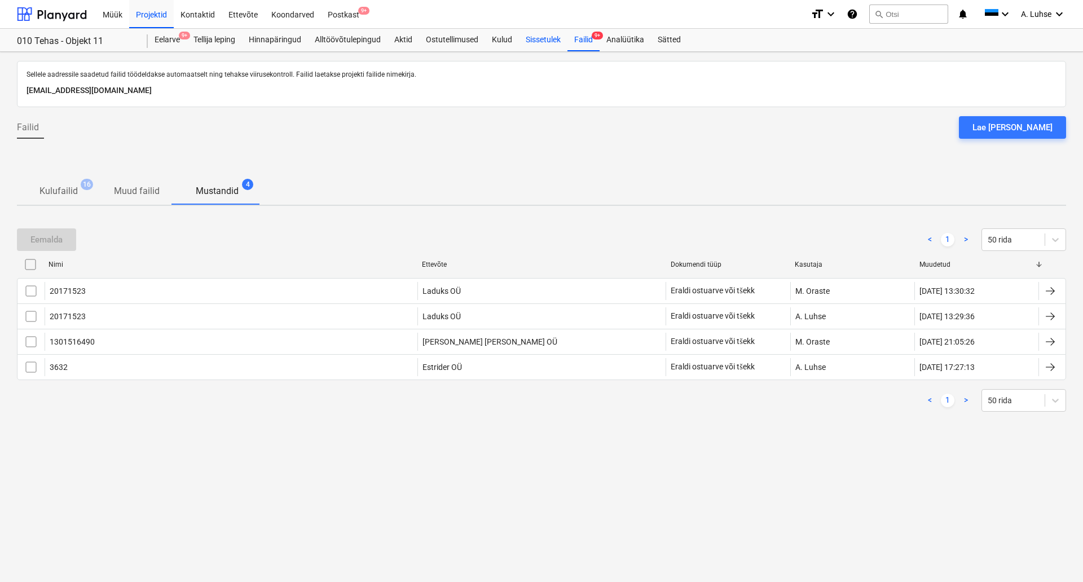
click at [541, 36] on div "Sissetulek" at bounding box center [543, 40] width 49 height 23
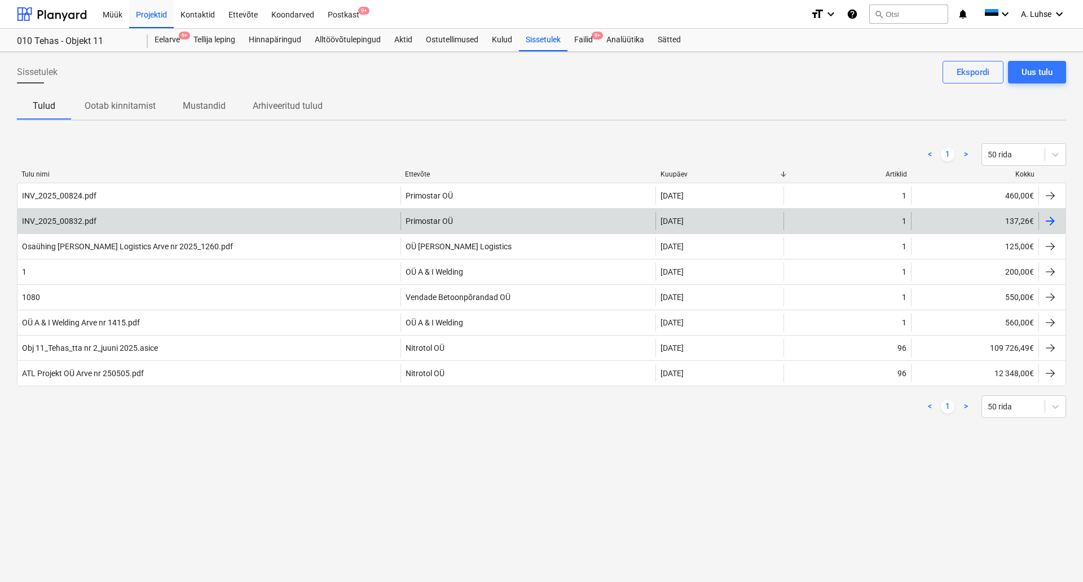
click at [1047, 222] on div at bounding box center [1051, 221] width 14 height 14
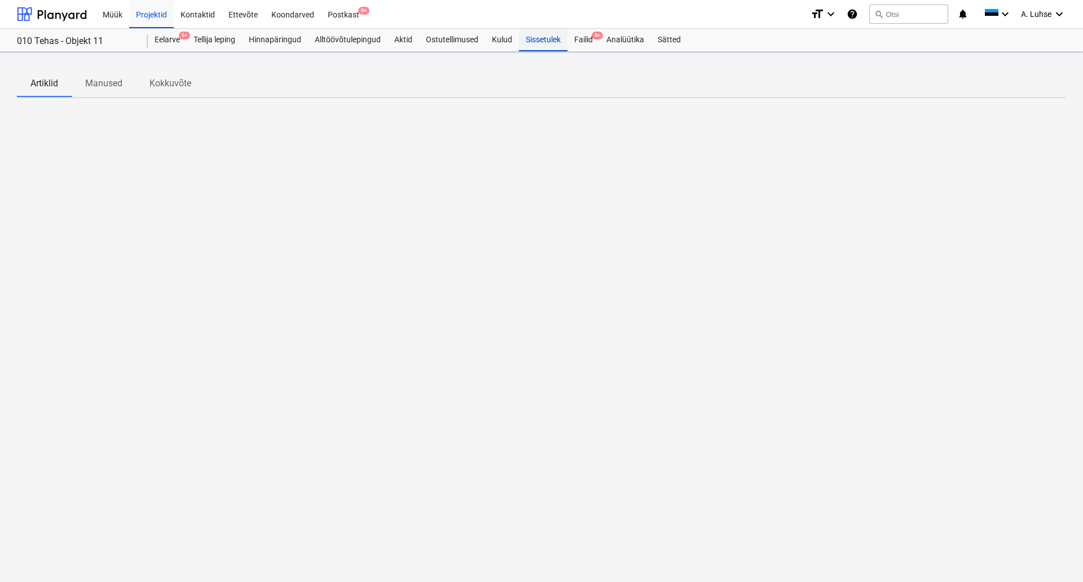
click at [547, 39] on div "Sissetulek" at bounding box center [543, 40] width 49 height 23
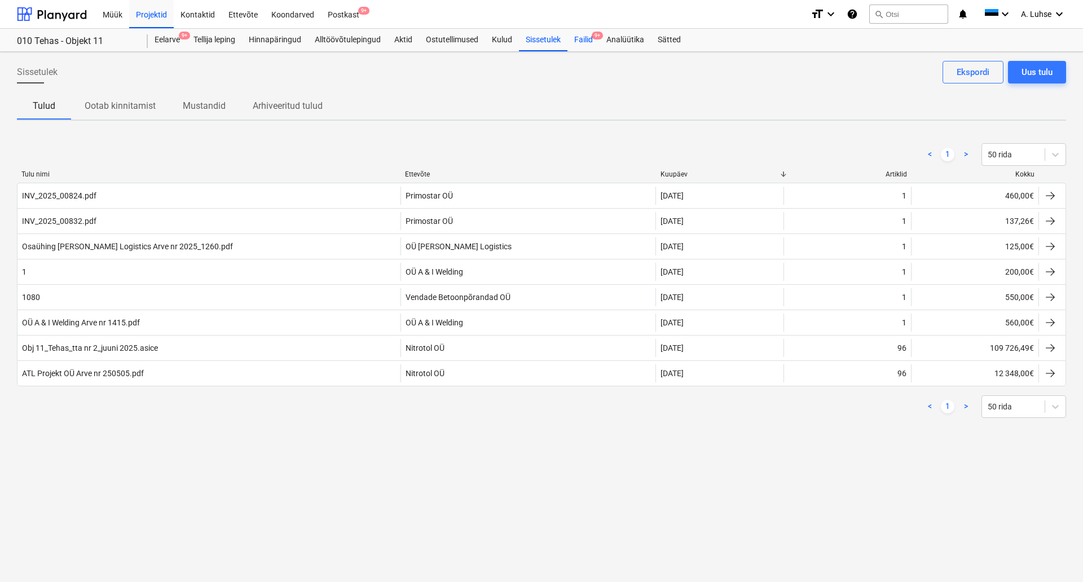
click at [593, 41] on div "Failid 9+" at bounding box center [584, 40] width 32 height 23
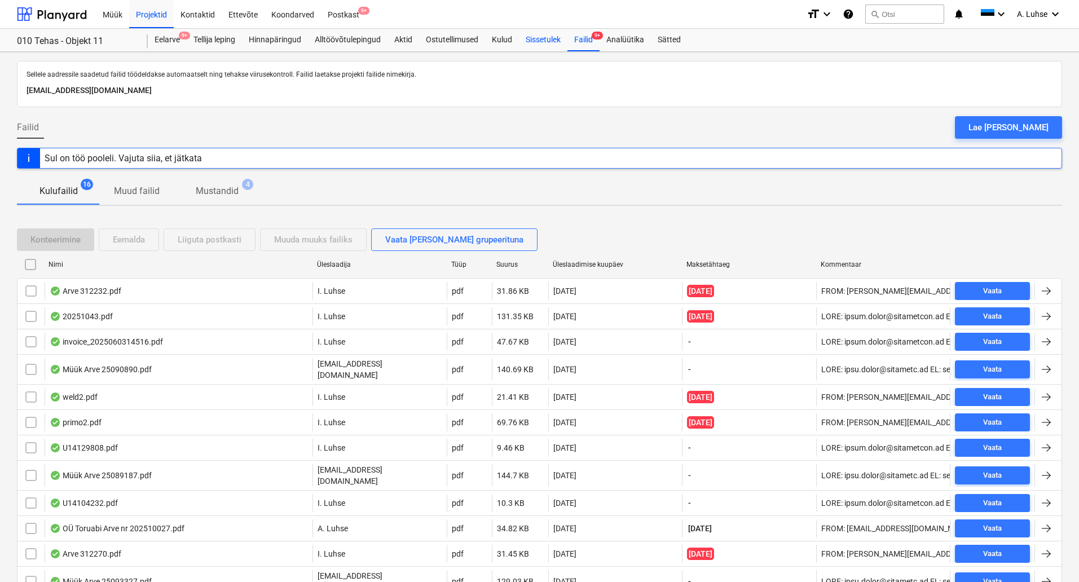
click at [537, 38] on div "Sissetulek" at bounding box center [543, 40] width 49 height 23
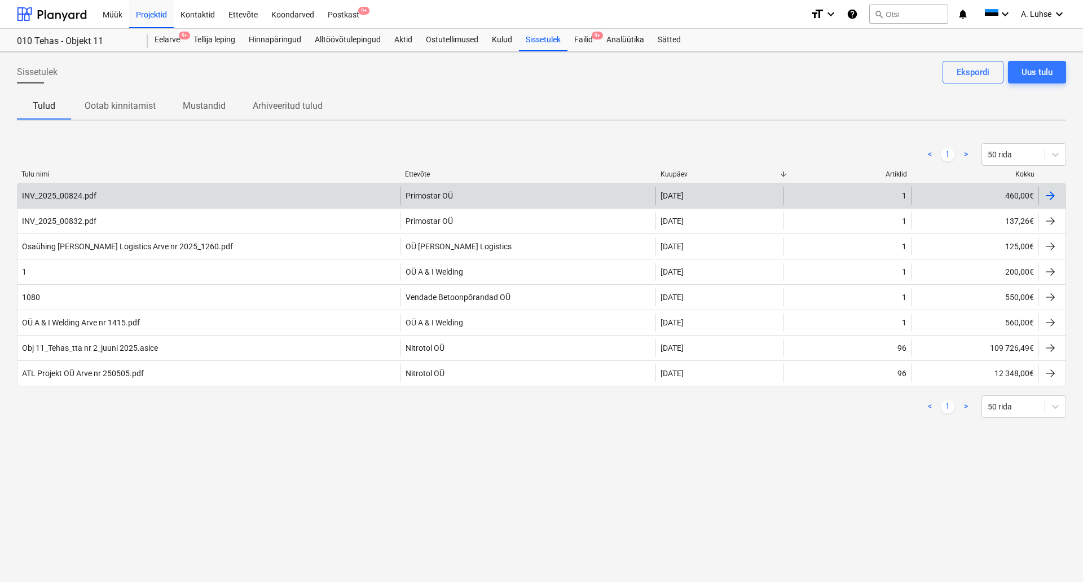
click at [1056, 196] on div at bounding box center [1051, 196] width 14 height 14
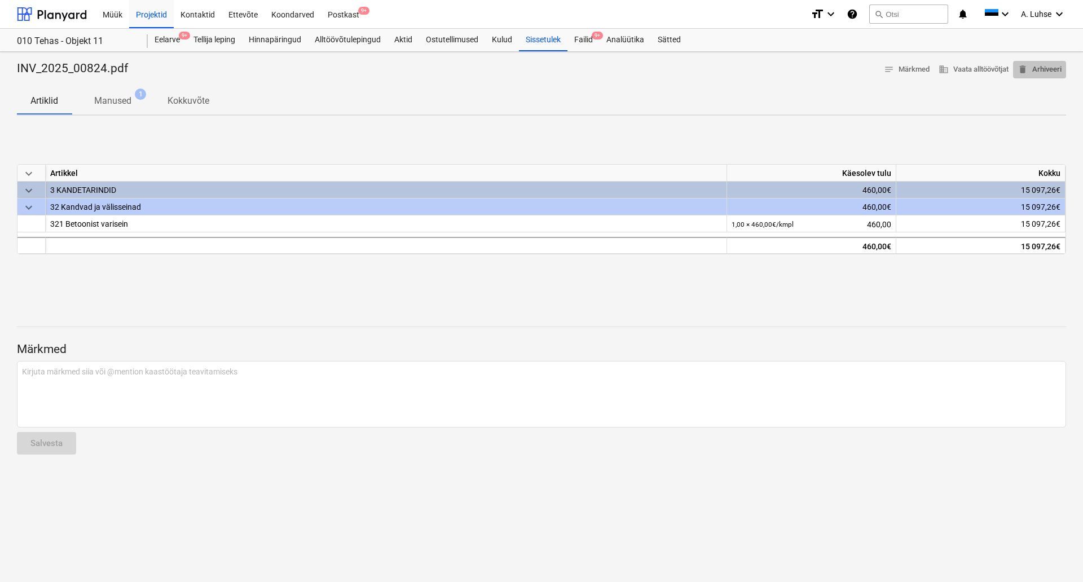
click at [1037, 68] on span "delete Arhiveeri" at bounding box center [1040, 69] width 44 height 13
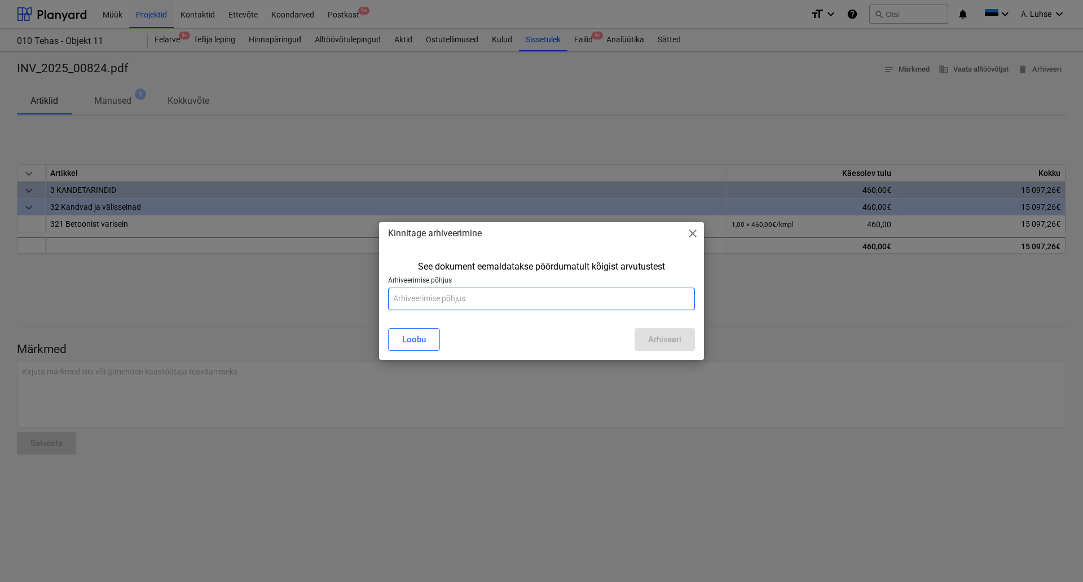
click at [484, 307] on input "text" at bounding box center [541, 299] width 307 height 23
type input "vale sisestus"
click at [645, 333] on button "Arhiveeri" at bounding box center [665, 339] width 60 height 23
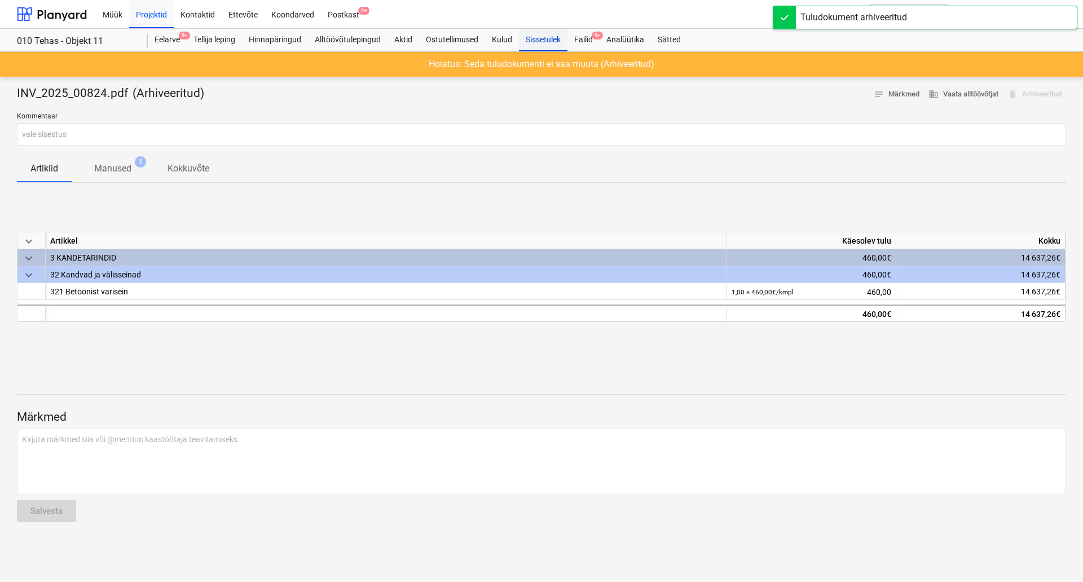
click at [553, 43] on div "Sissetulek" at bounding box center [543, 40] width 49 height 23
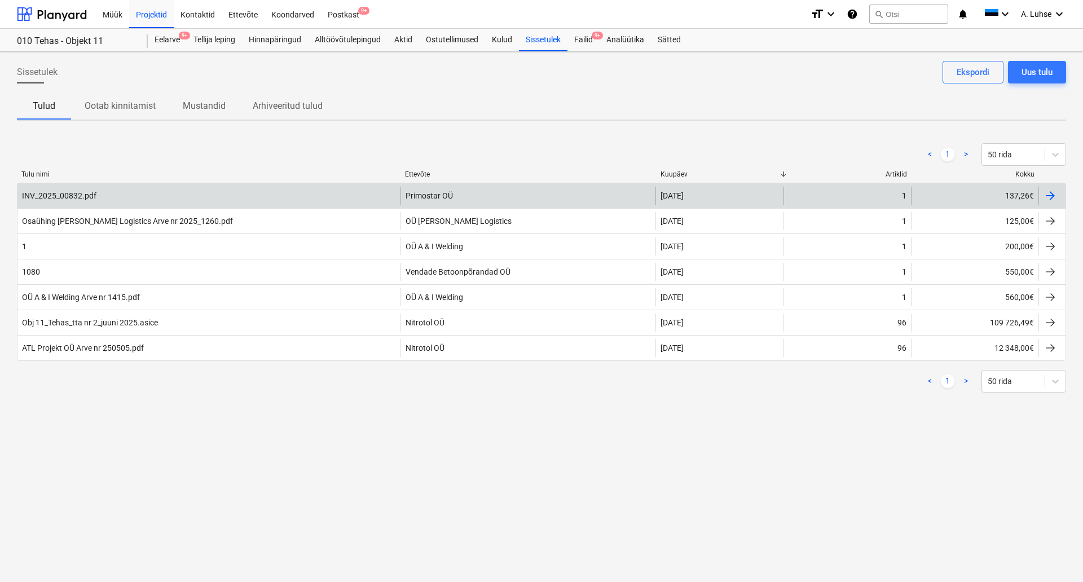
click at [1052, 199] on div at bounding box center [1051, 196] width 14 height 14
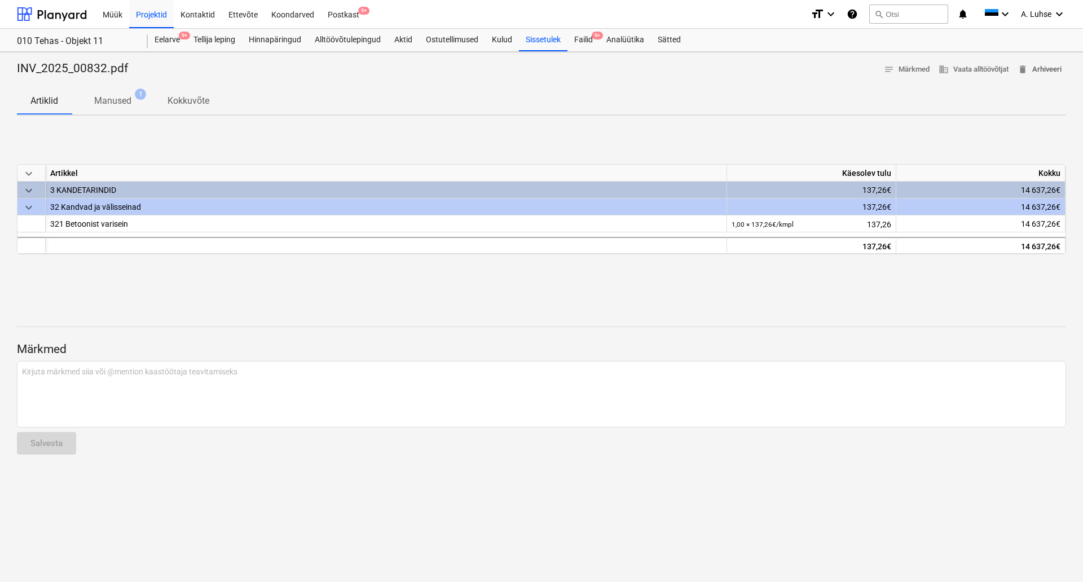
click at [1045, 72] on span "delete Arhiveeri" at bounding box center [1040, 69] width 44 height 13
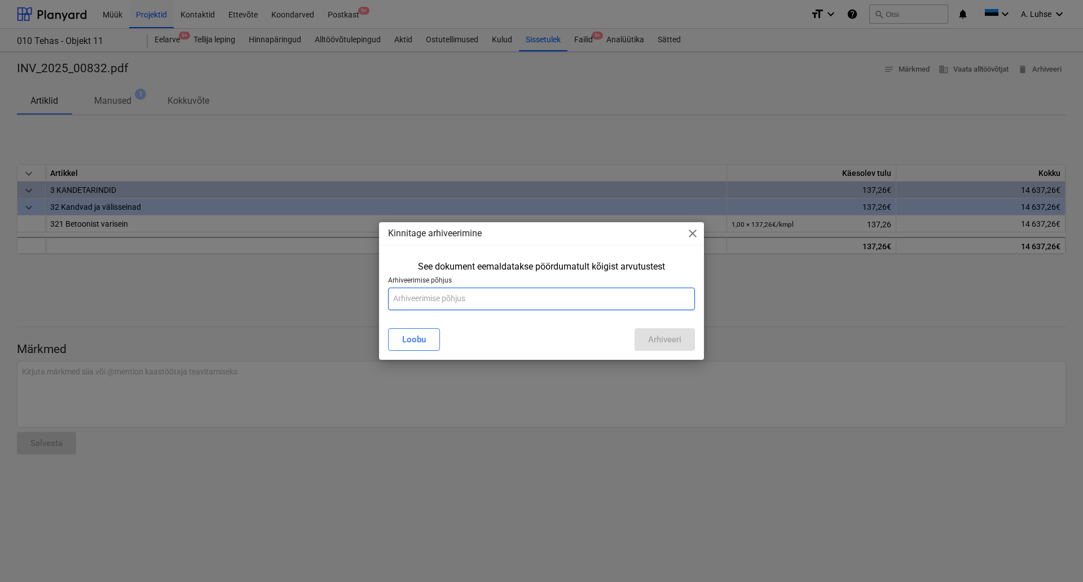
click at [572, 298] on input "text" at bounding box center [541, 299] width 307 height 23
type input "Vale sisestus"
click at [661, 352] on div "[PERSON_NAME]" at bounding box center [541, 340] width 320 height 32
click at [657, 346] on div "Arhiveeri" at bounding box center [664, 339] width 33 height 15
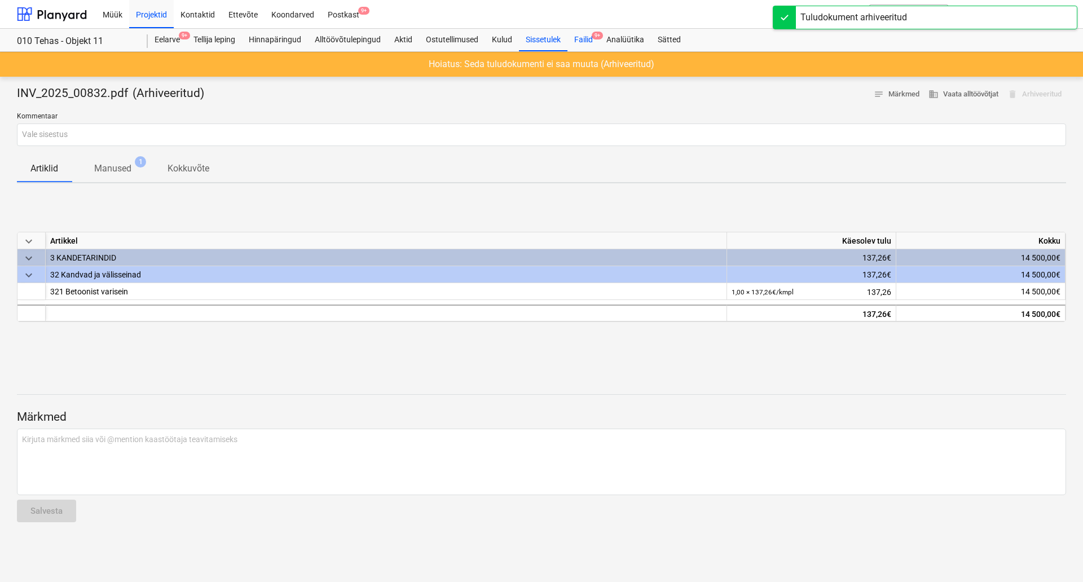
click at [579, 35] on div "Failid 9+" at bounding box center [584, 40] width 32 height 23
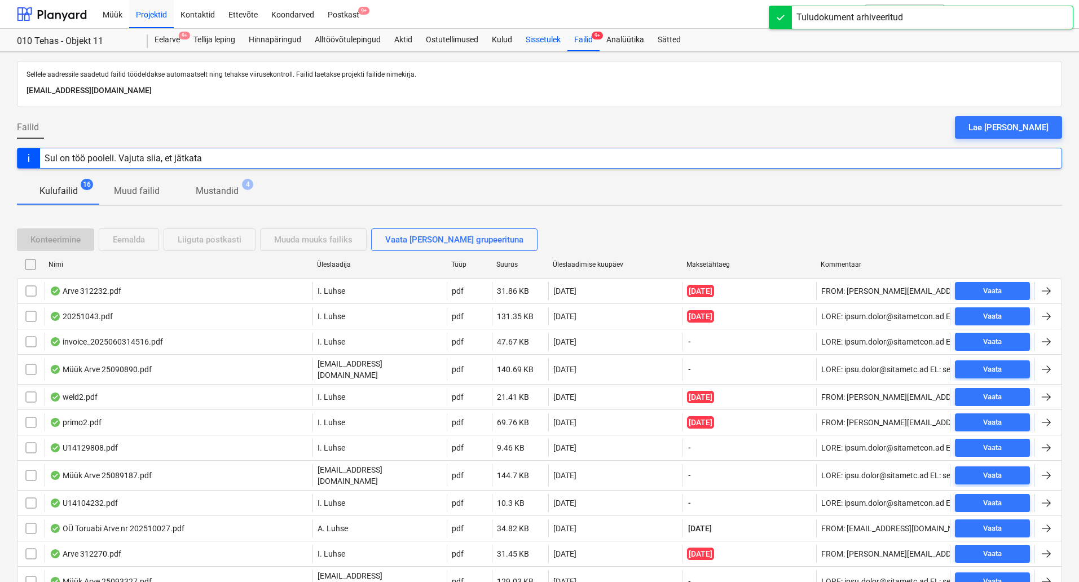
click at [546, 34] on div "Sissetulek" at bounding box center [543, 40] width 49 height 23
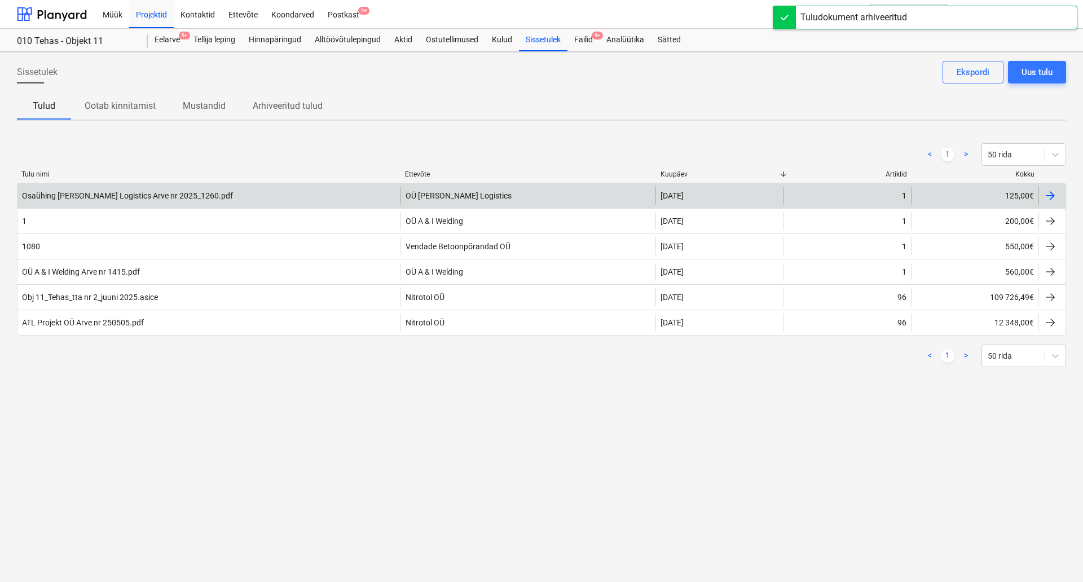
click at [1051, 197] on div at bounding box center [1051, 196] width 14 height 14
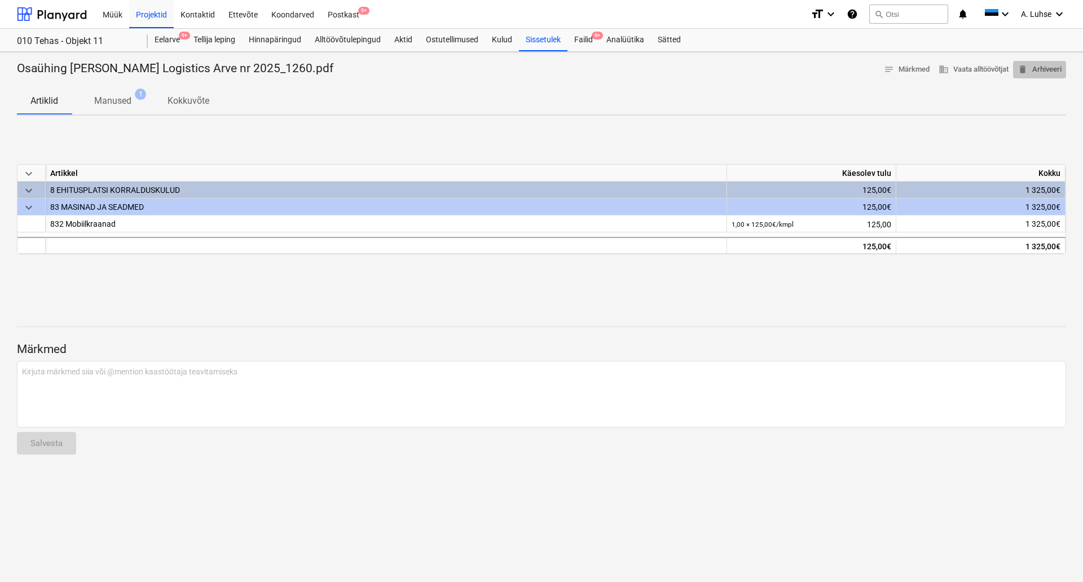
click at [1031, 67] on span "delete Arhiveeri" at bounding box center [1040, 69] width 44 height 13
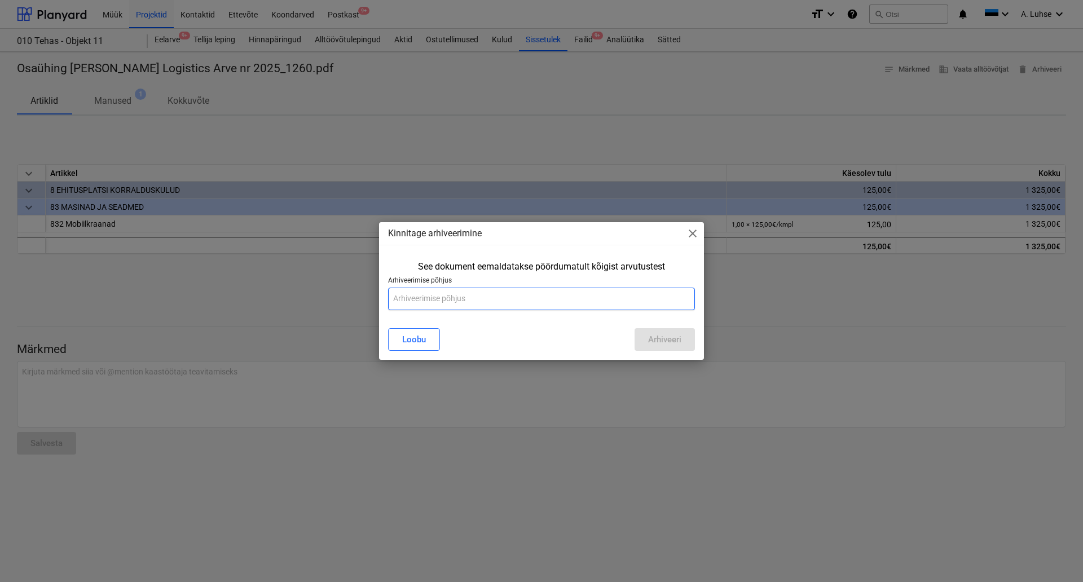
click at [591, 300] on input "text" at bounding box center [541, 299] width 307 height 23
type input "Vale sisestus"
click at [658, 345] on div "Arhiveeri" at bounding box center [664, 339] width 33 height 15
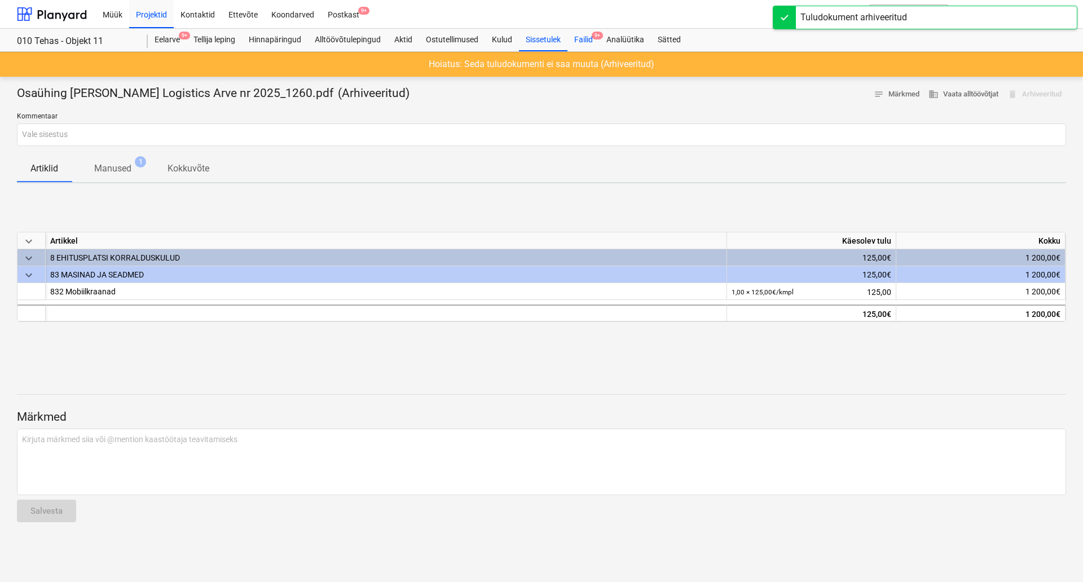
click at [586, 41] on div "Failid 9+" at bounding box center [584, 40] width 32 height 23
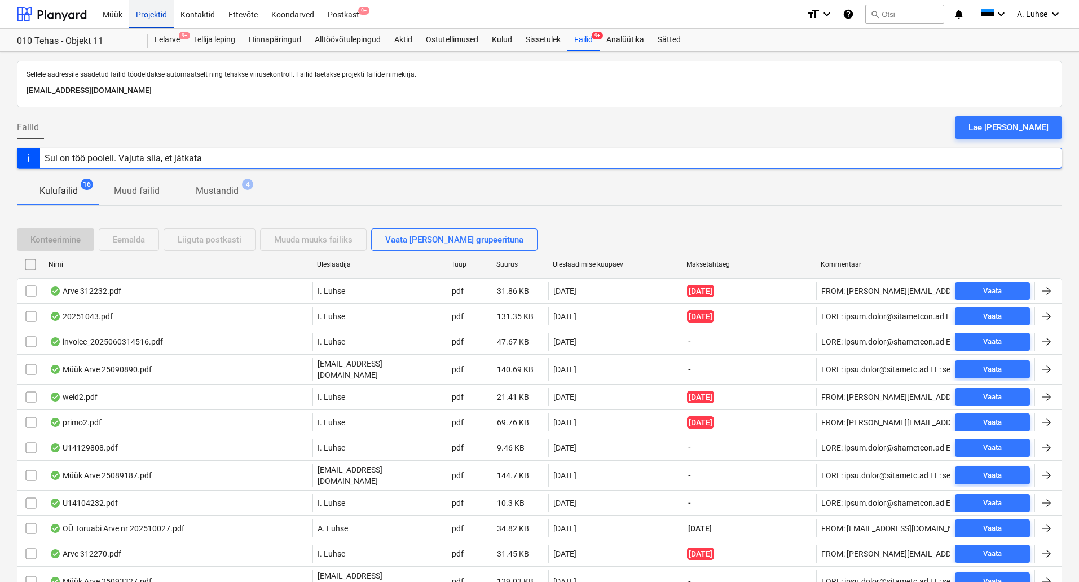
click at [153, 19] on div "Projektid" at bounding box center [151, 13] width 45 height 29
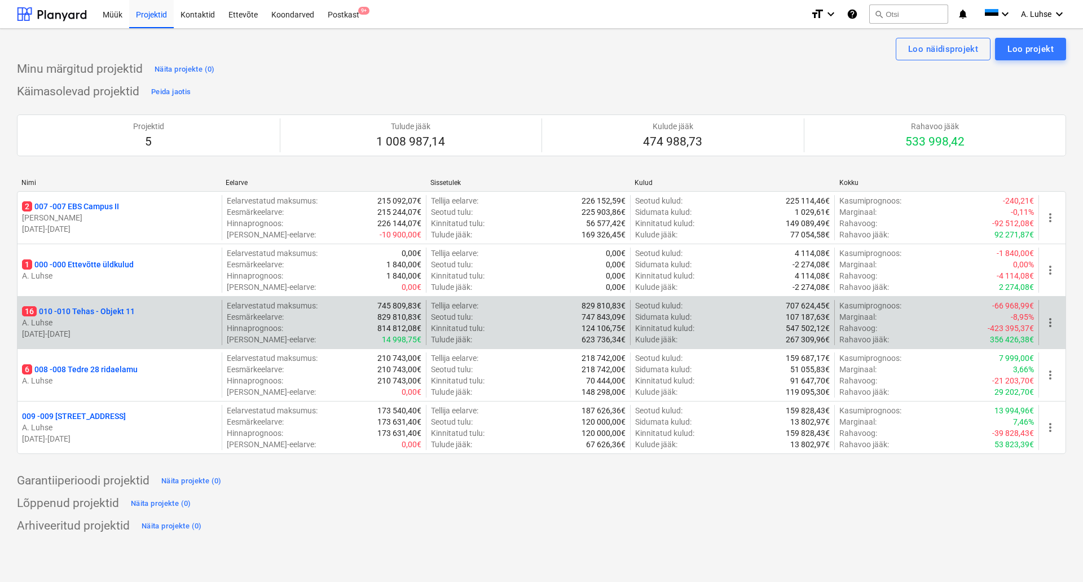
click at [109, 313] on p "16 010 - 010 Tehas - Objekt 11" at bounding box center [78, 311] width 113 height 11
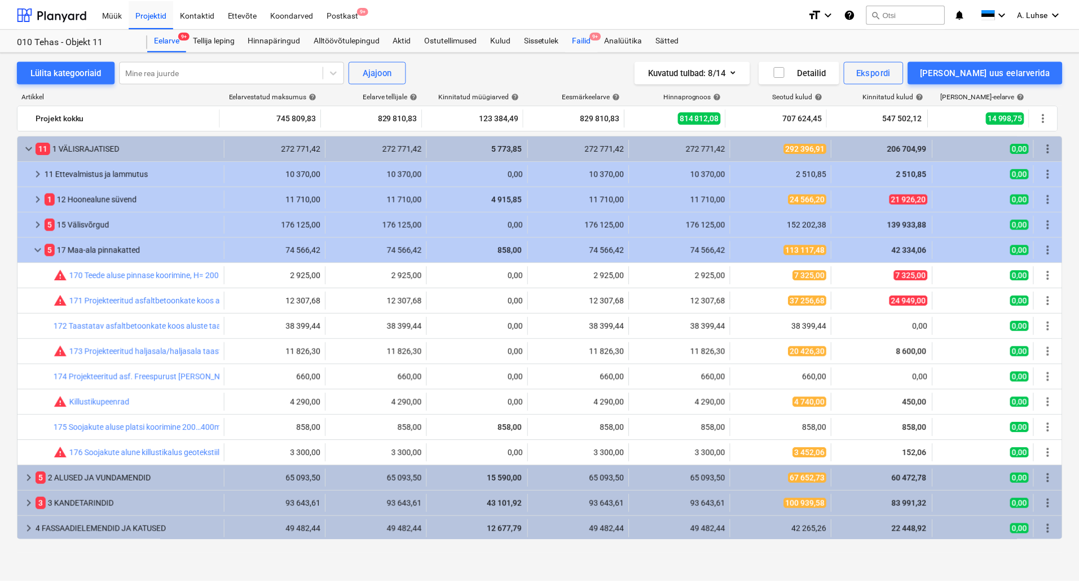
scroll to position [52, 0]
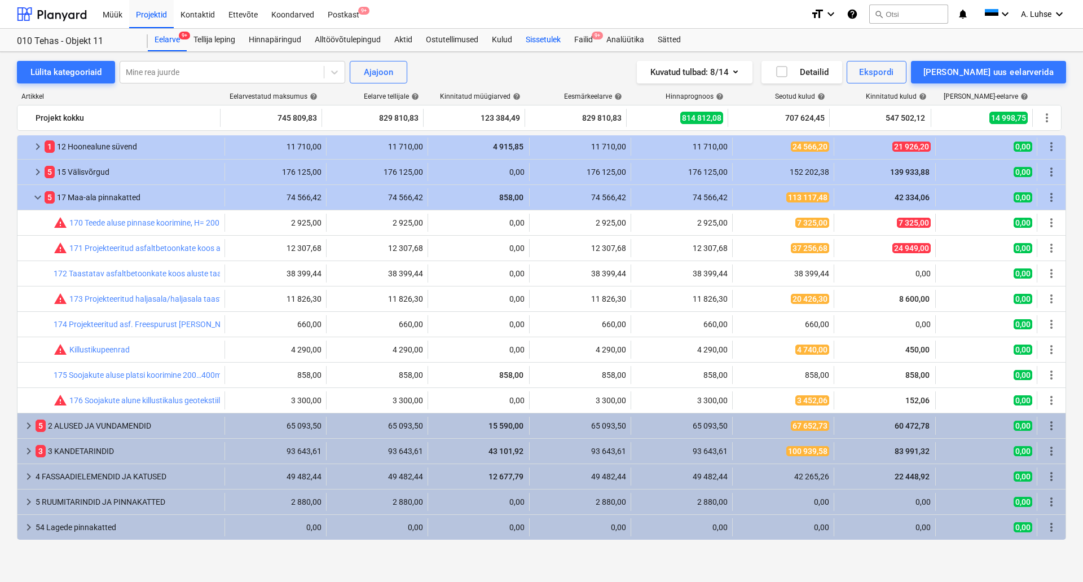
click at [553, 41] on div "Sissetulek" at bounding box center [543, 40] width 49 height 23
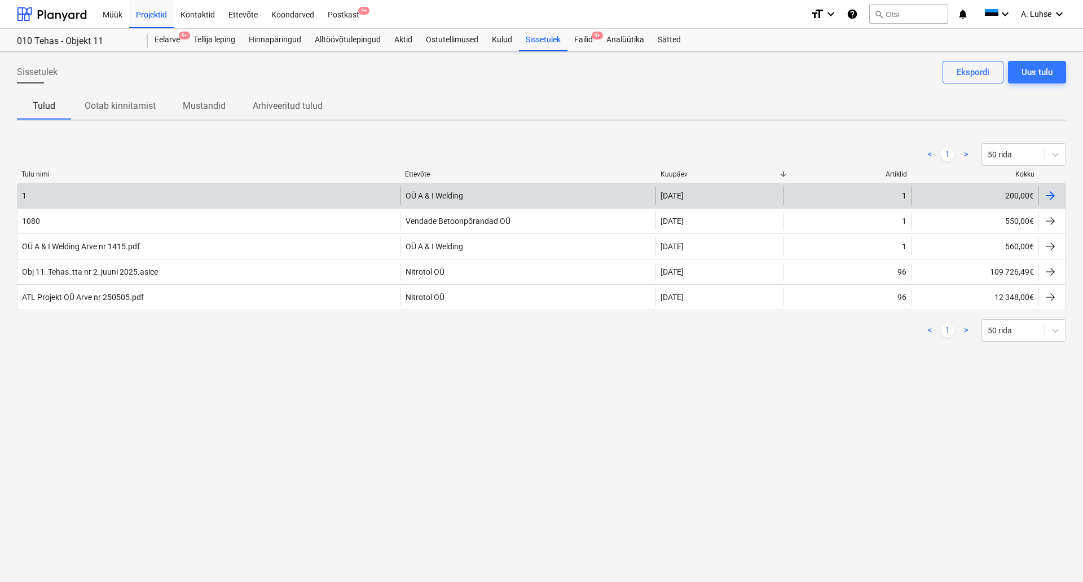
click at [1056, 201] on div at bounding box center [1051, 196] width 14 height 14
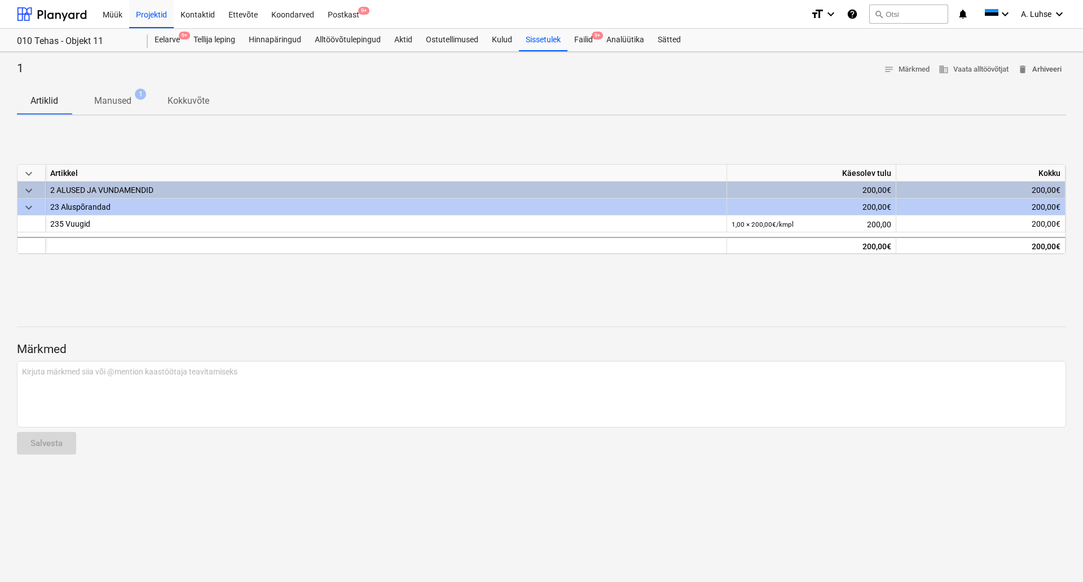
click at [1038, 70] on span "delete Arhiveeri" at bounding box center [1040, 69] width 44 height 13
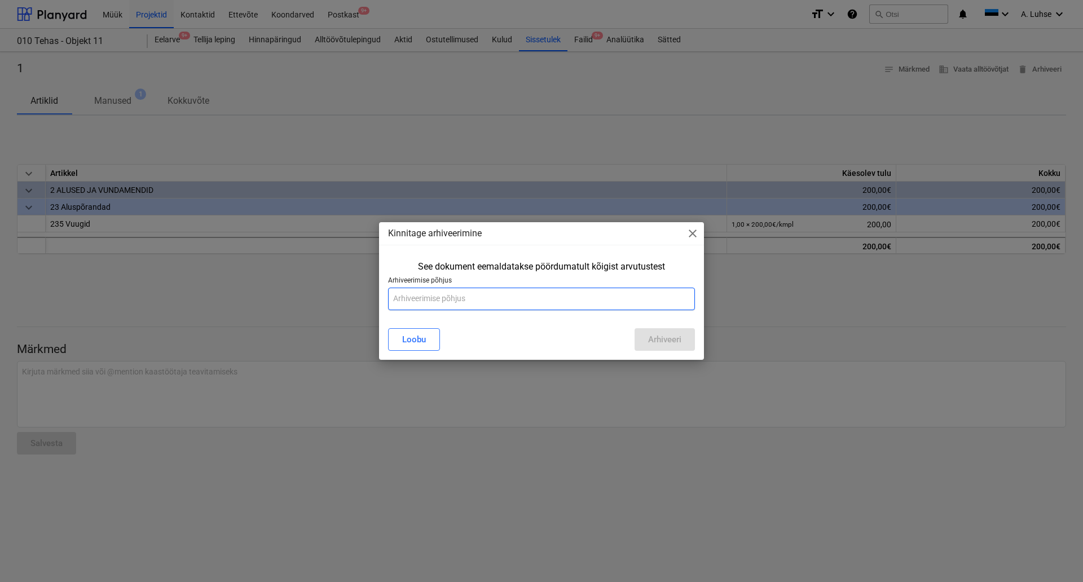
click at [428, 293] on input "text" at bounding box center [541, 299] width 307 height 23
type input "Vale sisestus"
click at [669, 335] on div "Arhiveeri" at bounding box center [664, 339] width 33 height 15
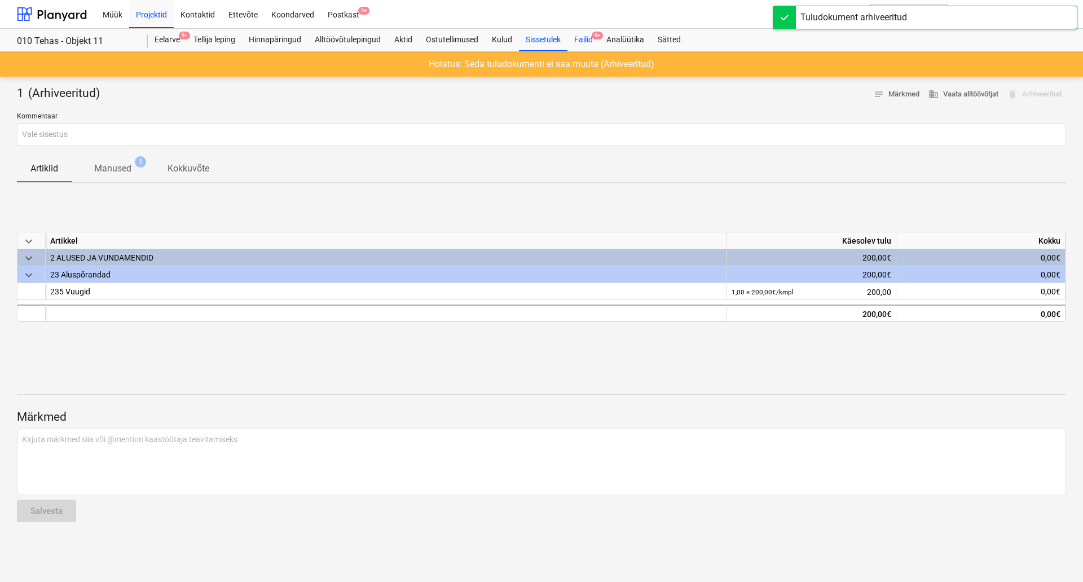
click at [589, 36] on div "Failid 9+" at bounding box center [584, 40] width 32 height 23
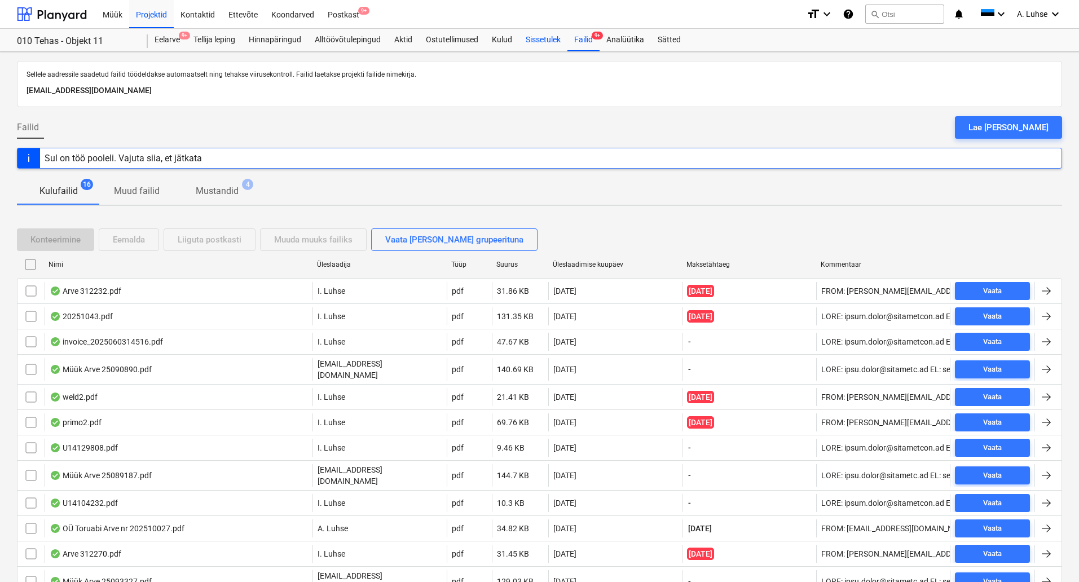
click at [547, 42] on div "Sissetulek" at bounding box center [543, 40] width 49 height 23
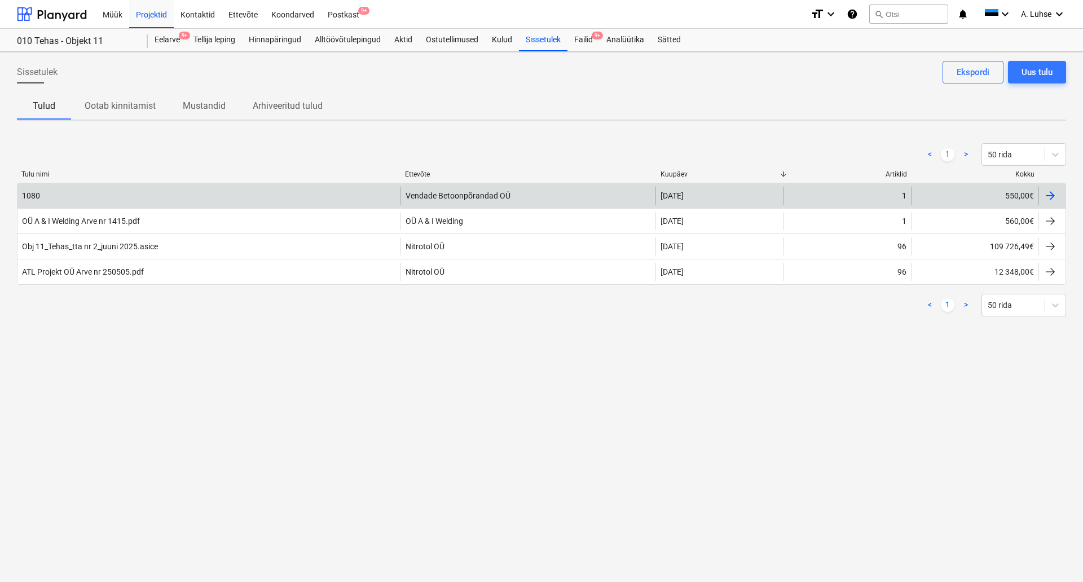
click at [595, 203] on div "Vendade Betoonpõrandad OÜ" at bounding box center [529, 196] width 256 height 18
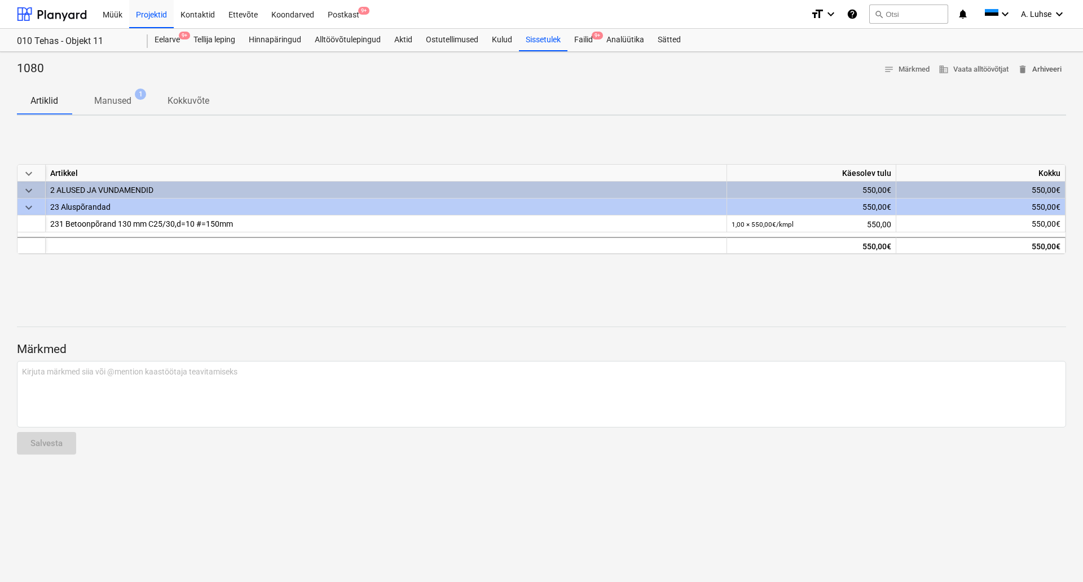
click at [1035, 71] on span "delete Arhiveeri" at bounding box center [1040, 69] width 44 height 13
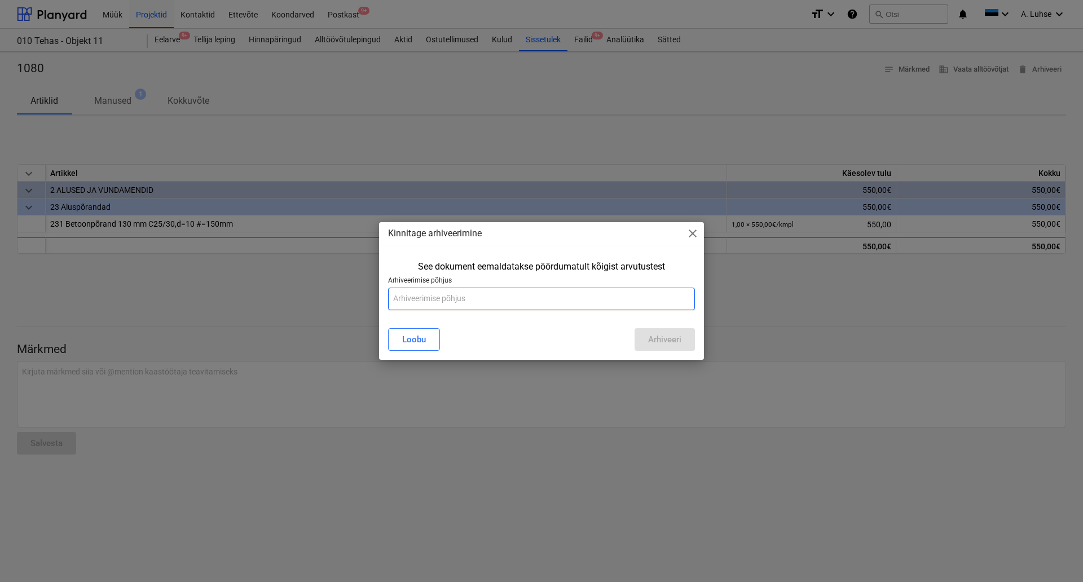
click at [537, 293] on input "text" at bounding box center [541, 299] width 307 height 23
type input "Vale sisestus"
click at [653, 332] on div "Arhiveeri" at bounding box center [664, 339] width 33 height 15
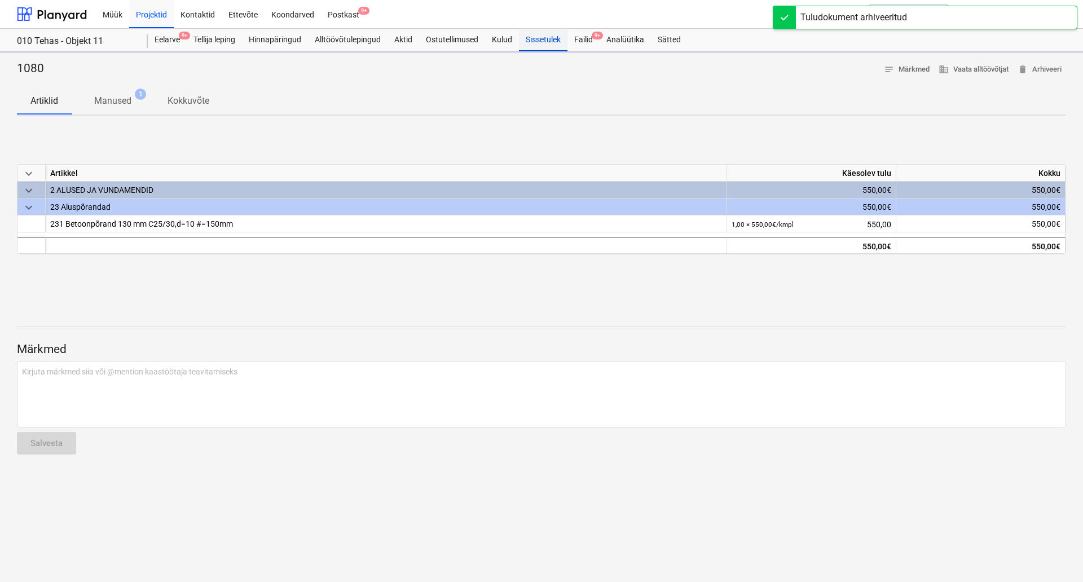
click at [544, 41] on div "Sissetulek" at bounding box center [543, 40] width 49 height 23
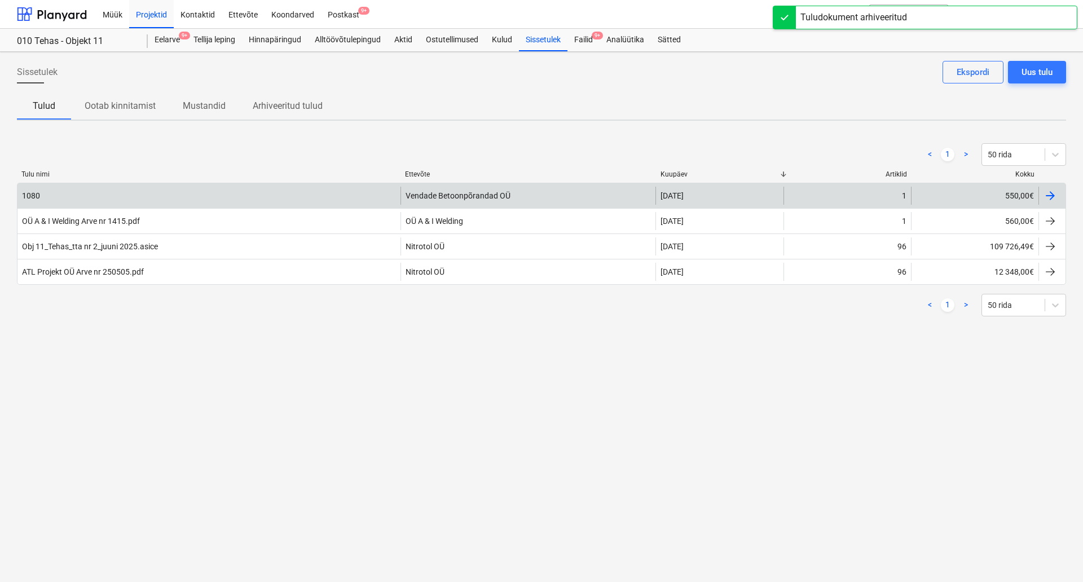
click at [213, 203] on div "1080" at bounding box center [208, 196] width 383 height 18
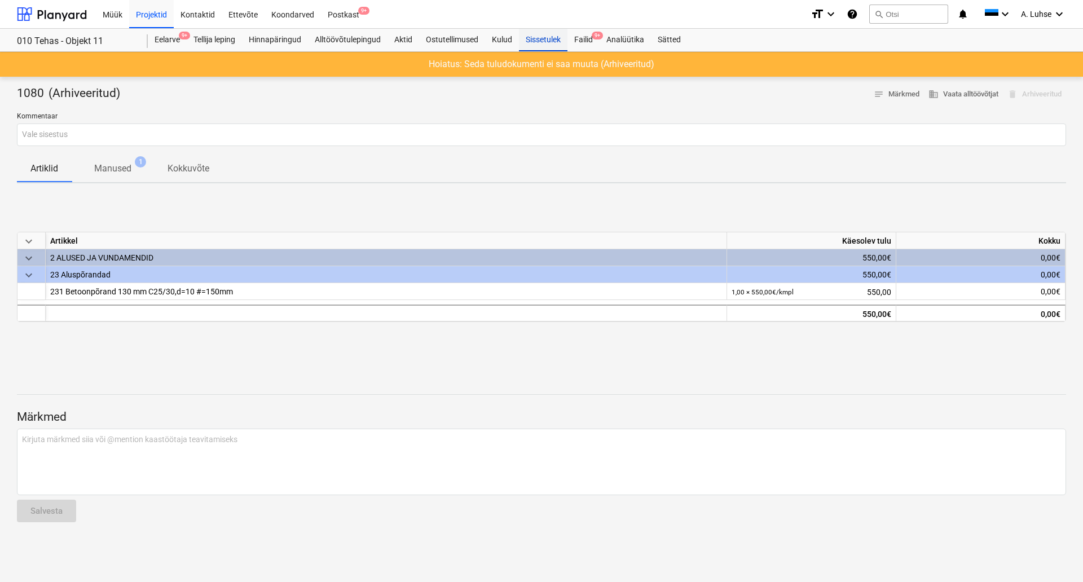
click at [543, 44] on div "Sissetulek" at bounding box center [543, 40] width 49 height 23
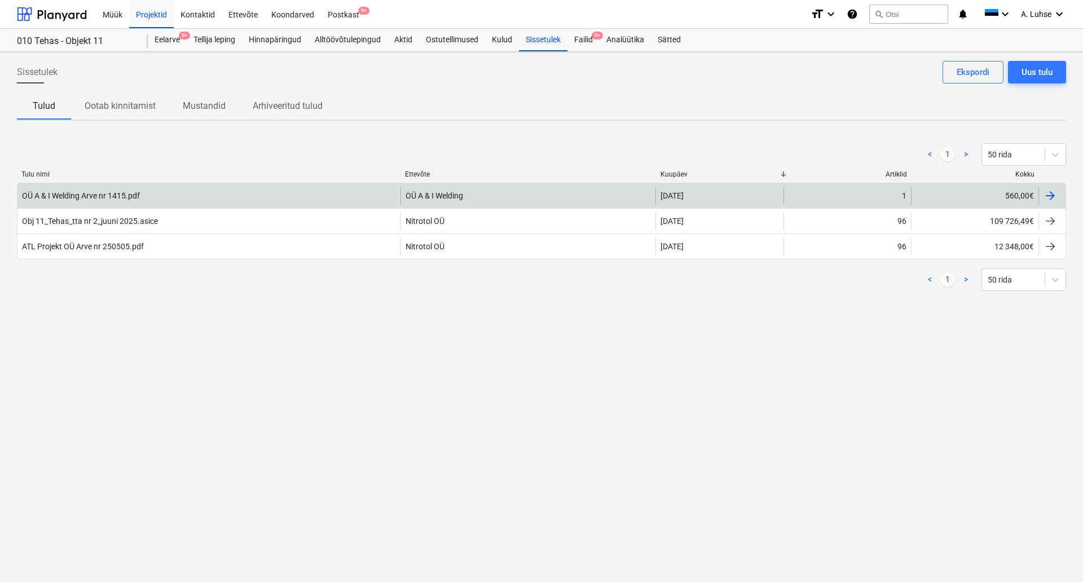
click at [214, 204] on div "OÜ A & I Welding Arve nr 1415.pdf" at bounding box center [208, 196] width 383 height 18
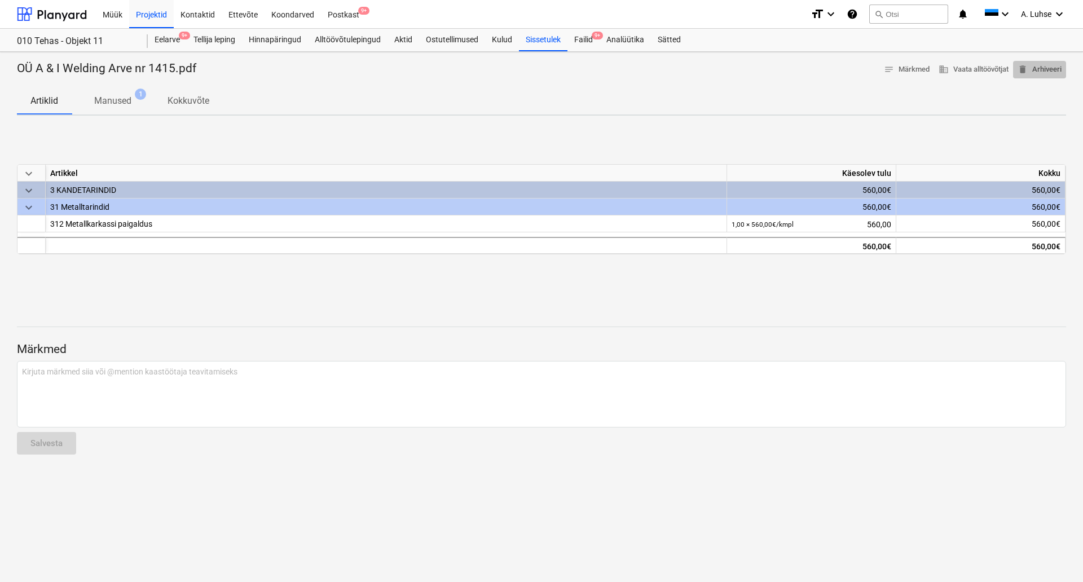
click at [1048, 67] on span "delete Arhiveeri" at bounding box center [1040, 69] width 44 height 13
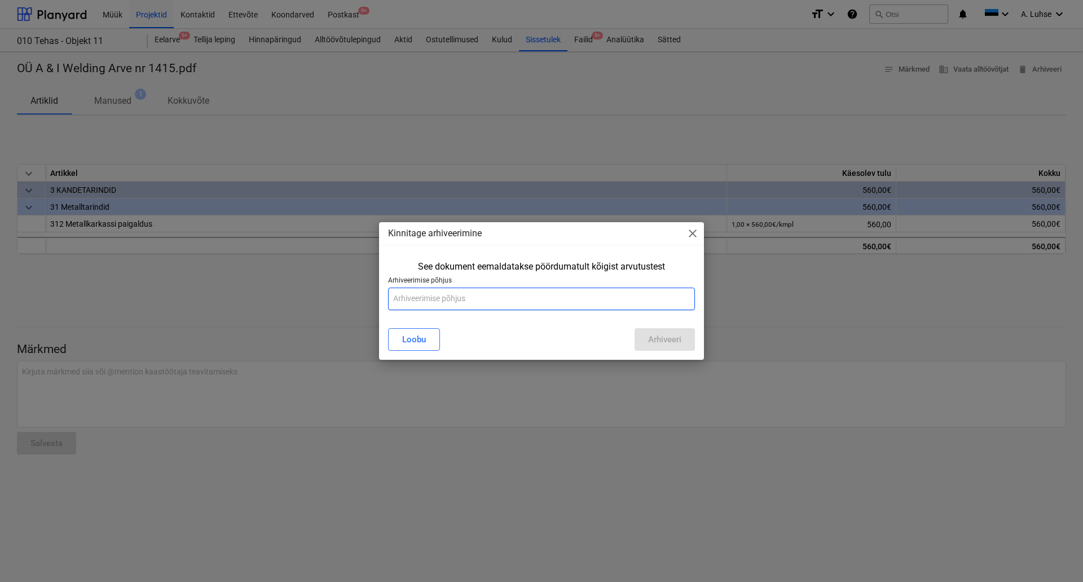
click at [517, 305] on input "text" at bounding box center [541, 299] width 307 height 23
type input "Vale sisestus"
click at [654, 341] on div "Arhiveeri" at bounding box center [664, 339] width 33 height 15
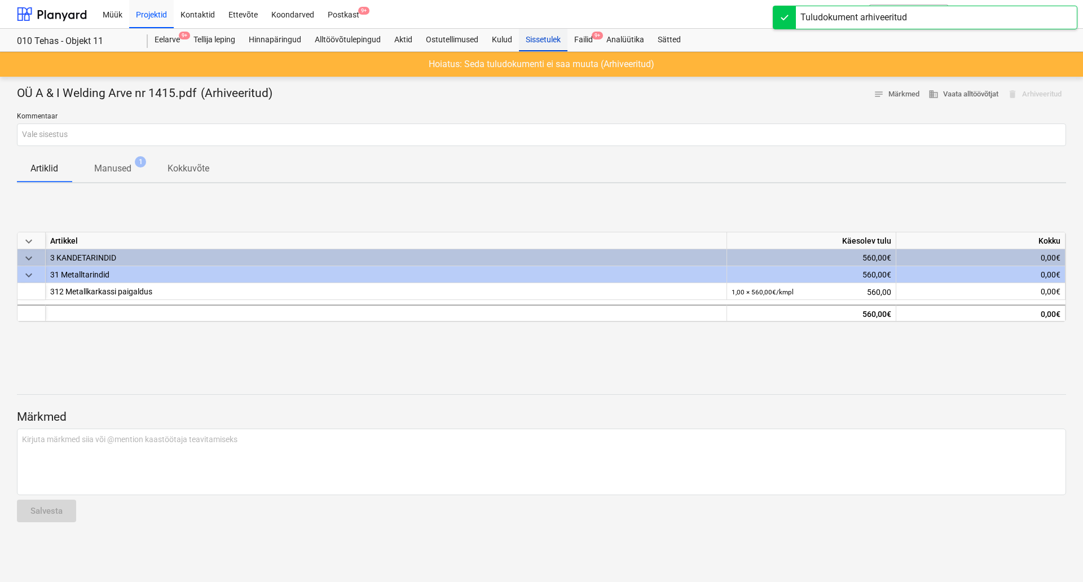
click at [557, 42] on div "Sissetulek" at bounding box center [543, 40] width 49 height 23
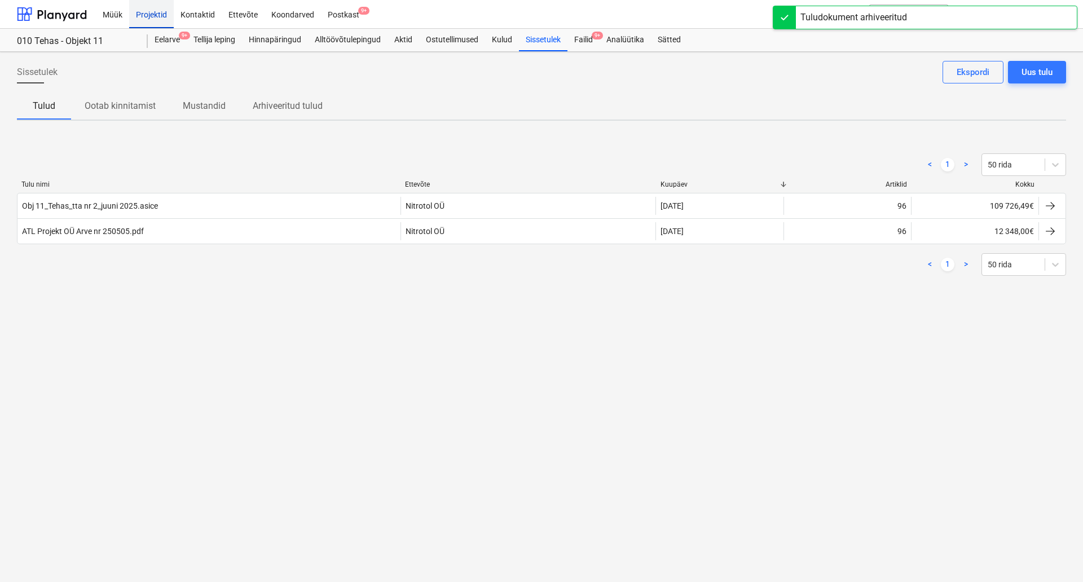
click at [133, 17] on div "Projektid" at bounding box center [151, 13] width 45 height 29
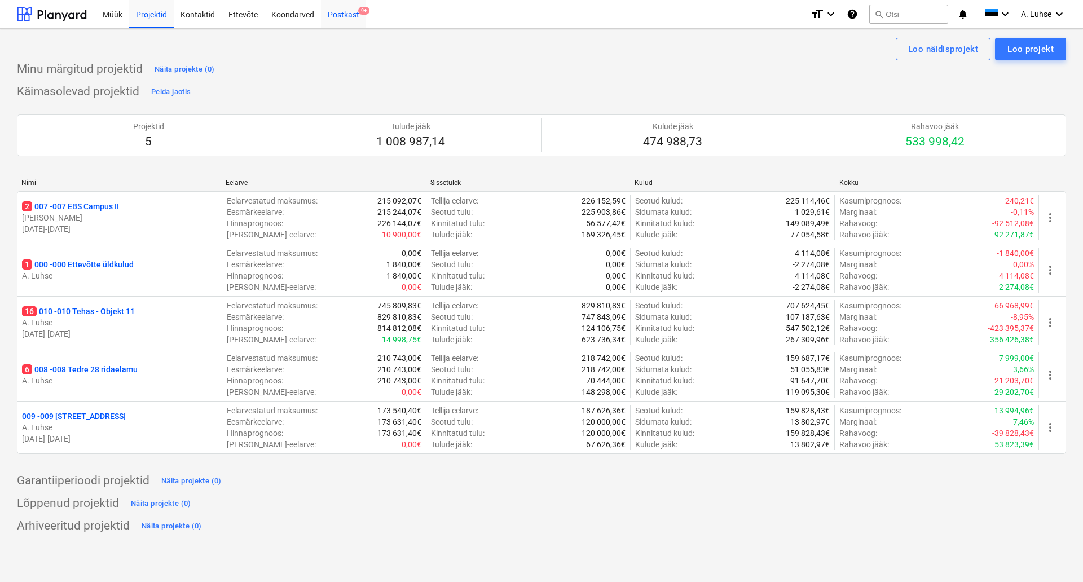
click at [338, 17] on div "Postkast 9+" at bounding box center [343, 13] width 45 height 29
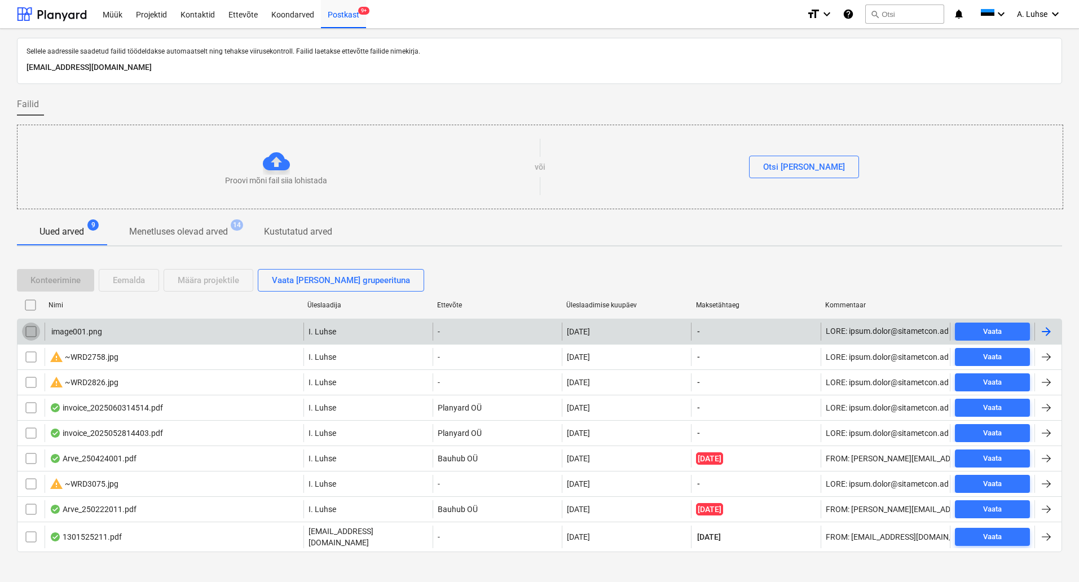
click at [28, 333] on input "checkbox" at bounding box center [31, 332] width 18 height 18
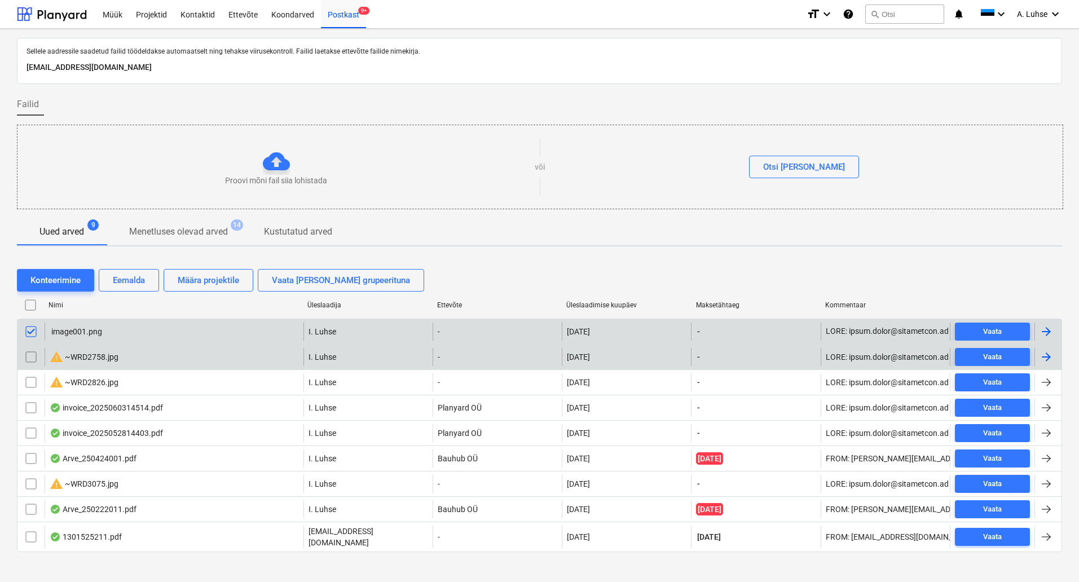
drag, startPoint x: 28, startPoint y: 334, endPoint x: 30, endPoint y: 357, distance: 22.6
click at [30, 357] on input "checkbox" at bounding box center [31, 357] width 18 height 18
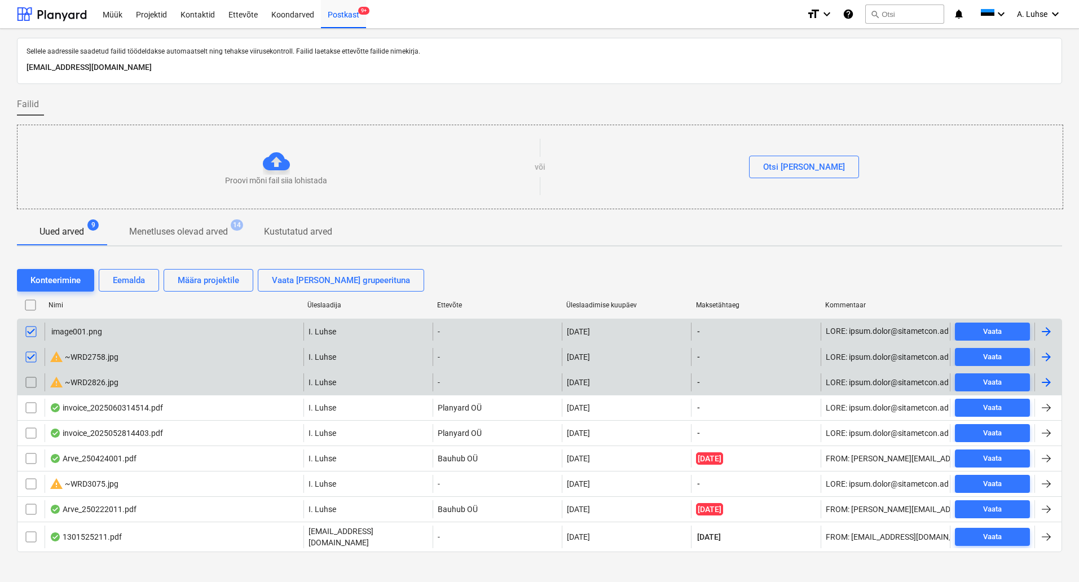
click at [34, 384] on input "checkbox" at bounding box center [31, 383] width 18 height 18
click at [124, 286] on div "Eemalda" at bounding box center [129, 280] width 32 height 15
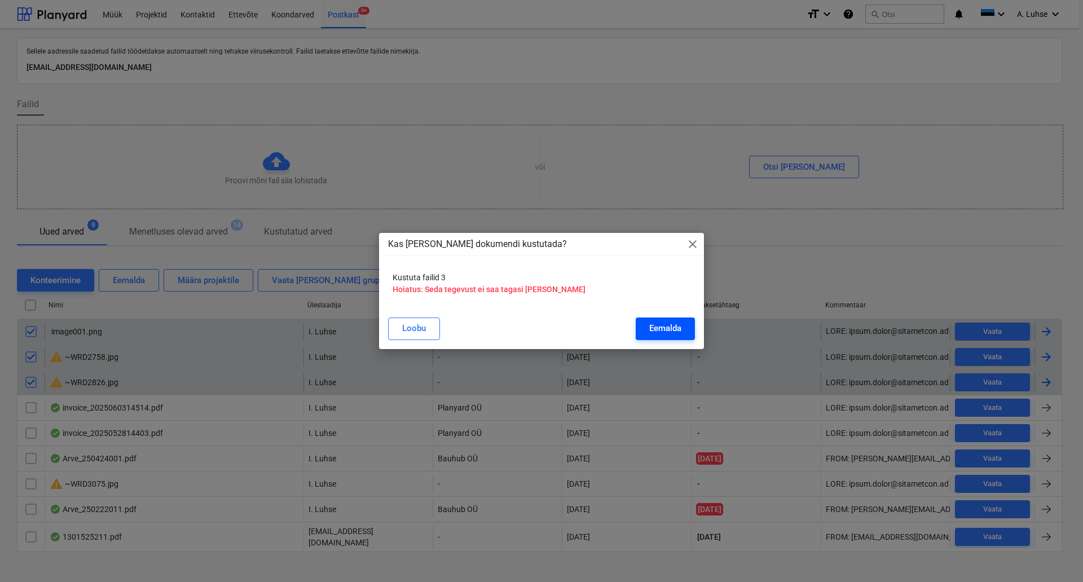
click at [645, 328] on button "Eemalda" at bounding box center [665, 329] width 59 height 23
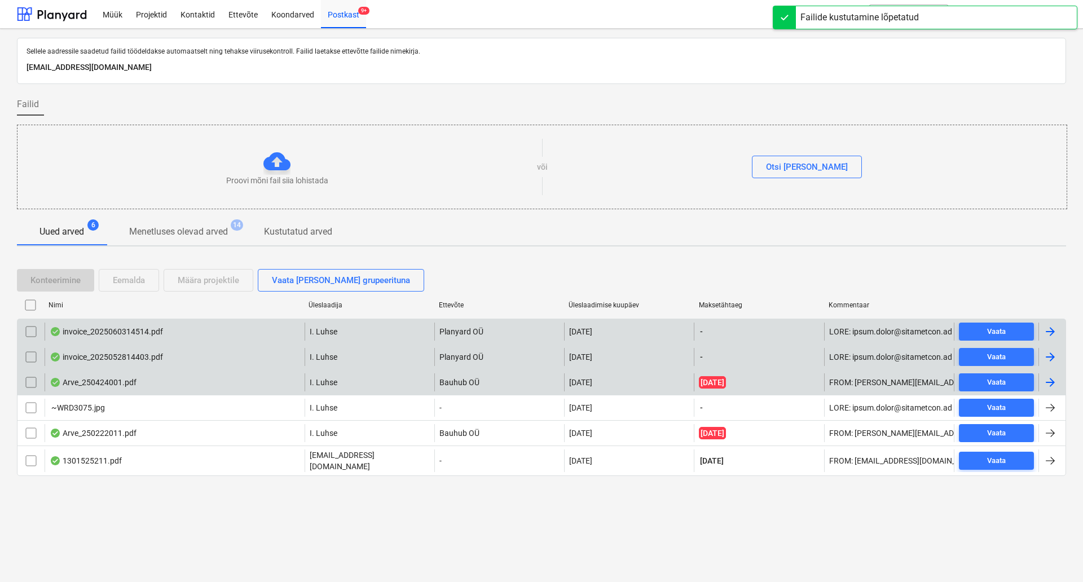
click at [127, 328] on div "invoice_2025060314514.pdf" at bounding box center [106, 331] width 113 height 9
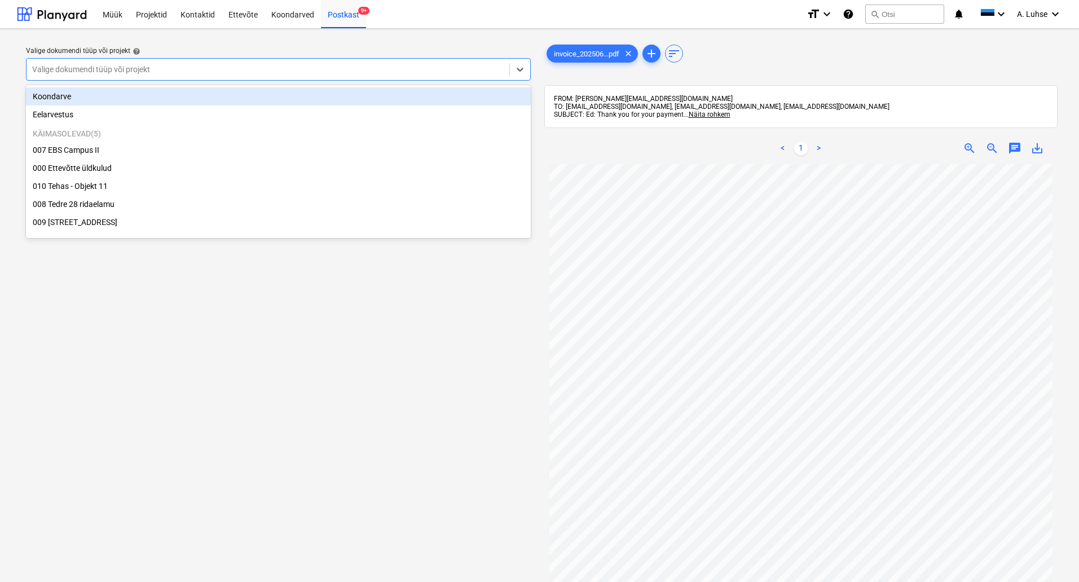
click at [476, 76] on div "Valige dokumendi tüüp või projekt" at bounding box center [268, 70] width 483 height 16
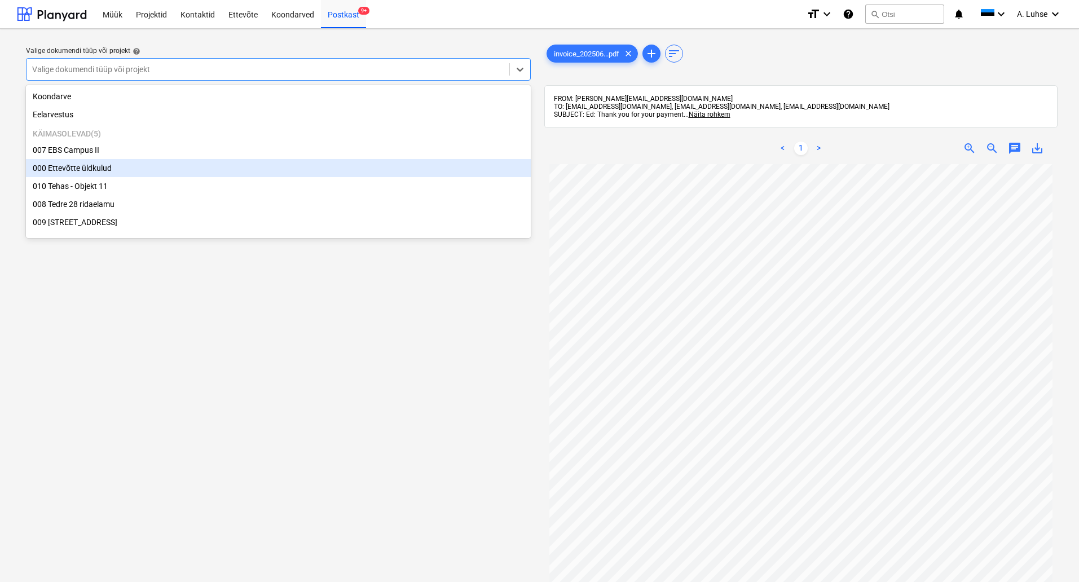
click at [389, 175] on div "000 Ettevõtte üldkulud" at bounding box center [278, 168] width 505 height 18
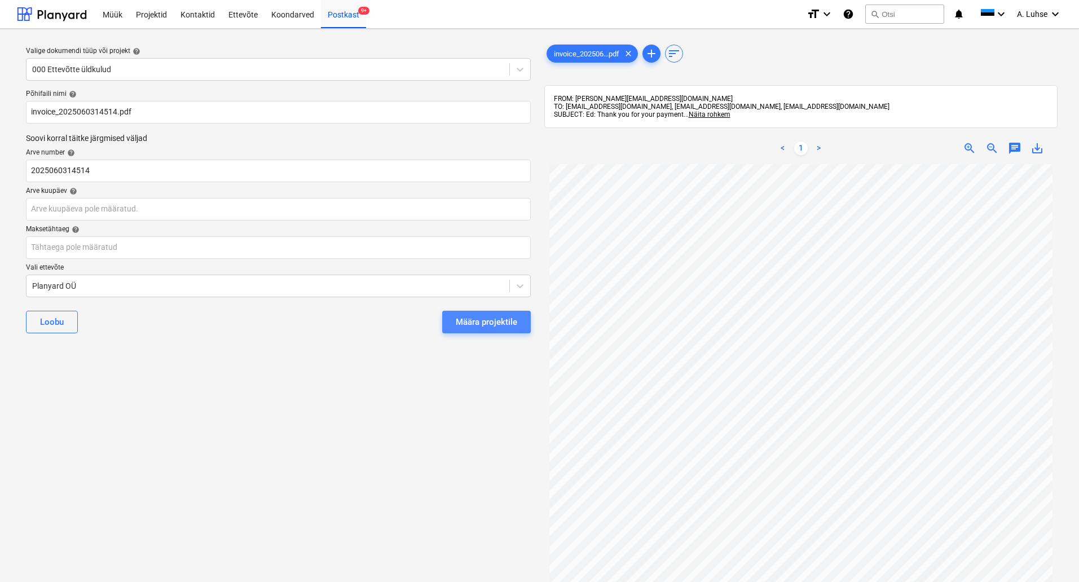
click at [496, 311] on button "Määra projektile" at bounding box center [486, 322] width 89 height 23
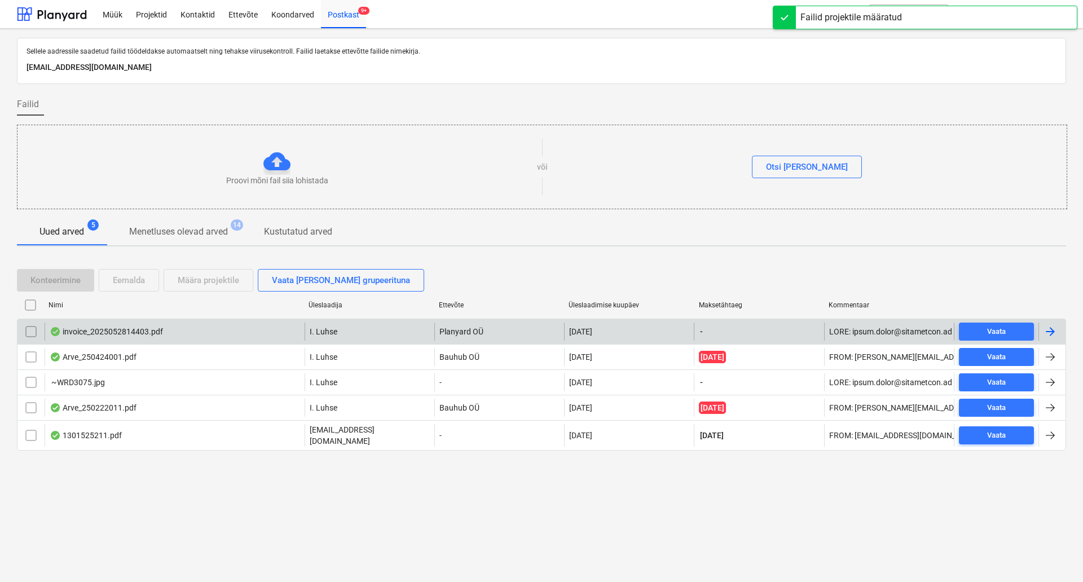
click at [162, 334] on div "invoice_2025052814403.pdf" at bounding box center [106, 331] width 113 height 9
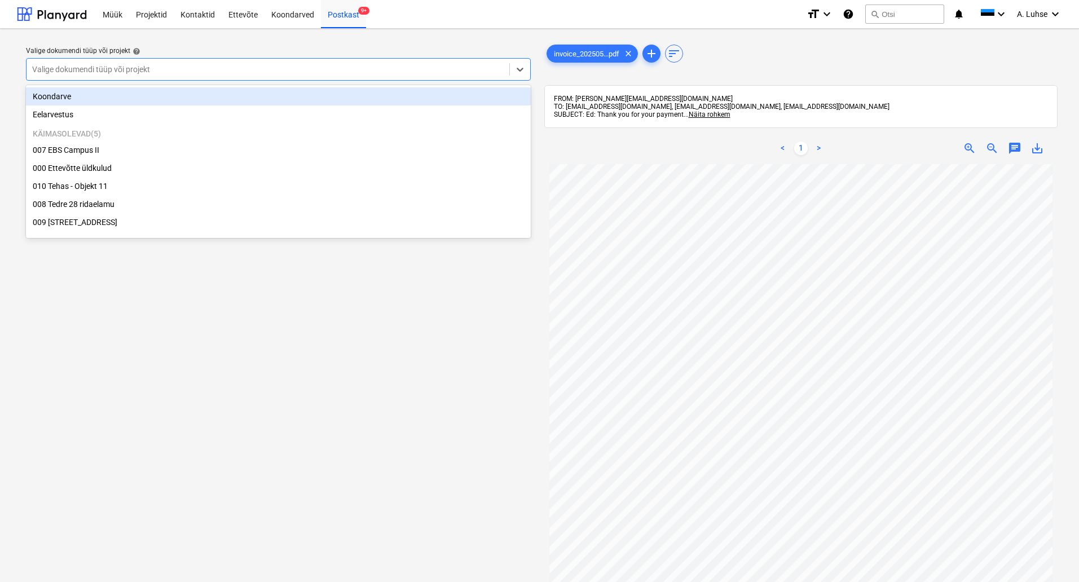
click at [428, 71] on div at bounding box center [268, 69] width 472 height 11
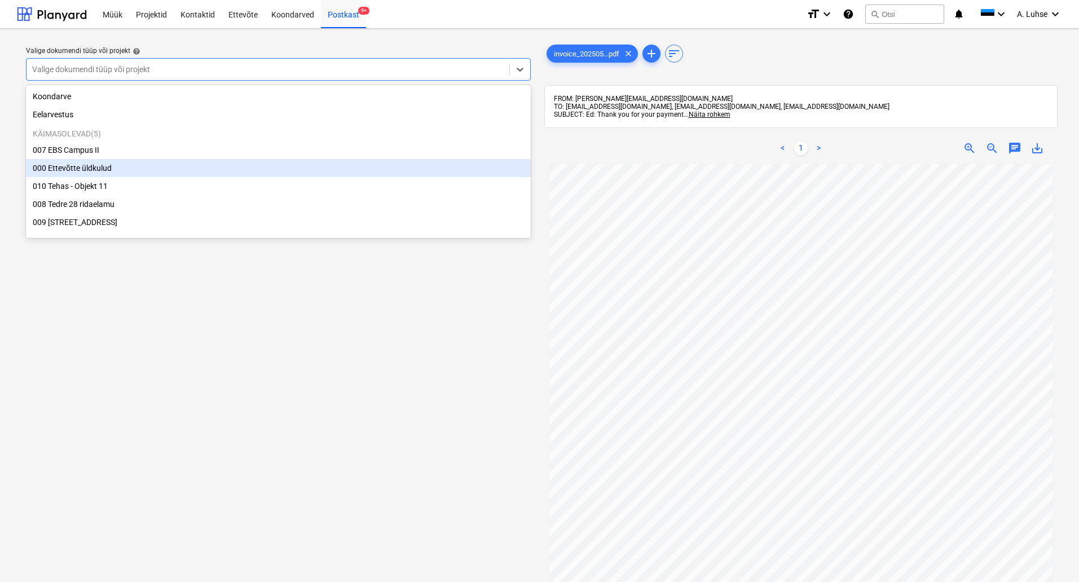
click at [360, 166] on div "000 Ettevõtte üldkulud" at bounding box center [278, 168] width 505 height 18
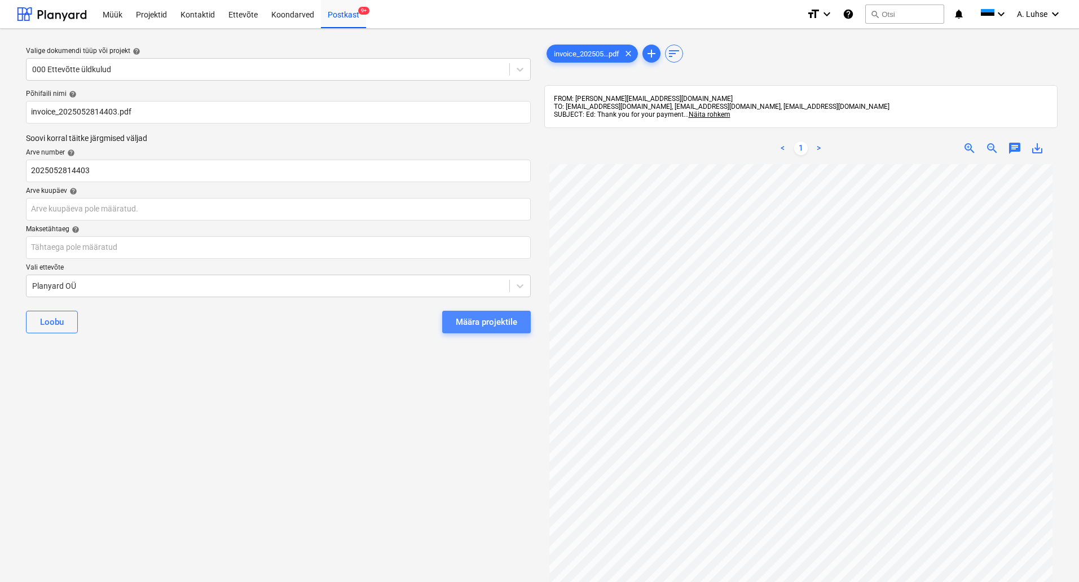
click at [484, 326] on div "Määra projektile" at bounding box center [487, 322] width 62 height 15
click at [415, 20] on div "Müük Projektid Kontaktid Ettevõte Koondarved Postkast 9+" at bounding box center [447, 14] width 702 height 28
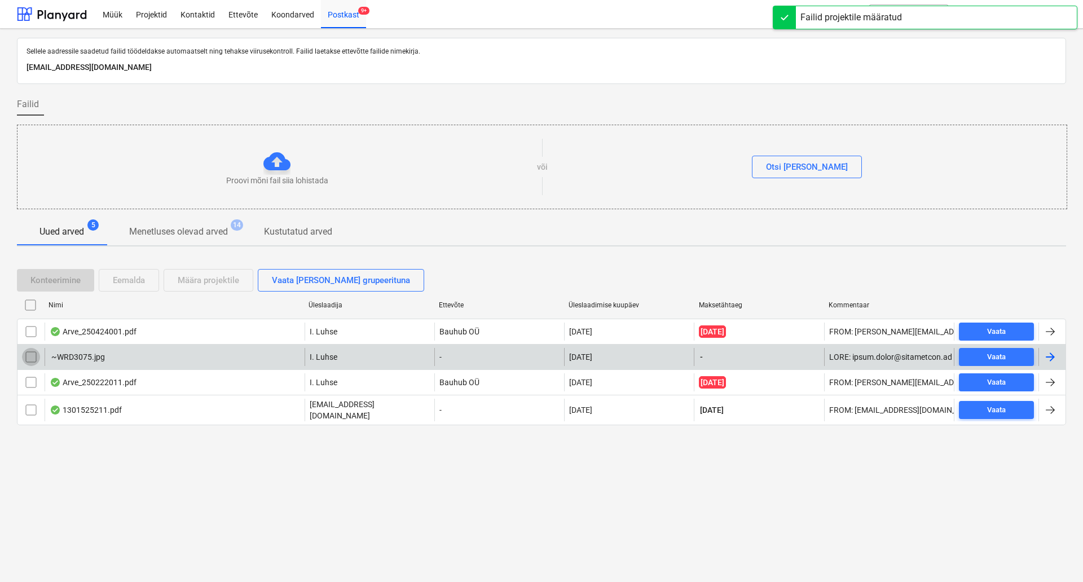
click at [31, 358] on input "checkbox" at bounding box center [31, 357] width 18 height 18
click at [125, 282] on div "Eemalda" at bounding box center [129, 280] width 32 height 15
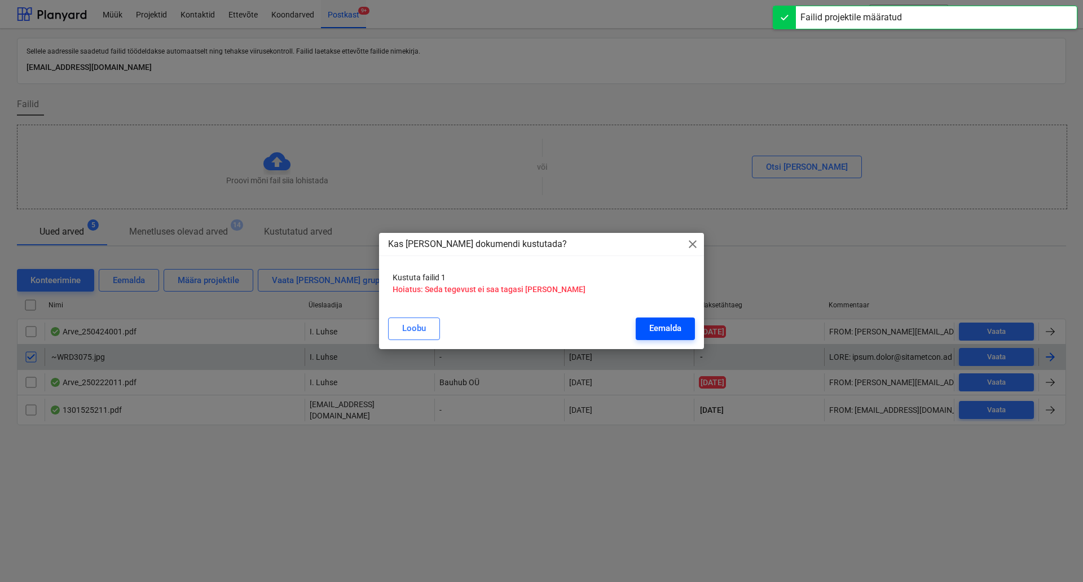
click at [685, 334] on button "Eemalda" at bounding box center [665, 329] width 59 height 23
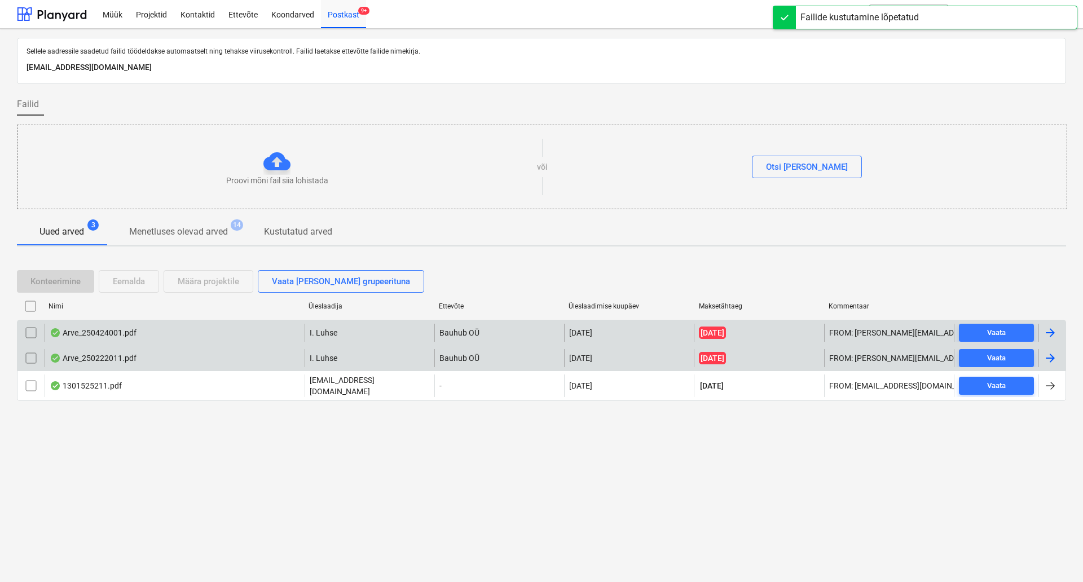
click at [148, 345] on div "Arve_250424001.pdf I. [PERSON_NAME] OÜ [DATE] [DATE] FROM: [PERSON_NAME][EMAIL_…" at bounding box center [542, 332] width 1050 height 25
click at [153, 341] on div "Arve_250424001.pdf" at bounding box center [175, 333] width 260 height 18
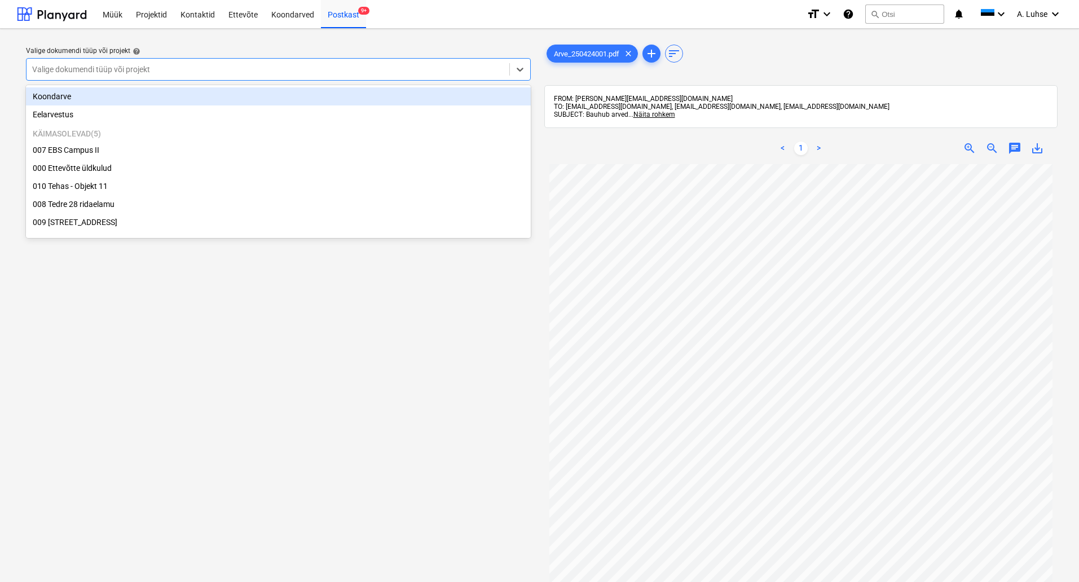
click at [361, 77] on div "Valige dokumendi tüüp või projekt" at bounding box center [268, 70] width 483 height 16
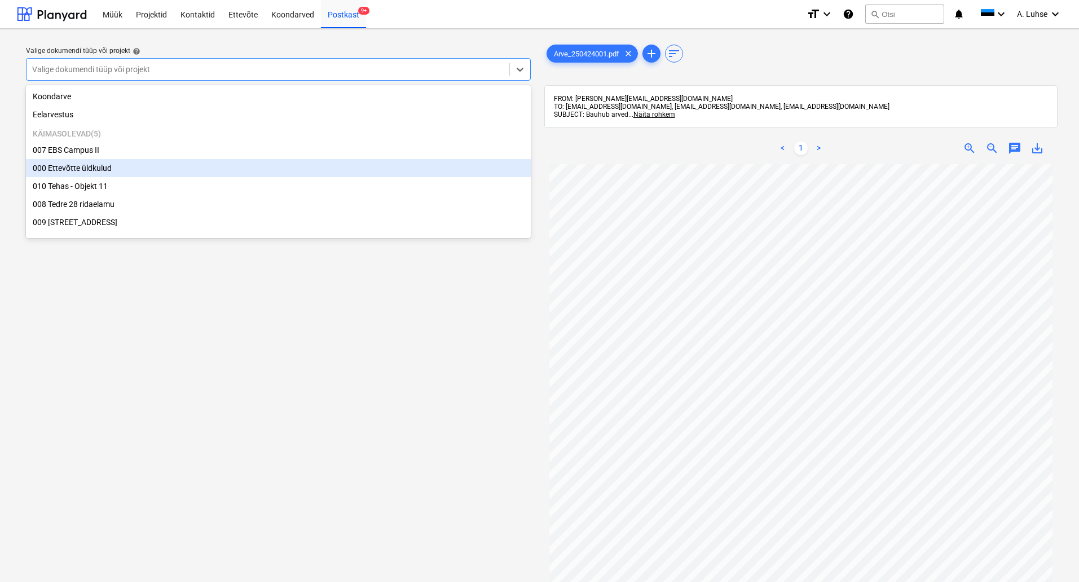
click at [351, 169] on div "000 Ettevõtte üldkulud" at bounding box center [278, 168] width 505 height 18
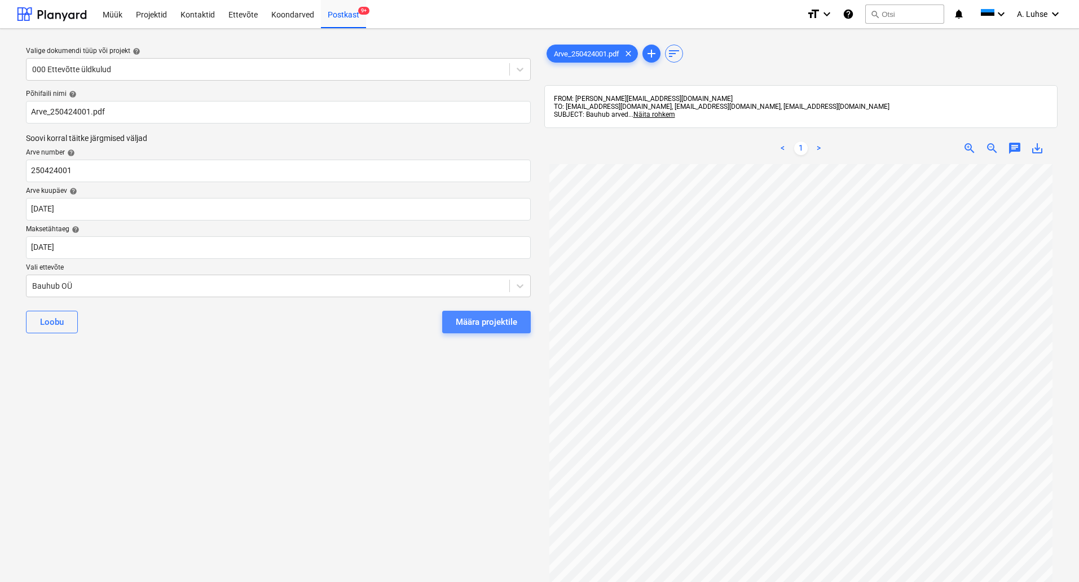
click at [489, 324] on div "Määra projektile" at bounding box center [487, 322] width 62 height 15
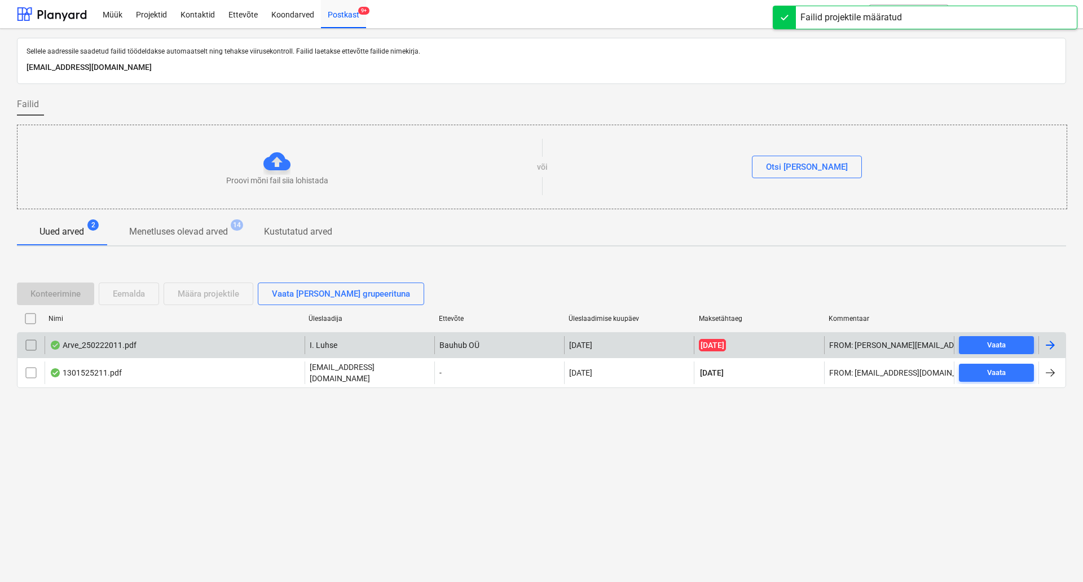
click at [178, 350] on div "Arve_250222011.pdf" at bounding box center [175, 345] width 260 height 18
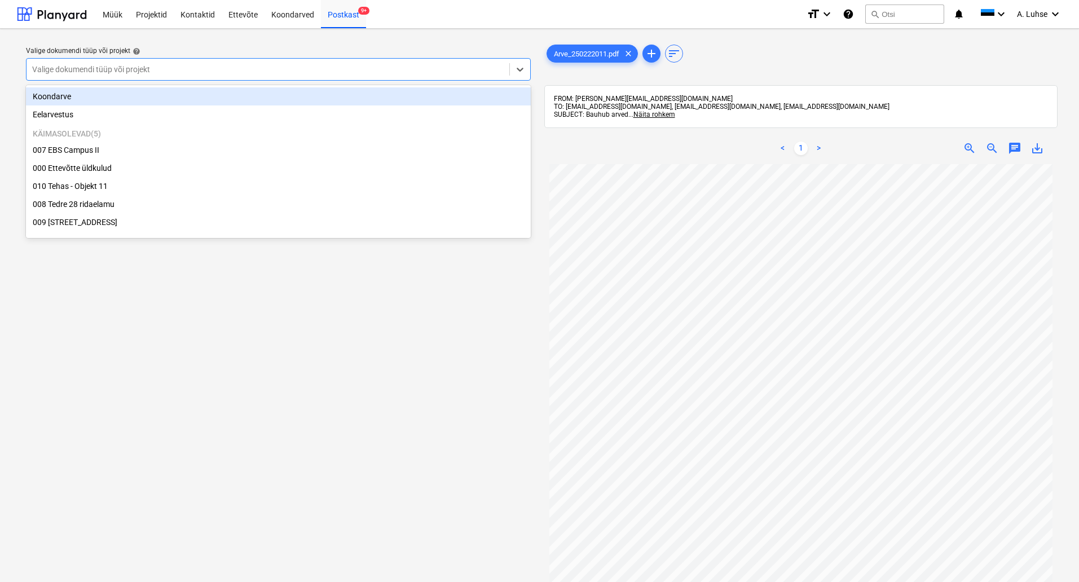
click at [382, 78] on div "Valige dokumendi tüüp või projekt" at bounding box center [278, 69] width 505 height 23
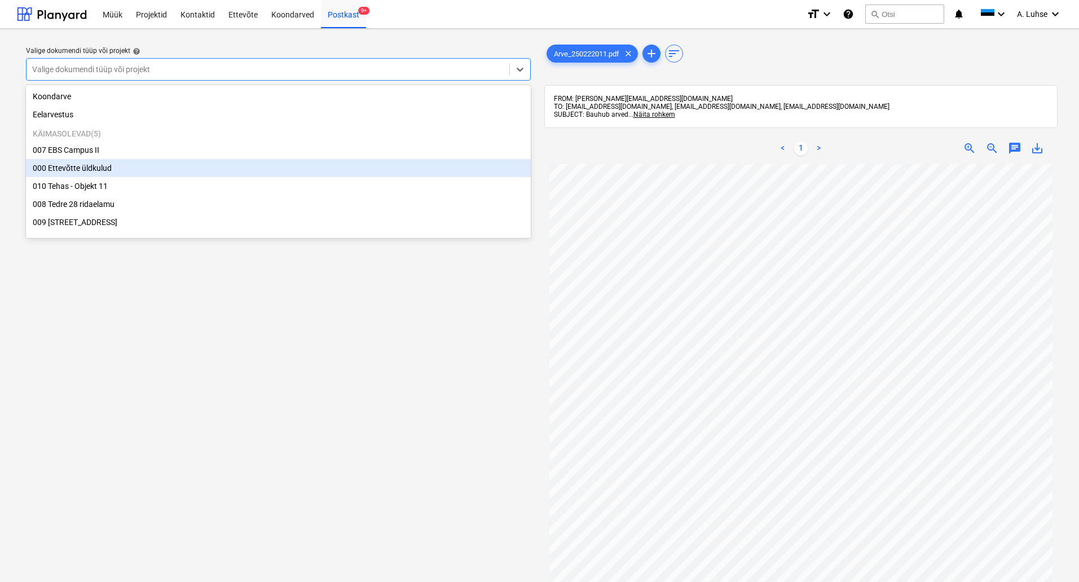
click at [262, 172] on div "000 Ettevõtte üldkulud" at bounding box center [278, 168] width 505 height 18
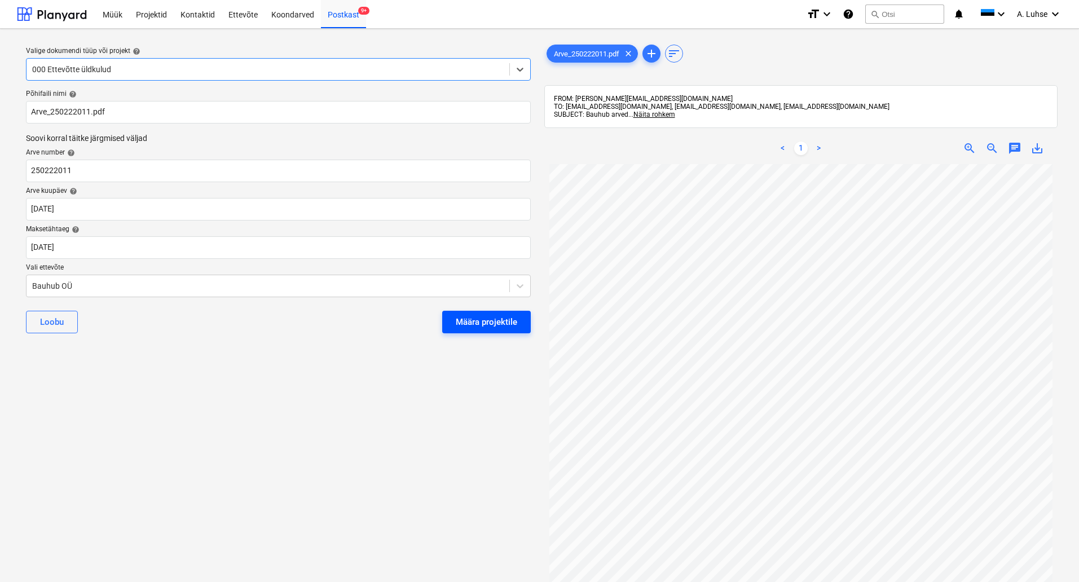
click at [466, 318] on div "Määra projektile" at bounding box center [487, 322] width 62 height 15
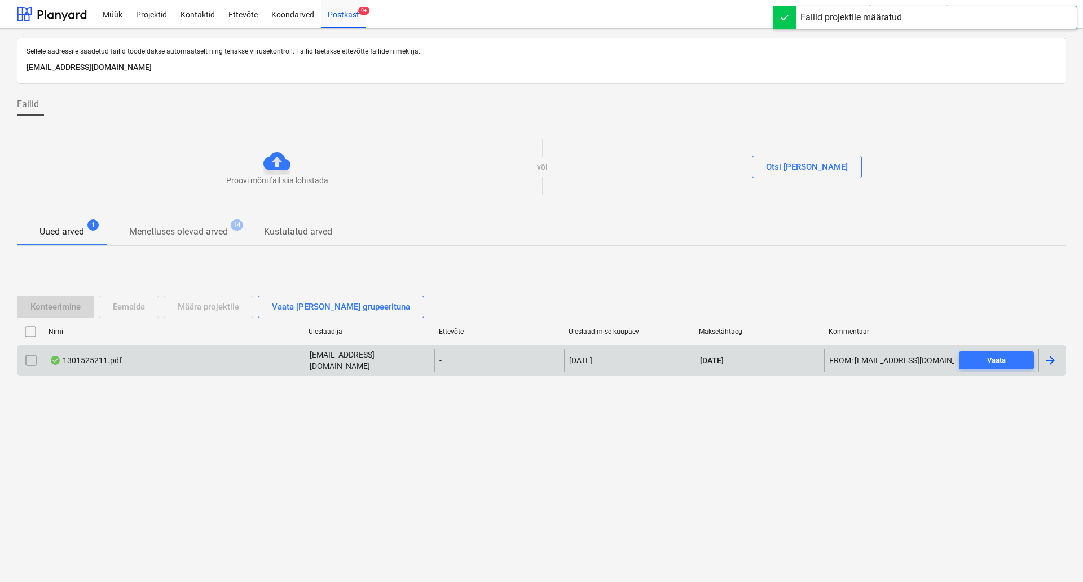
click at [204, 362] on div "1301525211.pdf" at bounding box center [175, 360] width 260 height 23
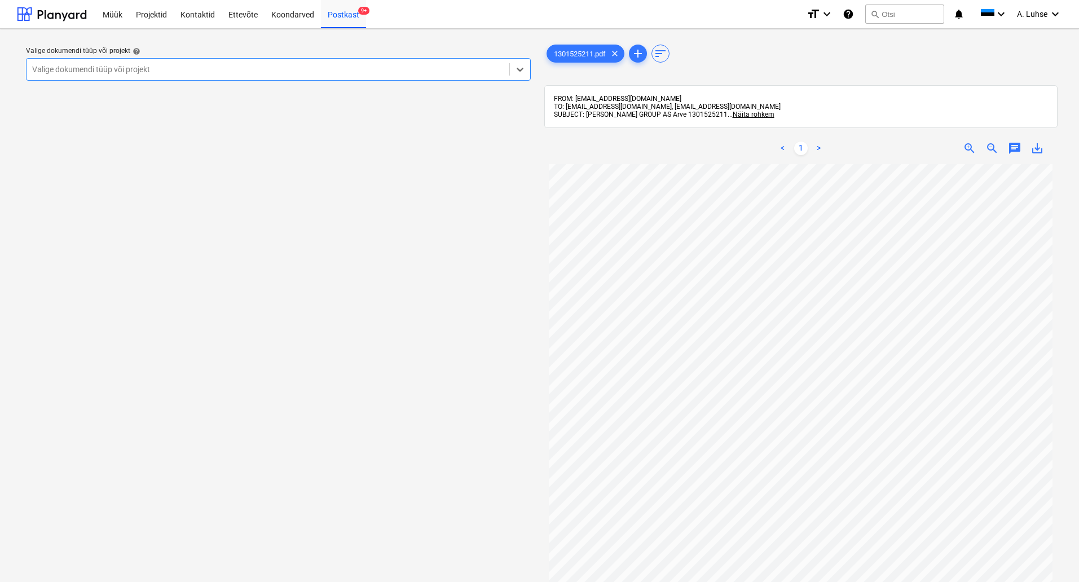
scroll to position [23, 0]
click at [445, 332] on div "Valige dokumendi tüüp või projekt help Valige dokumendi tüüp või projekt" at bounding box center [278, 379] width 523 height 682
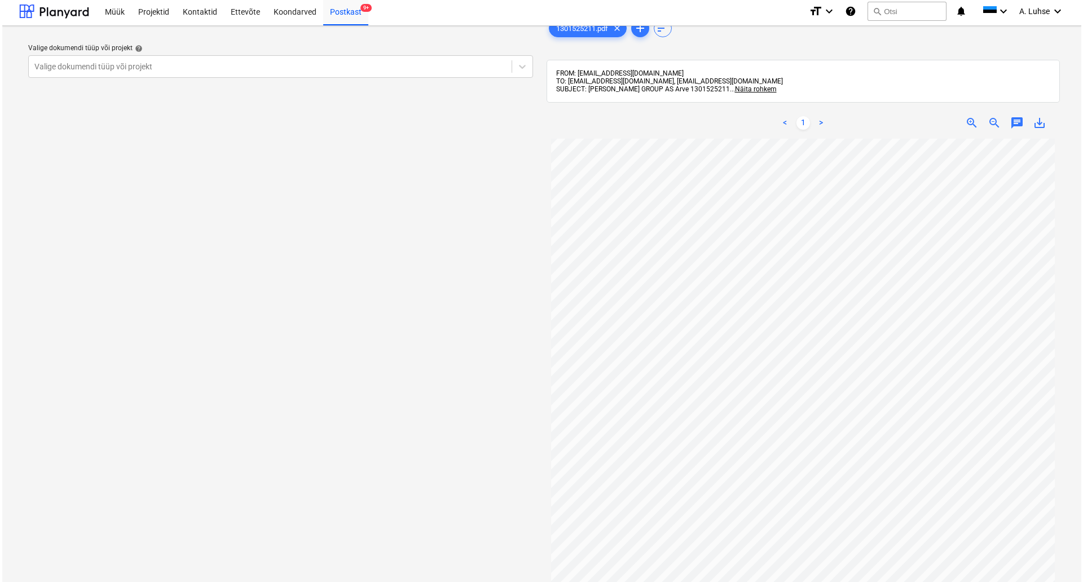
scroll to position [0, 0]
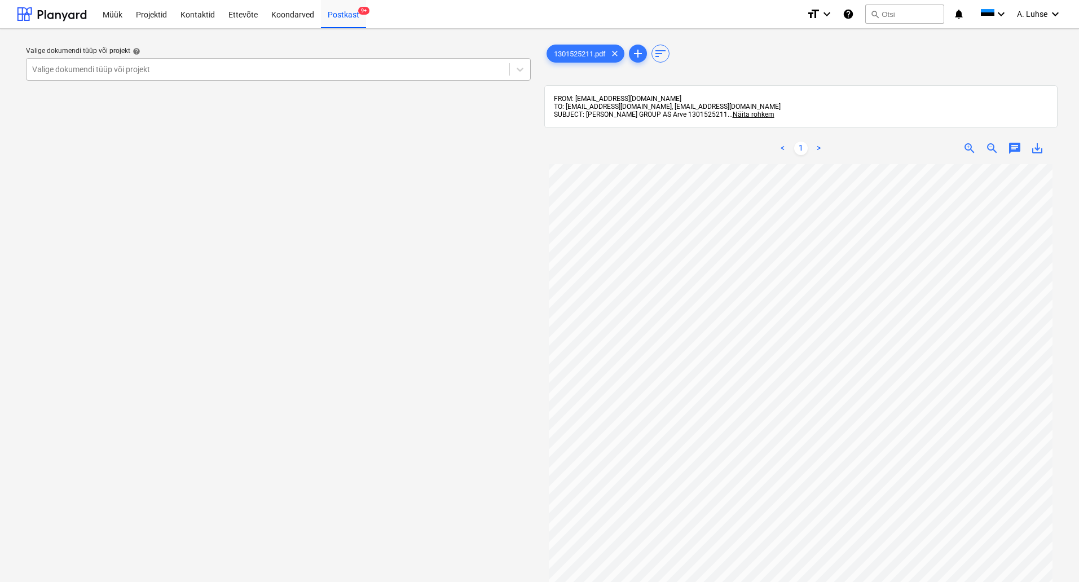
click at [374, 71] on div at bounding box center [268, 69] width 472 height 11
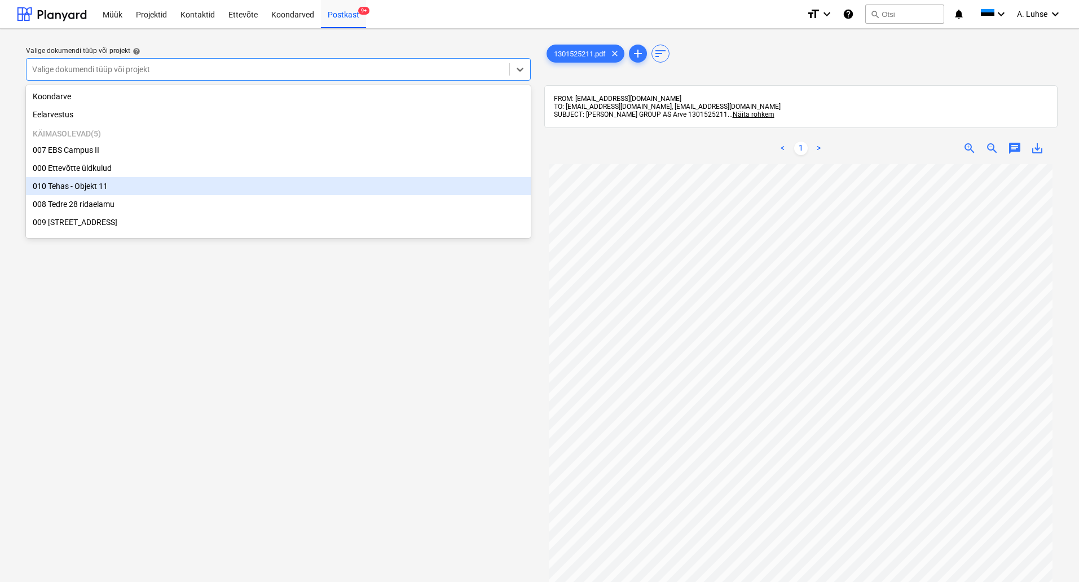
click at [354, 183] on div "010 Tehas - Objekt 11" at bounding box center [278, 186] width 505 height 18
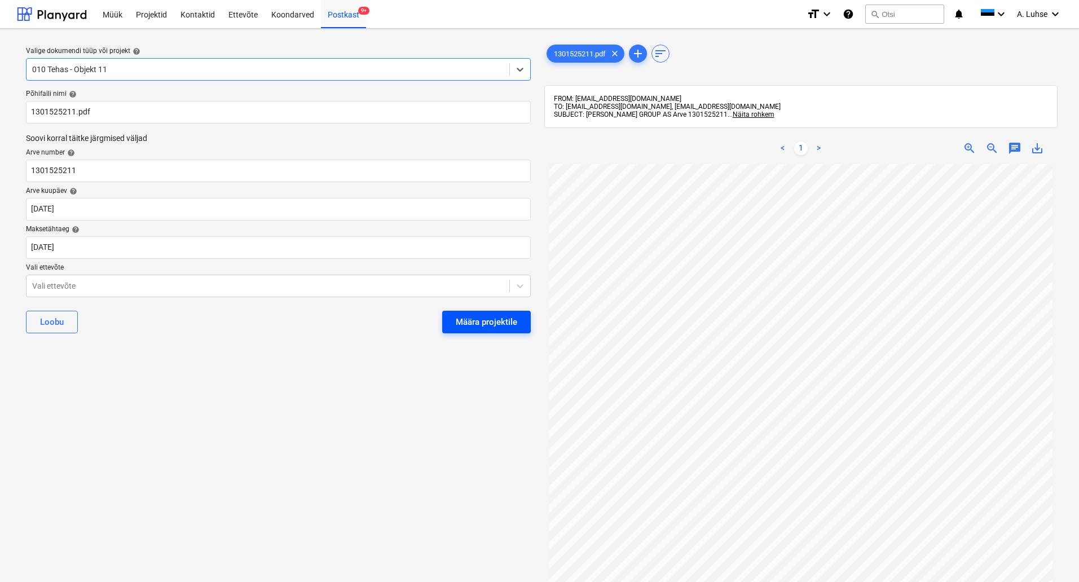
click at [471, 328] on div "Määra projektile" at bounding box center [487, 322] width 62 height 15
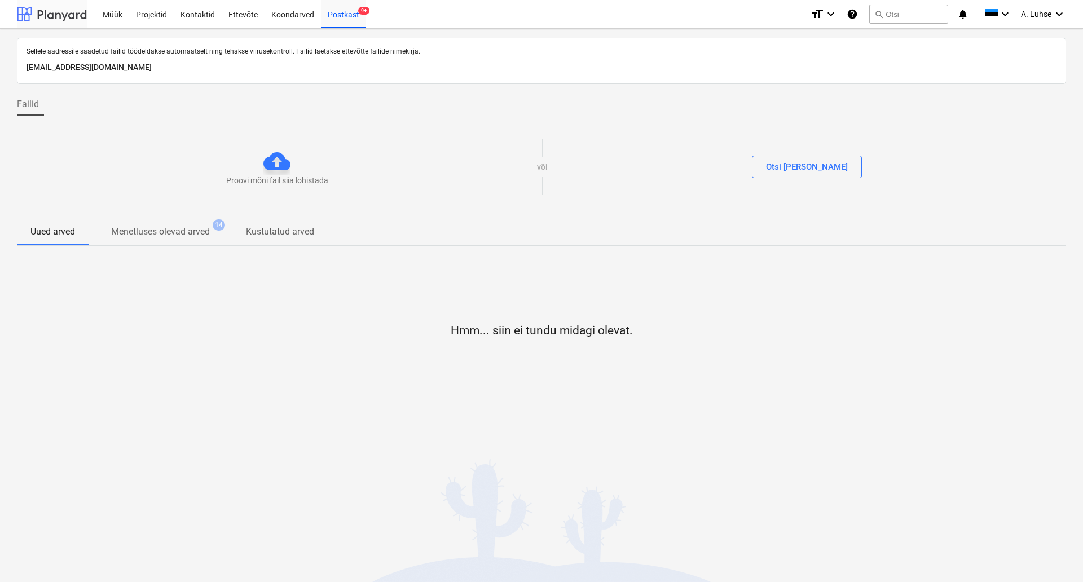
click at [59, 16] on div at bounding box center [52, 14] width 70 height 28
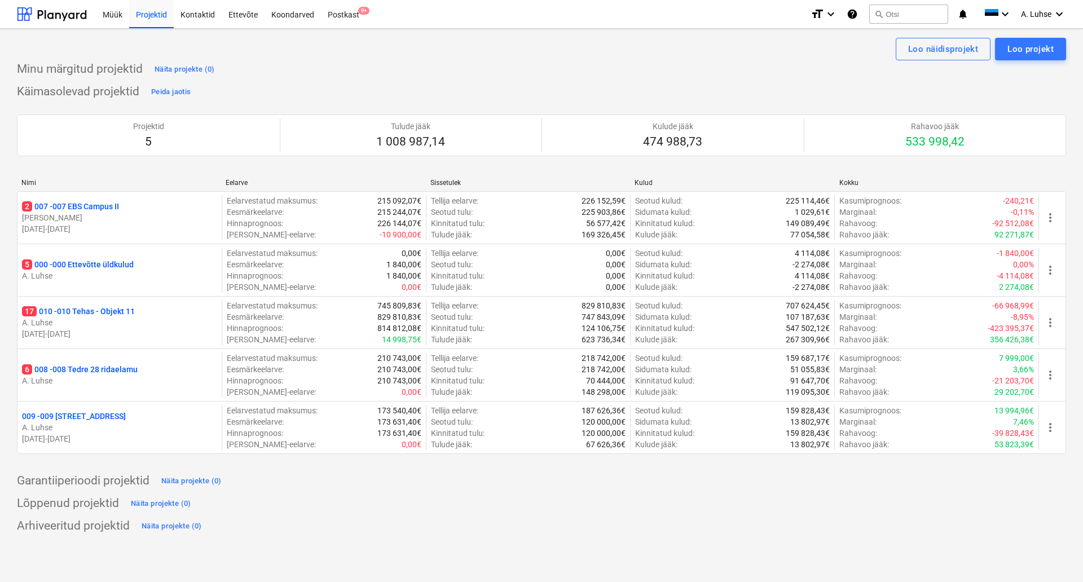
click at [332, 84] on div "Käimasolevad projektid Peida jaotis Projektid 5 Tulude jääk 1 008 987,14 Kulude…" at bounding box center [542, 275] width 1050 height 385
click at [697, 516] on div "Minu märgitud projektid Näita projekte (0) Käimasolevad projektid Peida jaotis …" at bounding box center [542, 297] width 1050 height 475
click at [815, 548] on div "Loo näidisprojekt Loo projekt Minu märgitud projektid Näita projekte (0) Käimas…" at bounding box center [541, 306] width 1083 height 554
click at [802, 526] on div "Arhiveeritud projektid Näita projekte (0)" at bounding box center [542, 526] width 1050 height 18
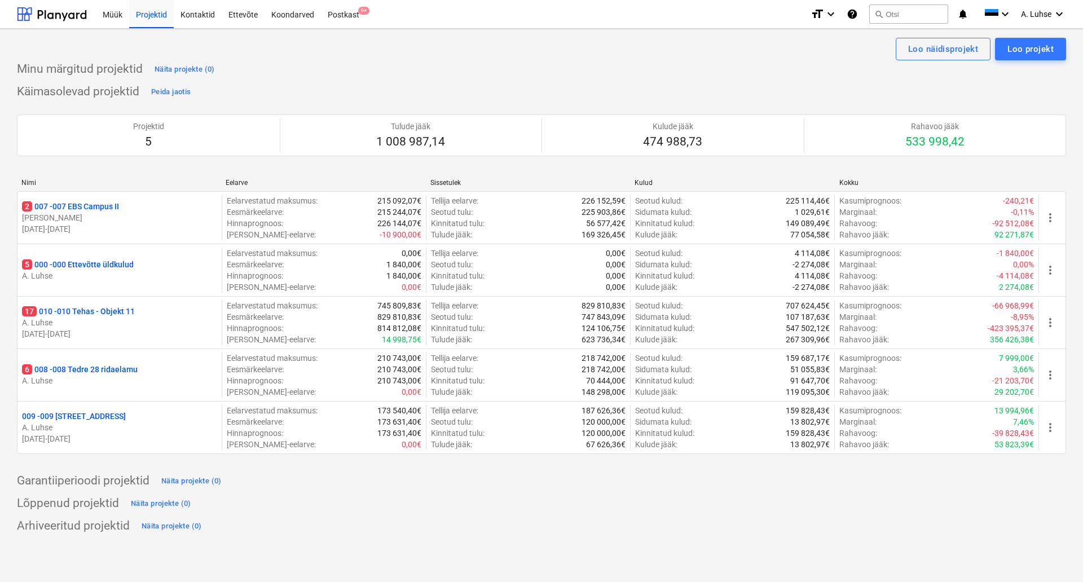
click at [692, 69] on div "Minu märgitud projektid Näita projekte (0)" at bounding box center [542, 69] width 1050 height 18
